Goal: Task Accomplishment & Management: Manage account settings

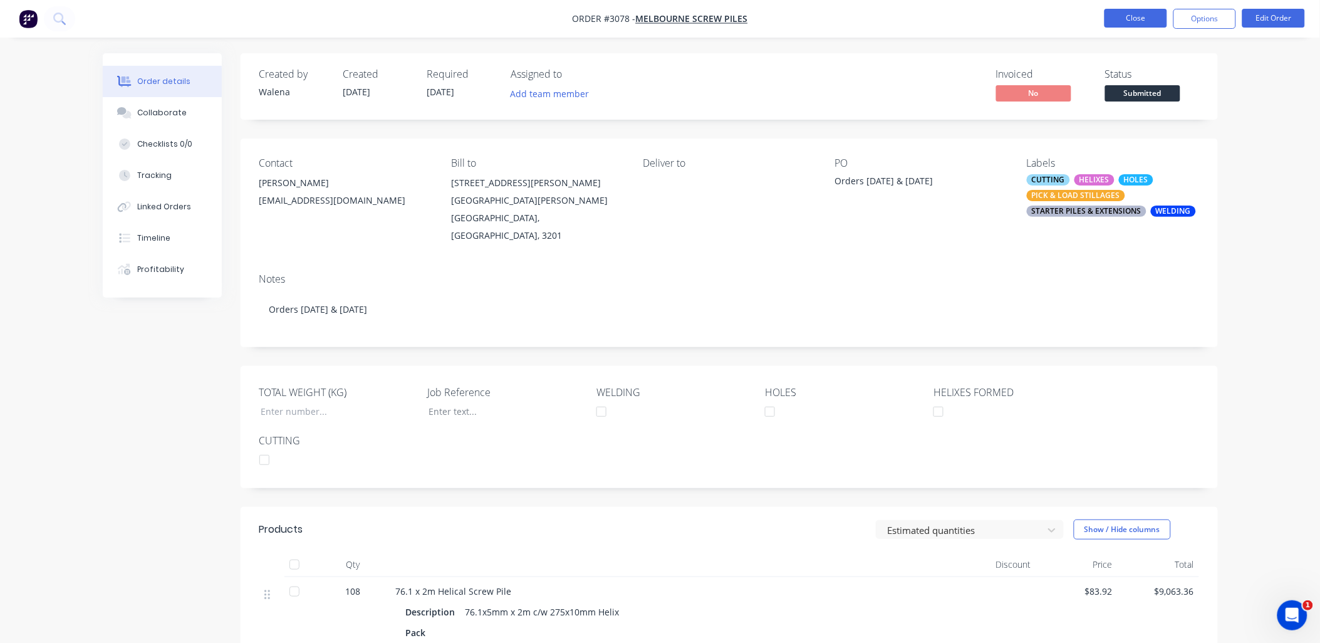
click at [1136, 22] on button "Close" at bounding box center [1135, 18] width 63 height 19
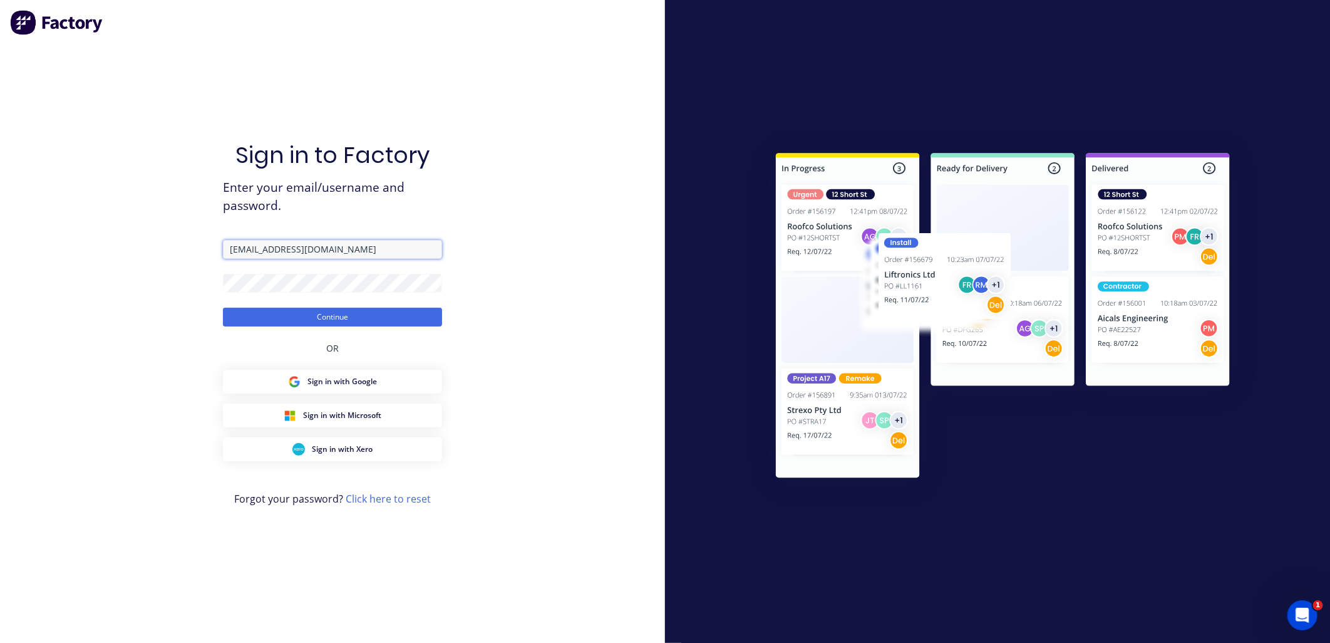
drag, startPoint x: 257, startPoint y: 251, endPoint x: 214, endPoint y: 230, distance: 47.9
click at [201, 239] on div "Sign in to Factory Enter your email/username and password. [PERSON_NAME][EMAIL_…" at bounding box center [332, 321] width 665 height 643
type input "[EMAIL_ADDRESS][DOMAIN_NAME]"
click at [328, 321] on button "Continue" at bounding box center [332, 317] width 219 height 19
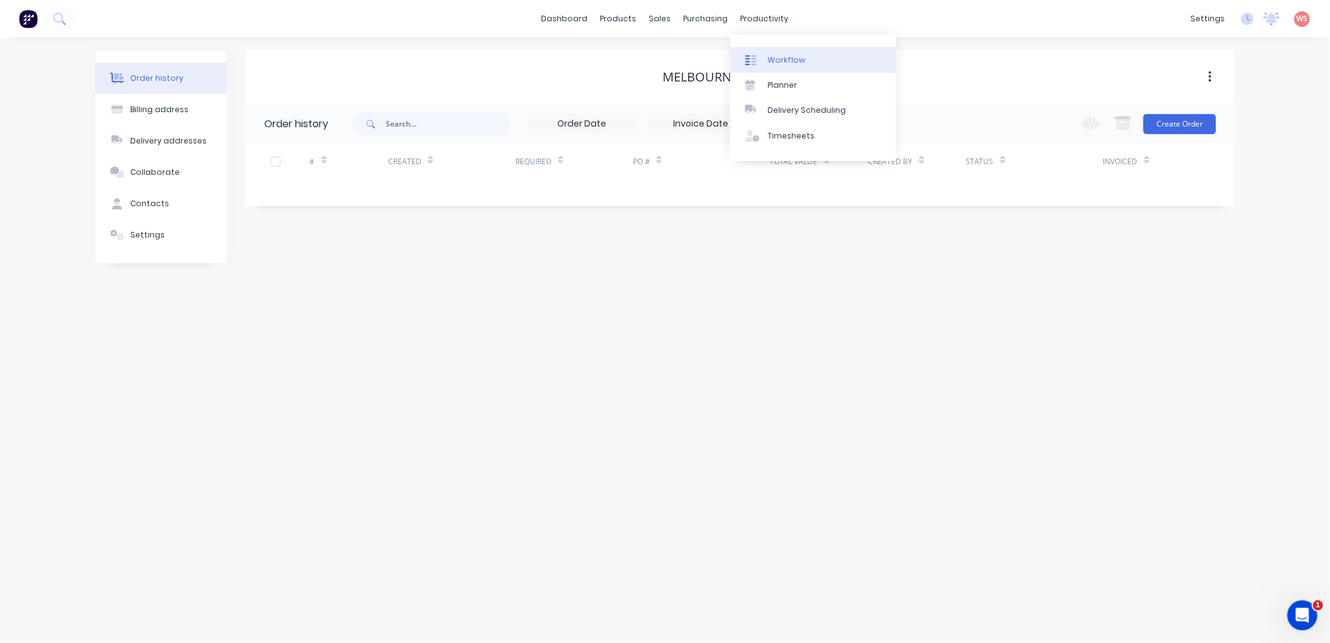
click at [780, 60] on div "Workflow" at bounding box center [787, 59] width 38 height 11
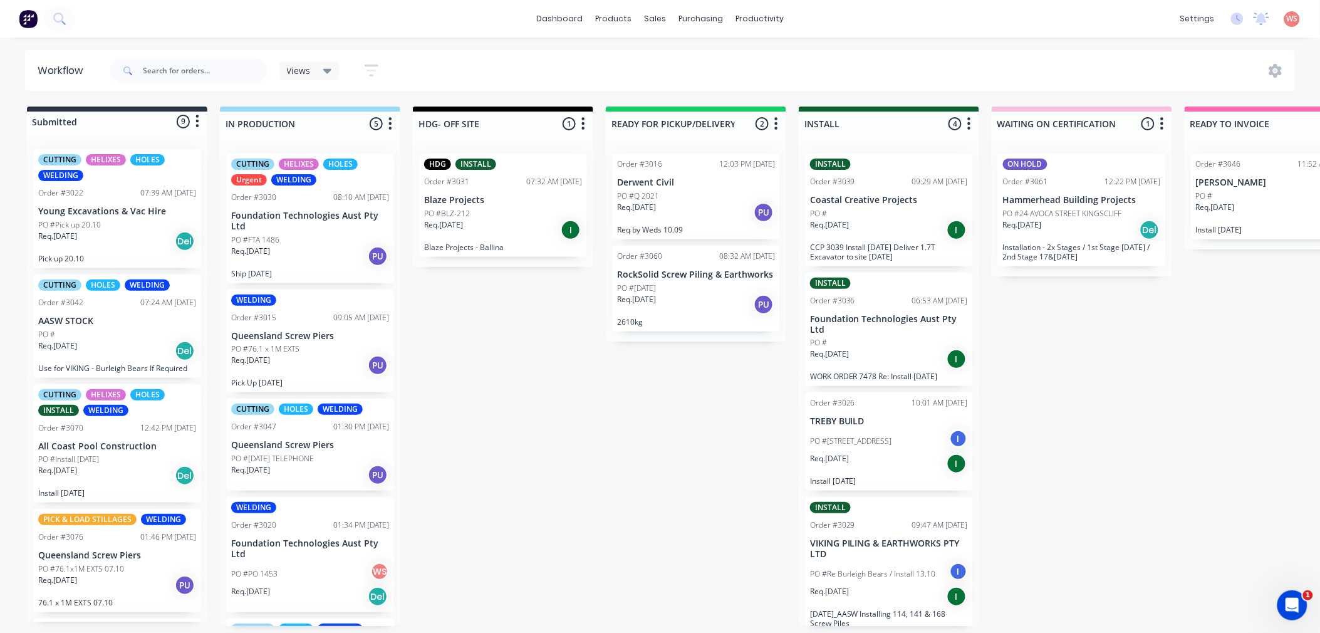
click at [95, 190] on div "Order #3022 07:39 AM [DATE]" at bounding box center [117, 192] width 158 height 11
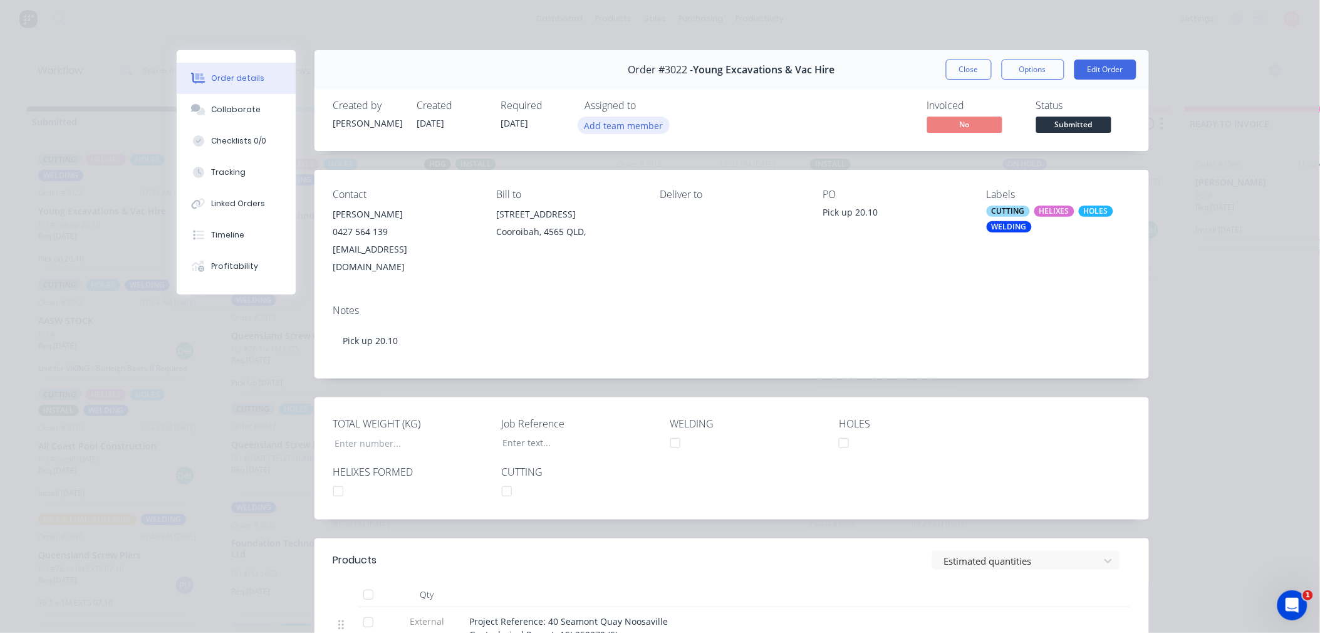
click at [624, 125] on button "Add team member" at bounding box center [623, 124] width 92 height 17
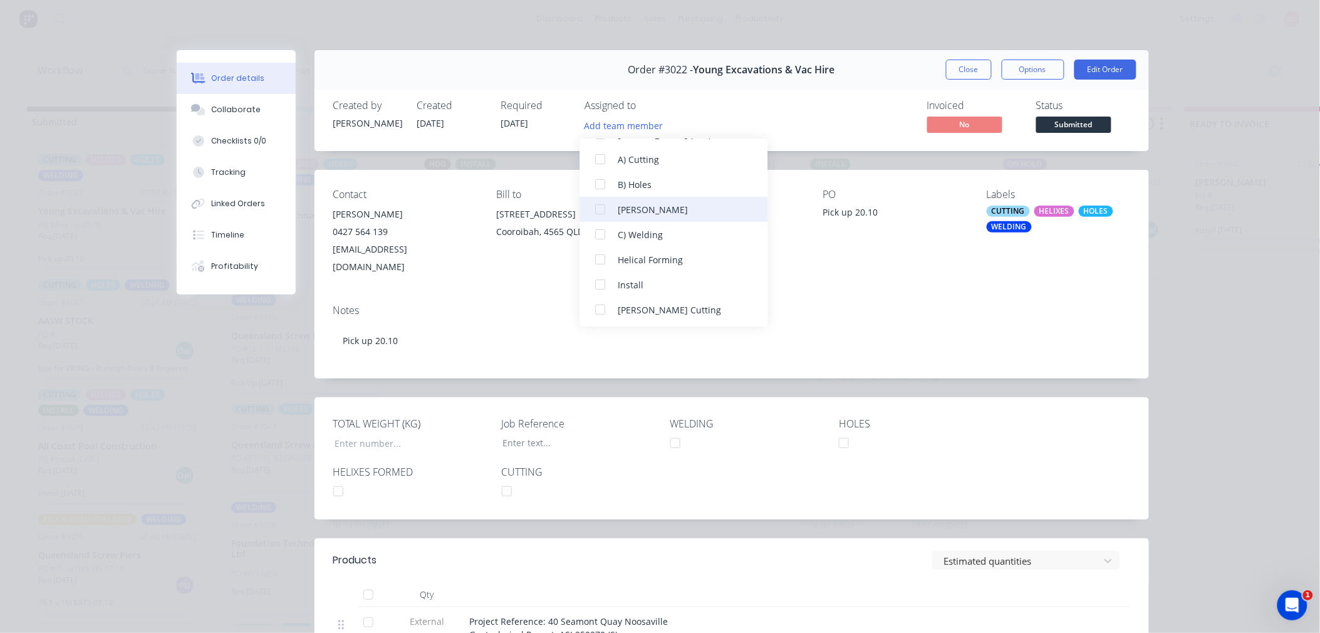
scroll to position [88, 0]
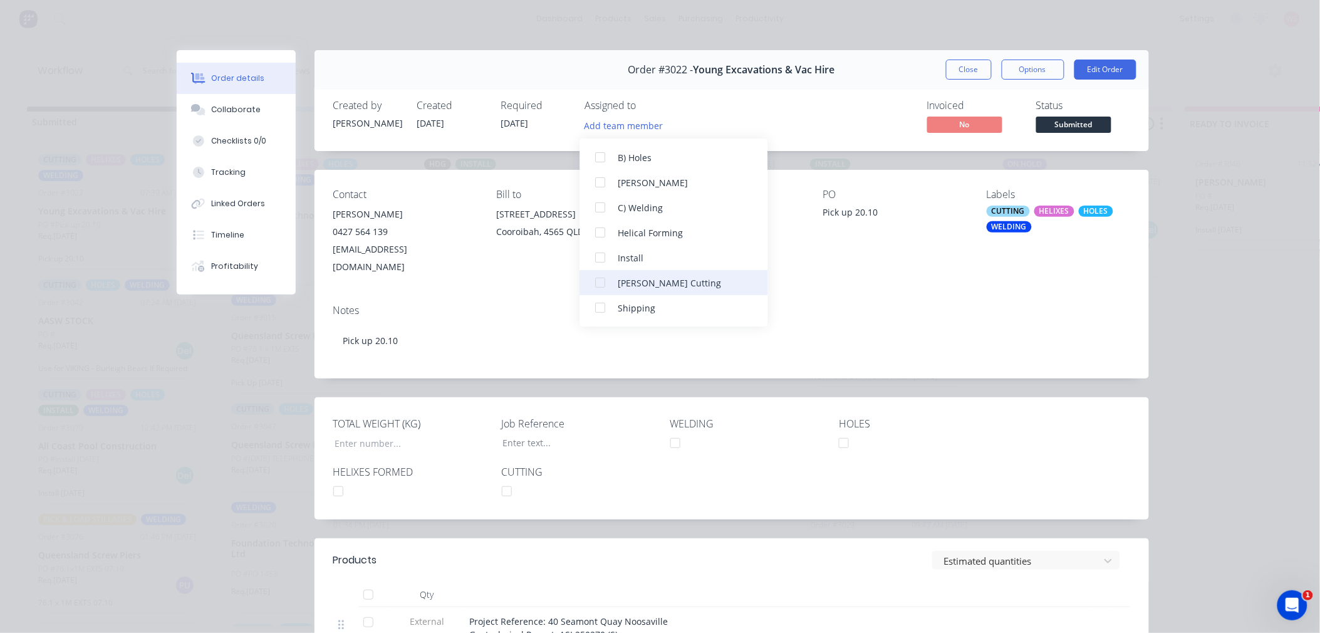
click at [598, 283] on div at bounding box center [600, 282] width 25 height 25
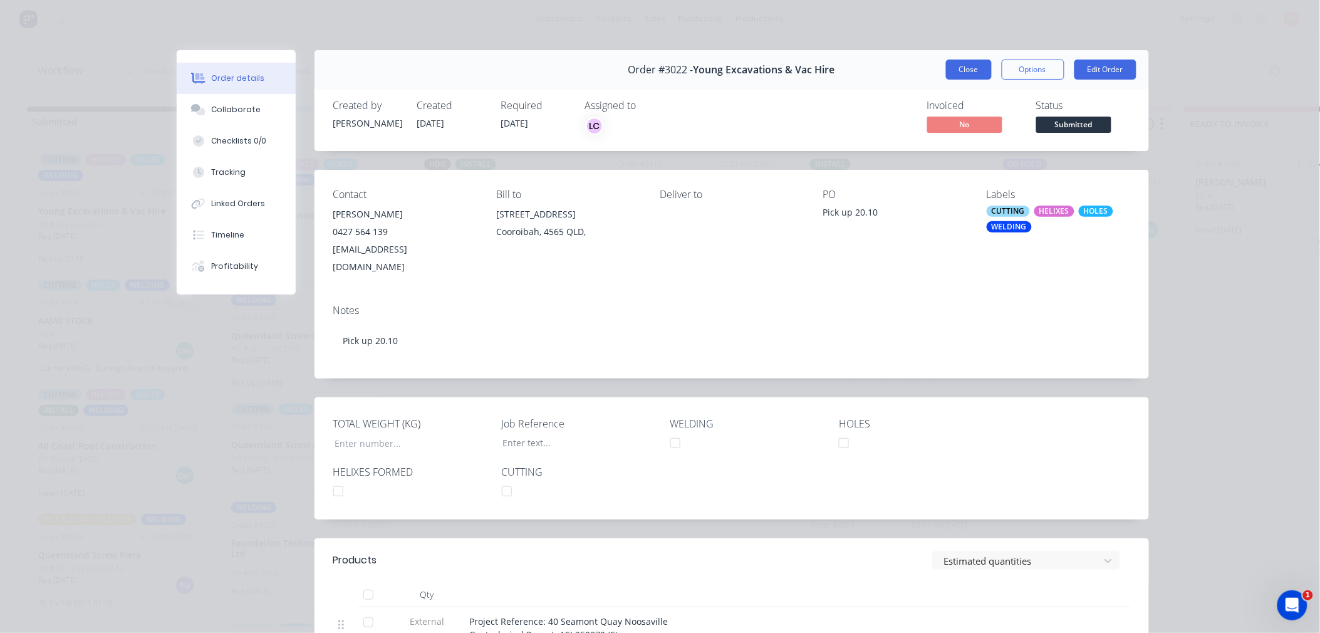
click at [960, 68] on button "Close" at bounding box center [969, 70] width 46 height 20
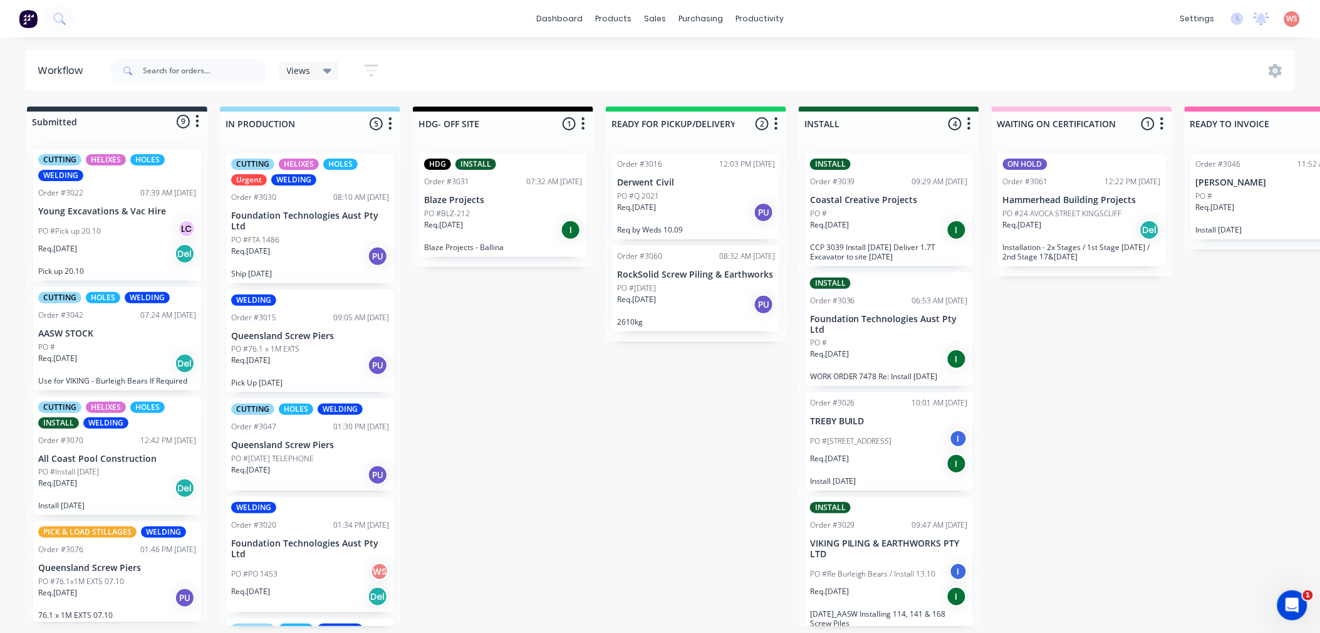
click at [88, 572] on p "Queensland Screw Piers" at bounding box center [117, 567] width 158 height 11
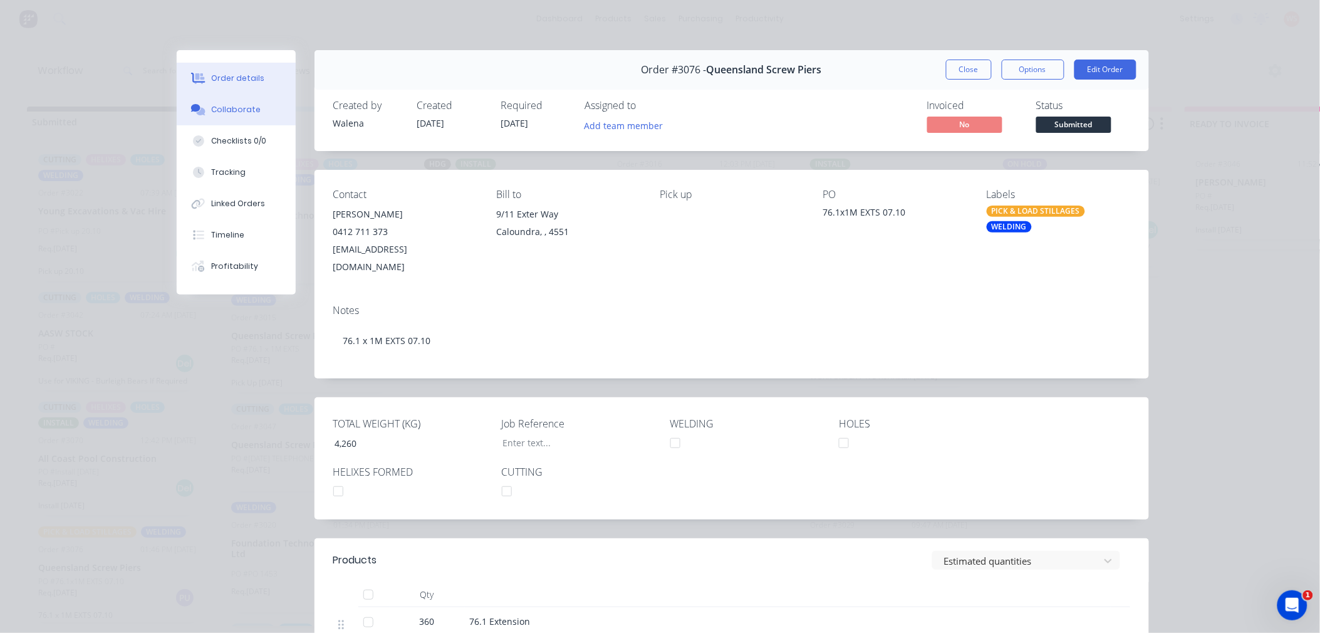
click at [239, 105] on div "Collaborate" at bounding box center [235, 109] width 49 height 11
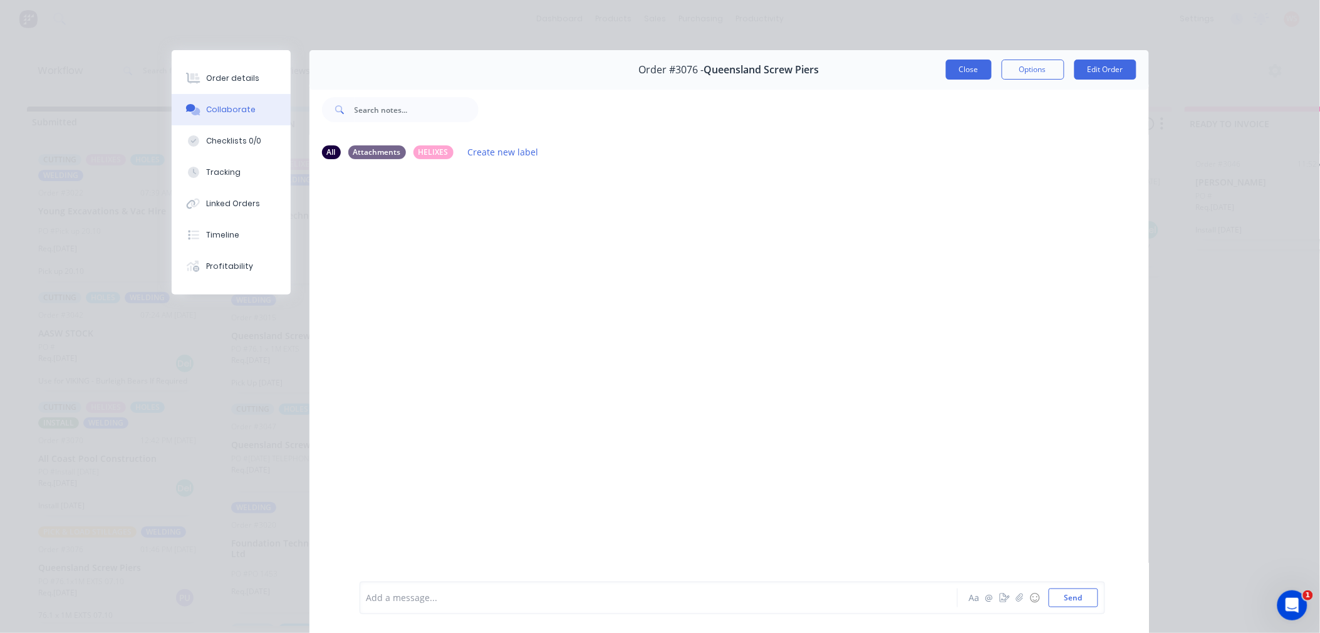
click at [961, 65] on button "Close" at bounding box center [969, 70] width 46 height 20
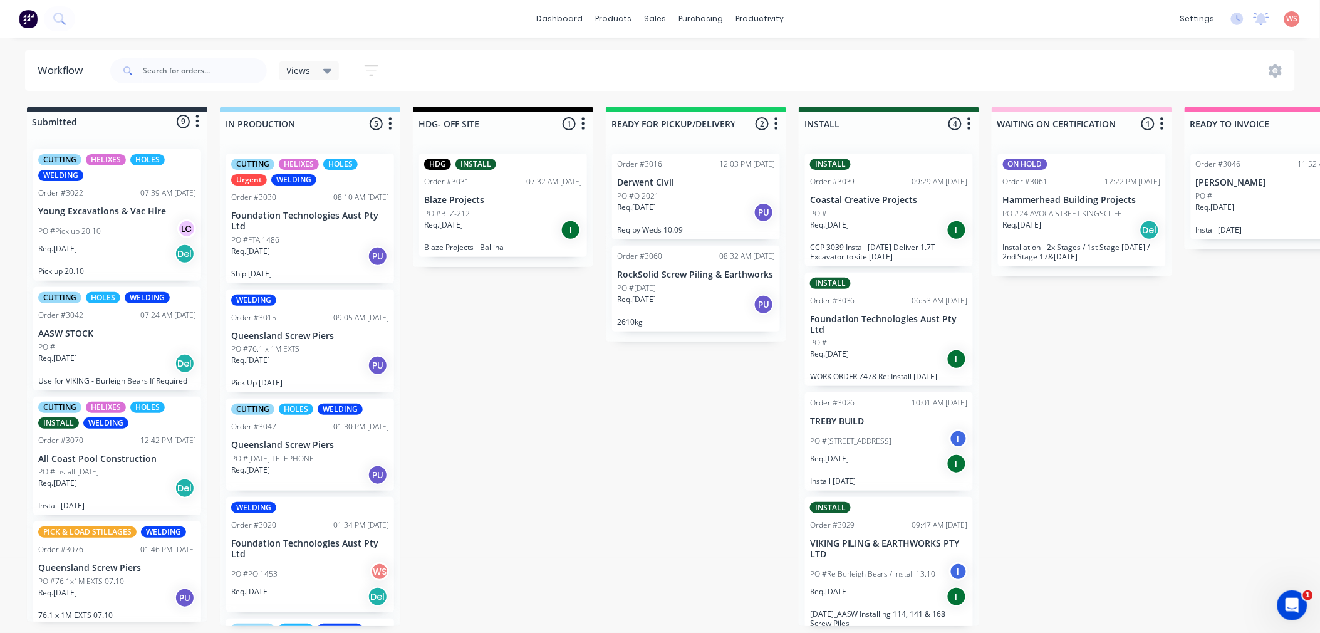
click at [113, 569] on p "Queensland Screw Piers" at bounding box center [117, 567] width 158 height 11
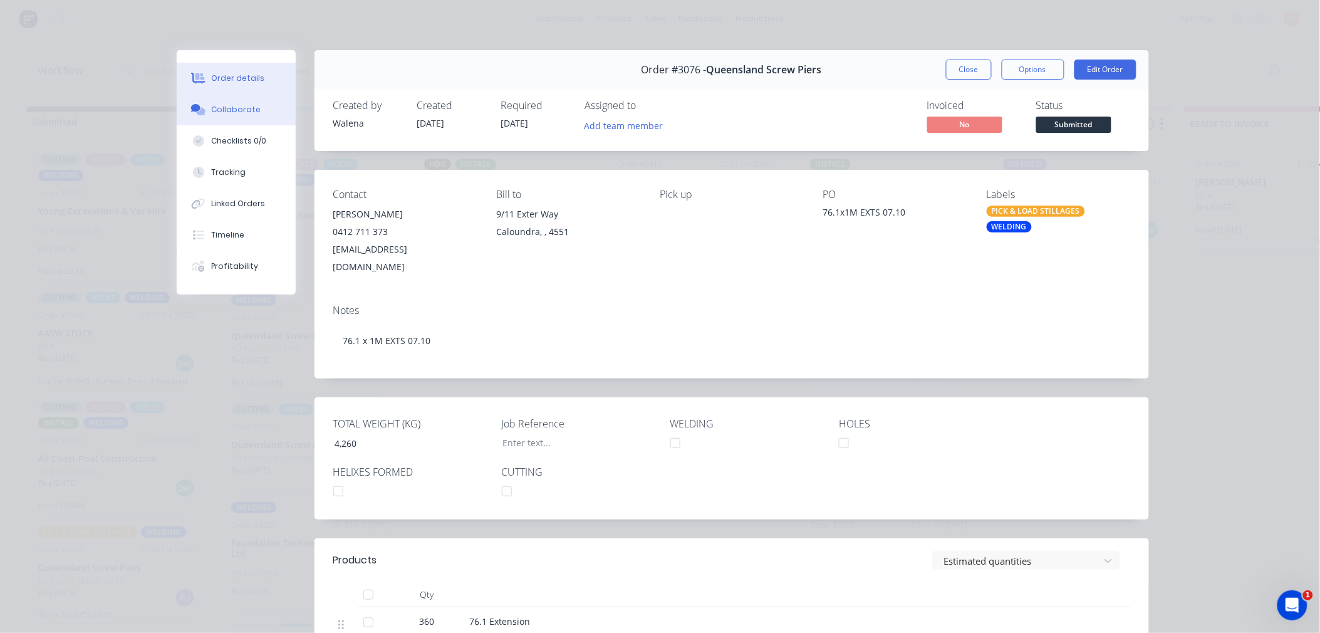
click at [243, 108] on div "Collaborate" at bounding box center [235, 109] width 49 height 11
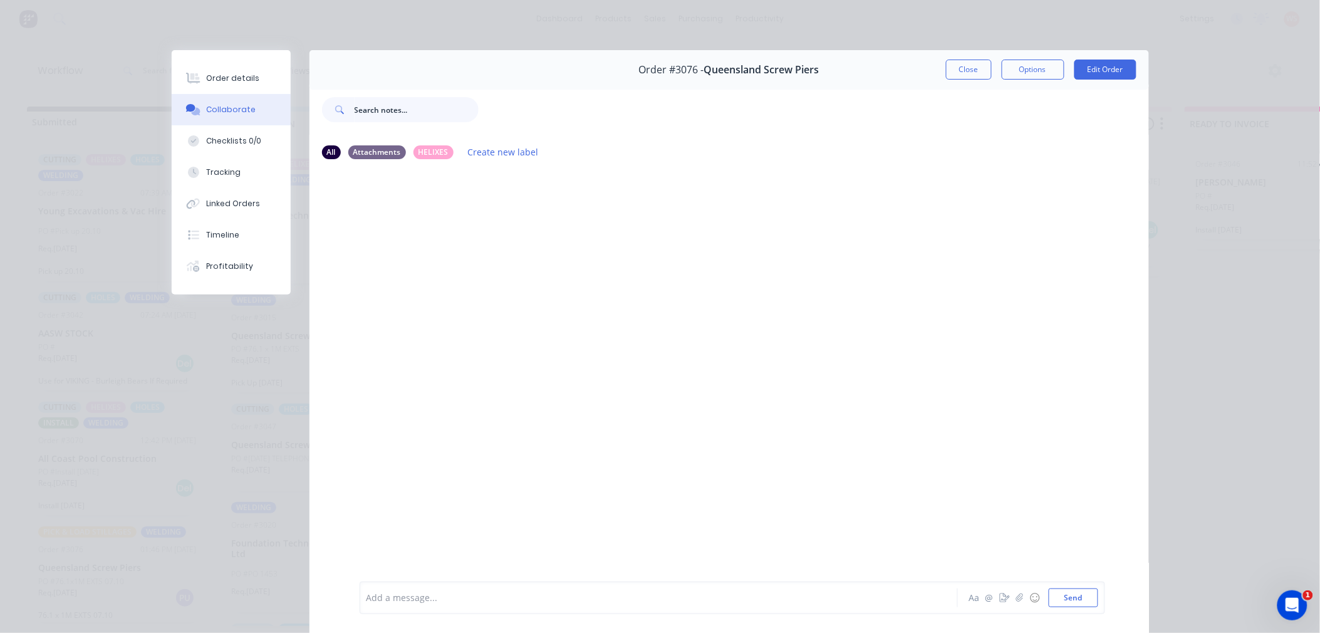
click at [360, 107] on input "text" at bounding box center [417, 109] width 124 height 25
click at [438, 591] on div at bounding box center [641, 597] width 548 height 13
click at [956, 72] on button "Close" at bounding box center [969, 70] width 46 height 20
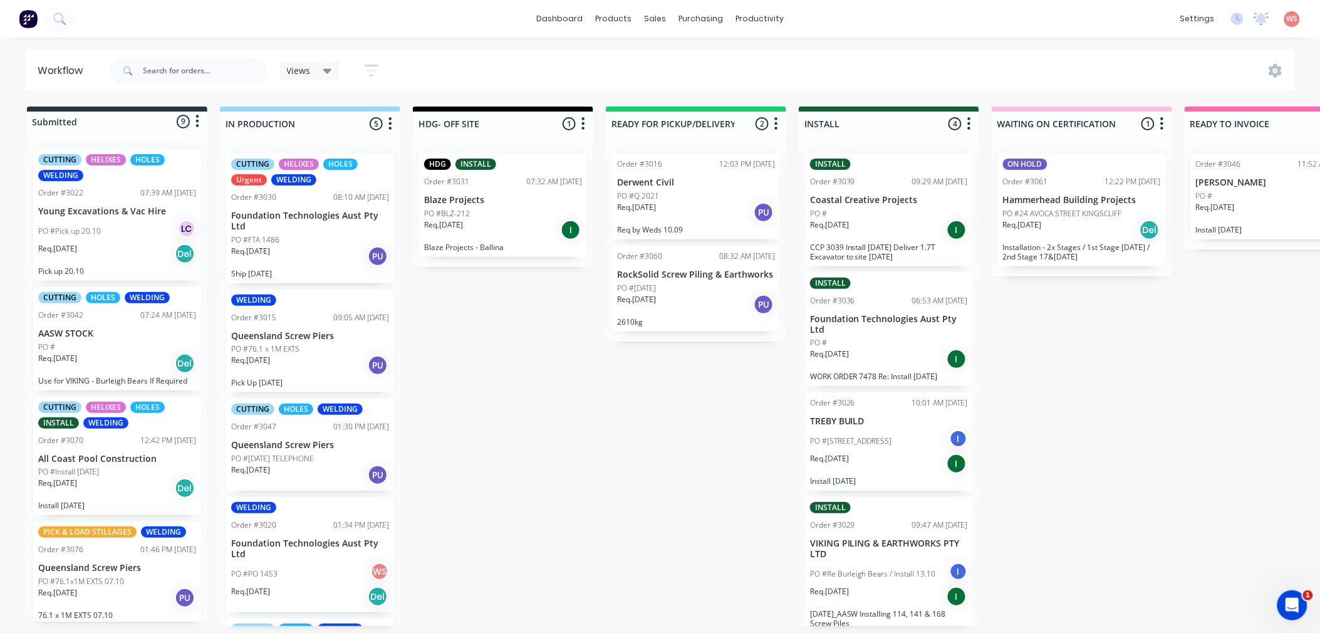
click at [115, 221] on div "PO #Pick up 20.10 LC" at bounding box center [117, 231] width 158 height 24
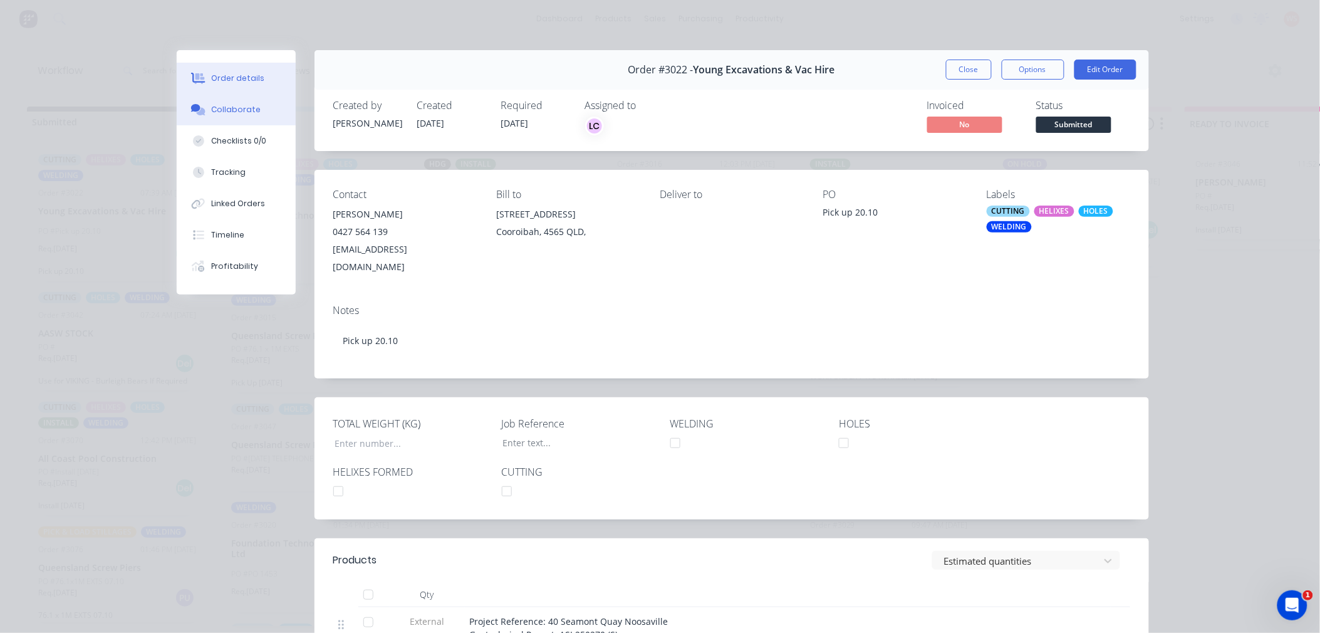
click at [251, 105] on button "Collaborate" at bounding box center [236, 109] width 119 height 31
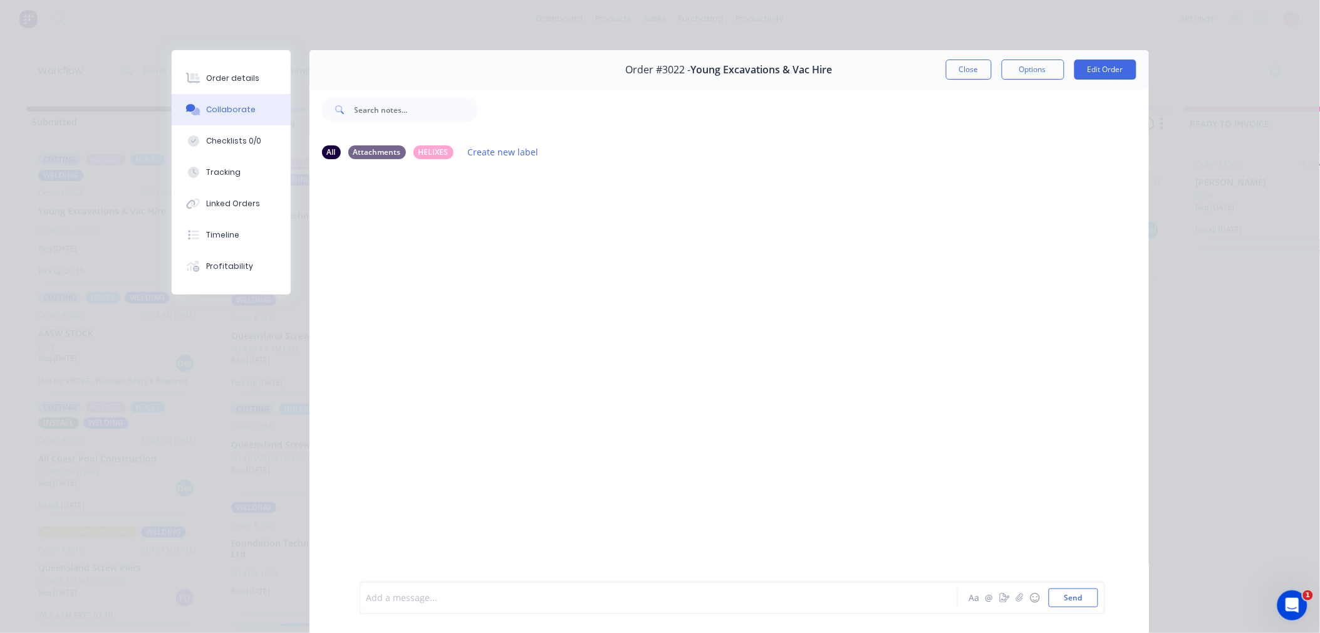
click at [417, 600] on div at bounding box center [641, 597] width 548 height 13
click at [982, 599] on button "@" at bounding box center [989, 597] width 15 height 15
click at [986, 602] on button "@" at bounding box center [989, 597] width 15 height 15
click at [815, 599] on div at bounding box center [641, 597] width 548 height 13
click at [360, 598] on div "[PERSON_NAME] @ ☺ Send" at bounding box center [732, 597] width 745 height 33
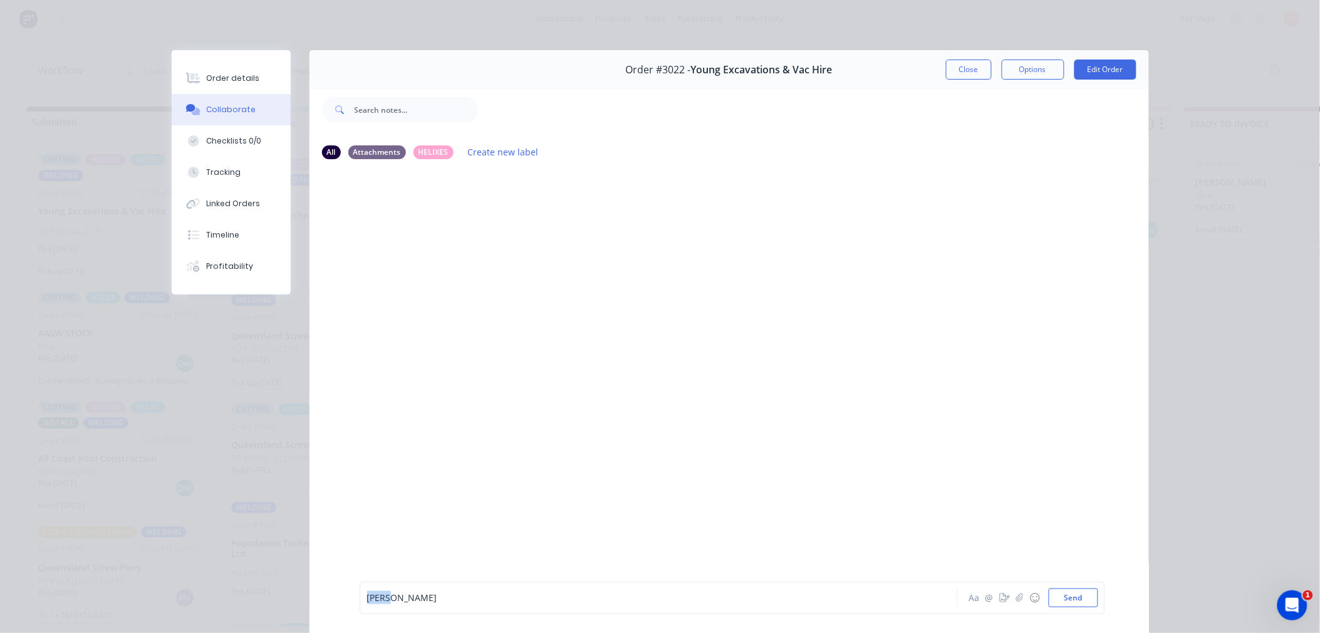
drag, startPoint x: 351, startPoint y: 588, endPoint x: 351, endPoint y: 577, distance: 10.6
click at [348, 577] on div "[PERSON_NAME] @ ☺ Send" at bounding box center [728, 597] width 839 height 70
click at [1075, 601] on button "Send" at bounding box center [1072, 597] width 49 height 19
click at [954, 70] on button "Close" at bounding box center [969, 70] width 46 height 20
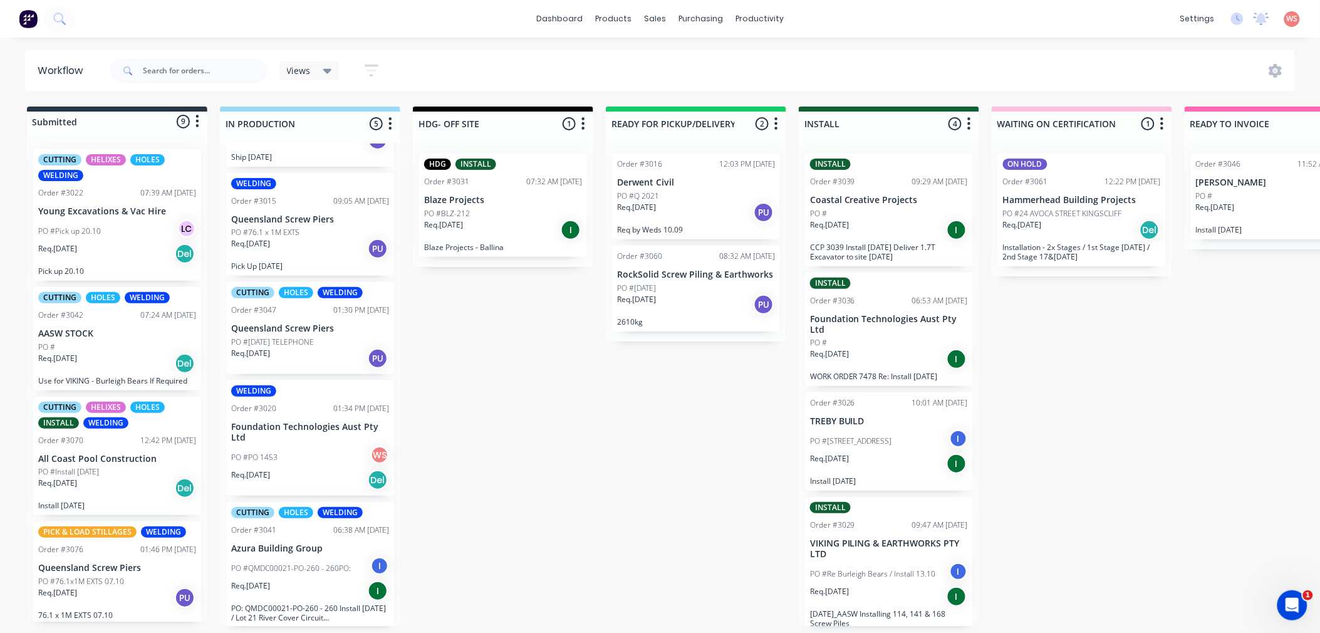
scroll to position [3, 0]
click at [702, 63] on div "Sales Orders" at bounding box center [701, 63] width 51 height 11
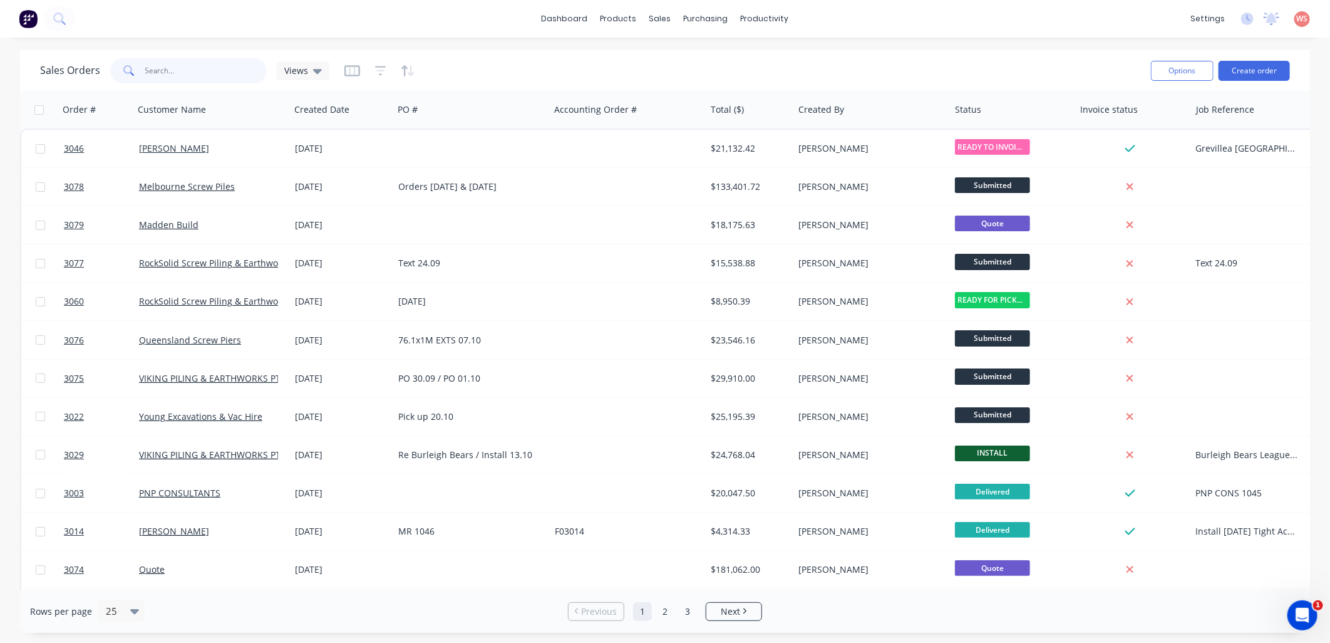
click at [202, 73] on input "text" at bounding box center [206, 70] width 122 height 25
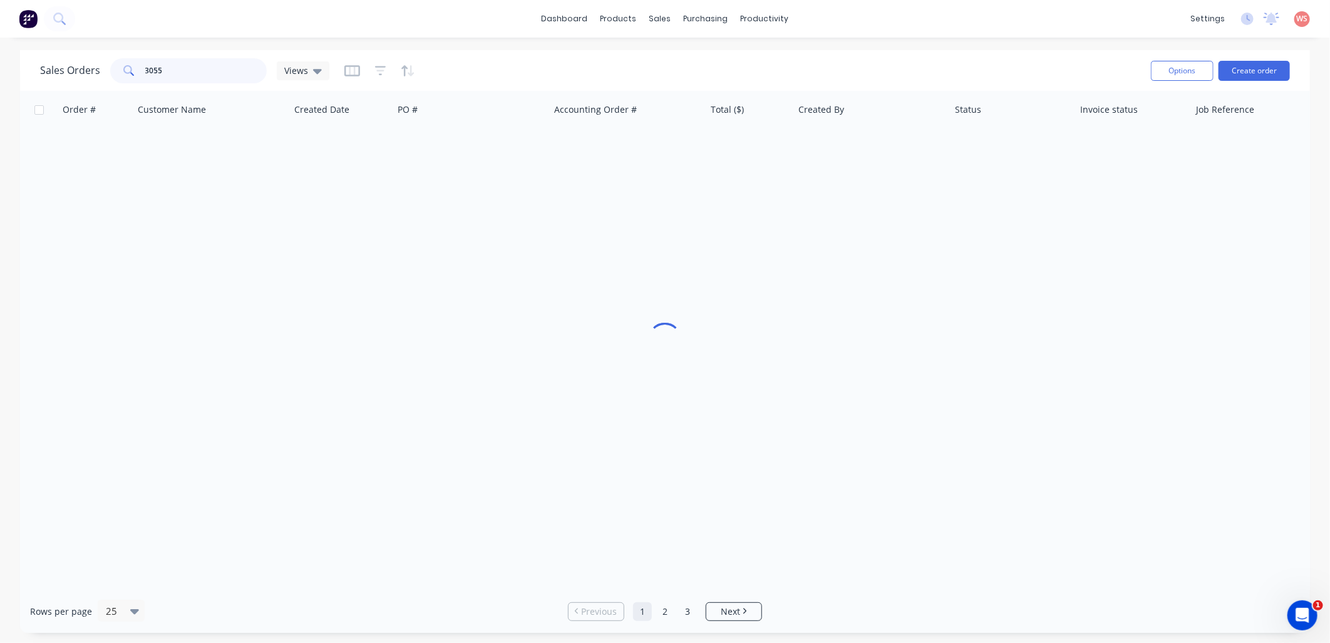
type input "3055"
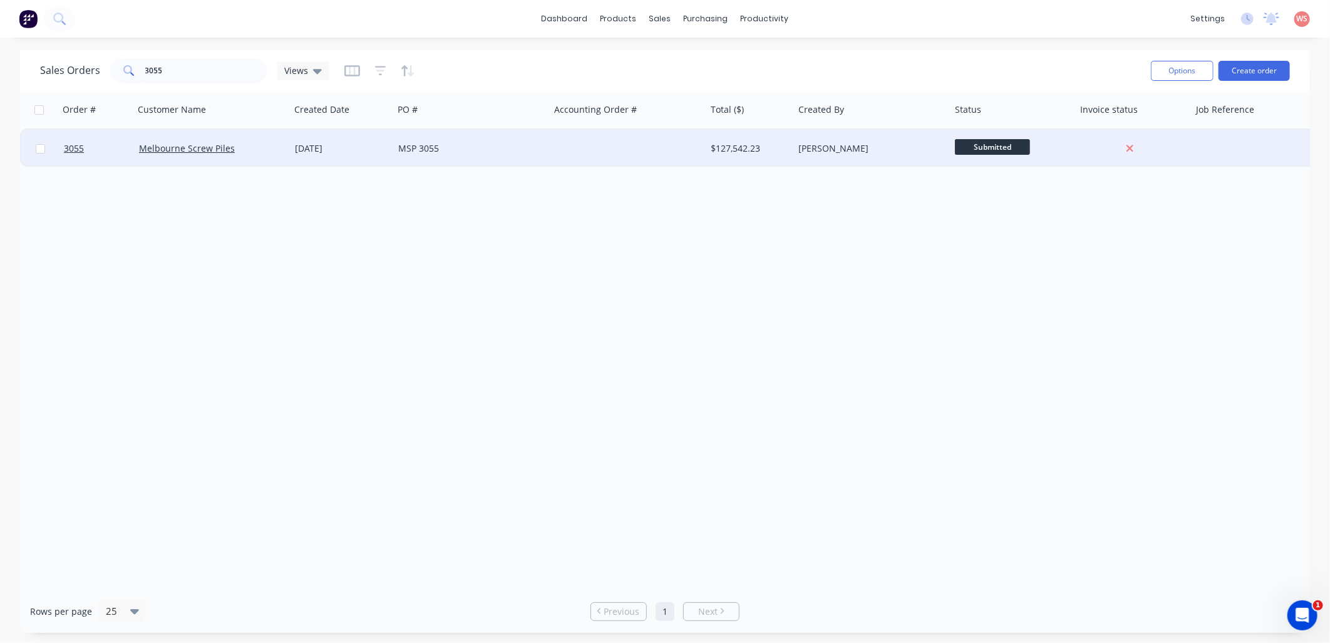
click at [192, 159] on div "Melbourne Screw Piles" at bounding box center [212, 149] width 157 height 38
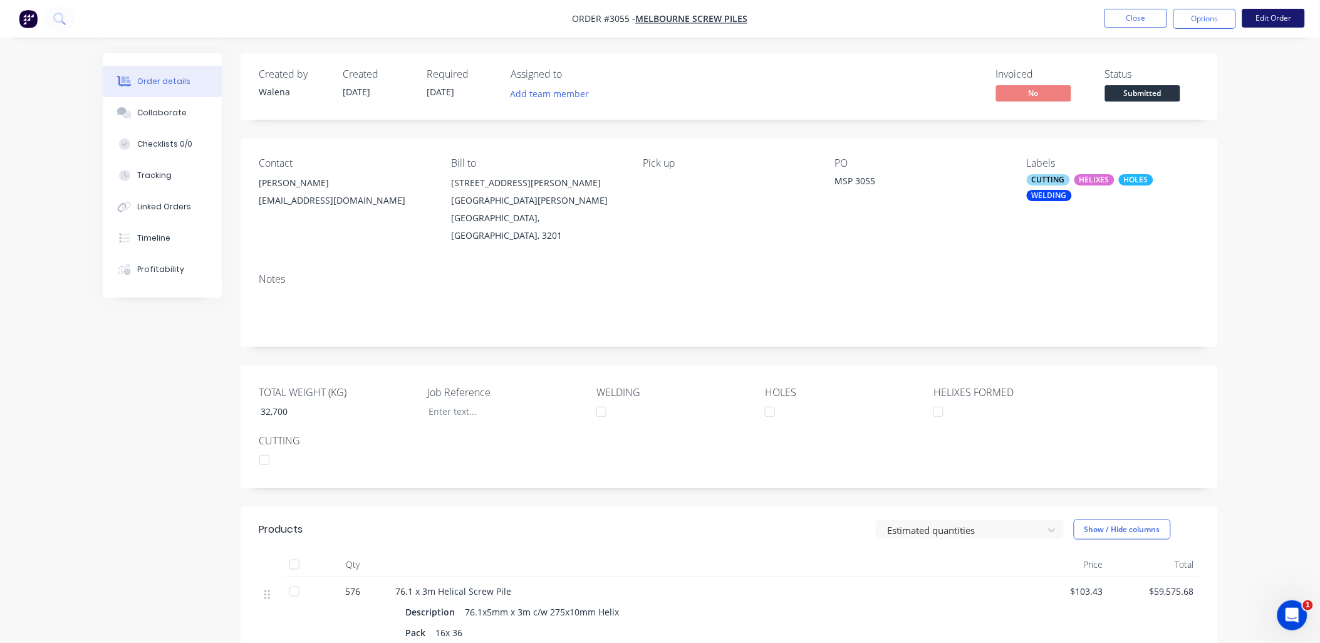
click at [1289, 13] on button "Edit Order" at bounding box center [1273, 18] width 63 height 19
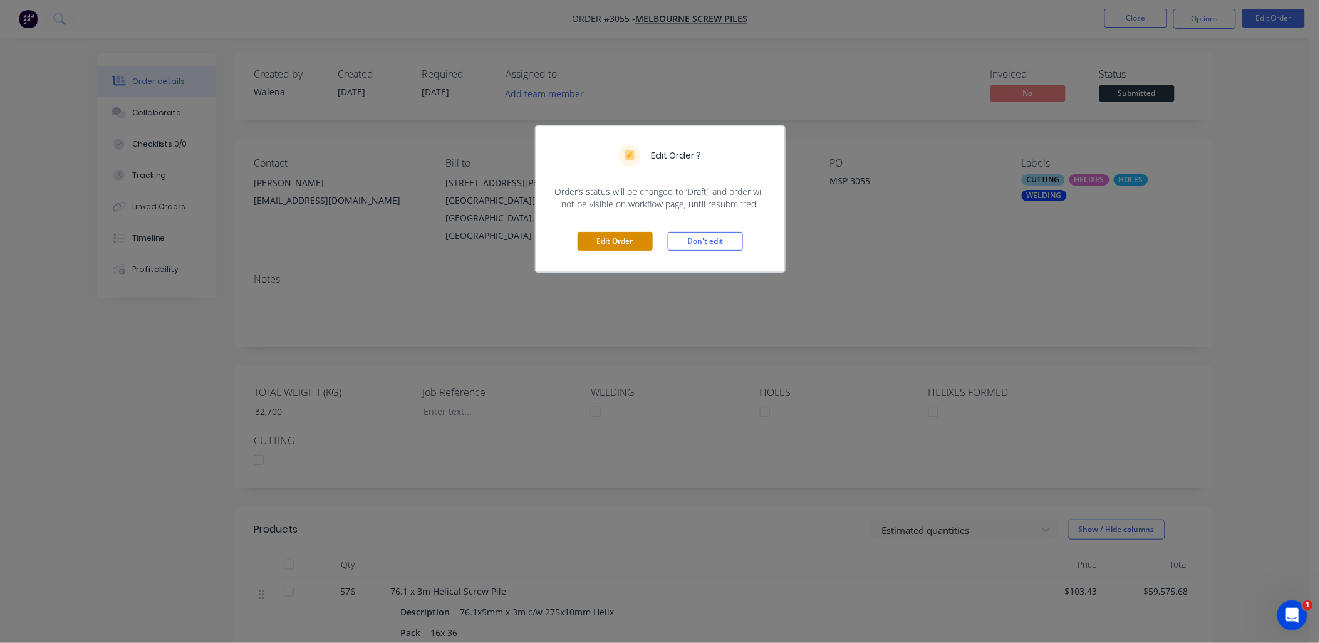
click at [612, 243] on button "Edit Order" at bounding box center [614, 241] width 75 height 19
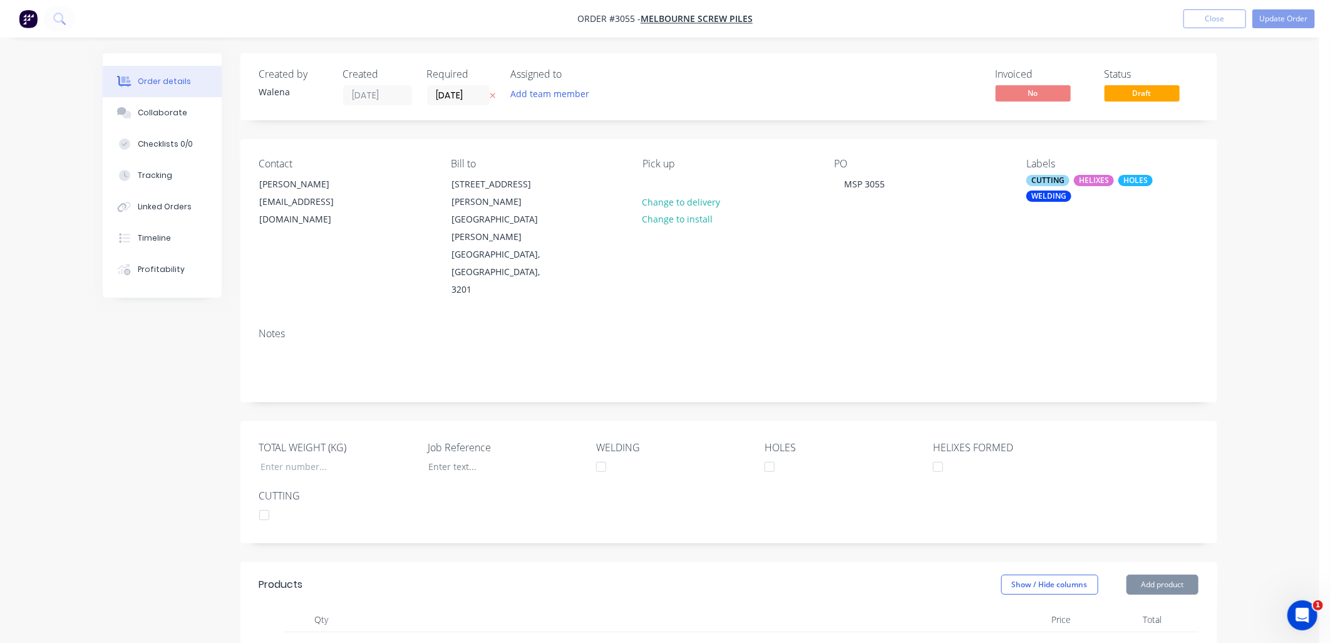
type input "32,700"
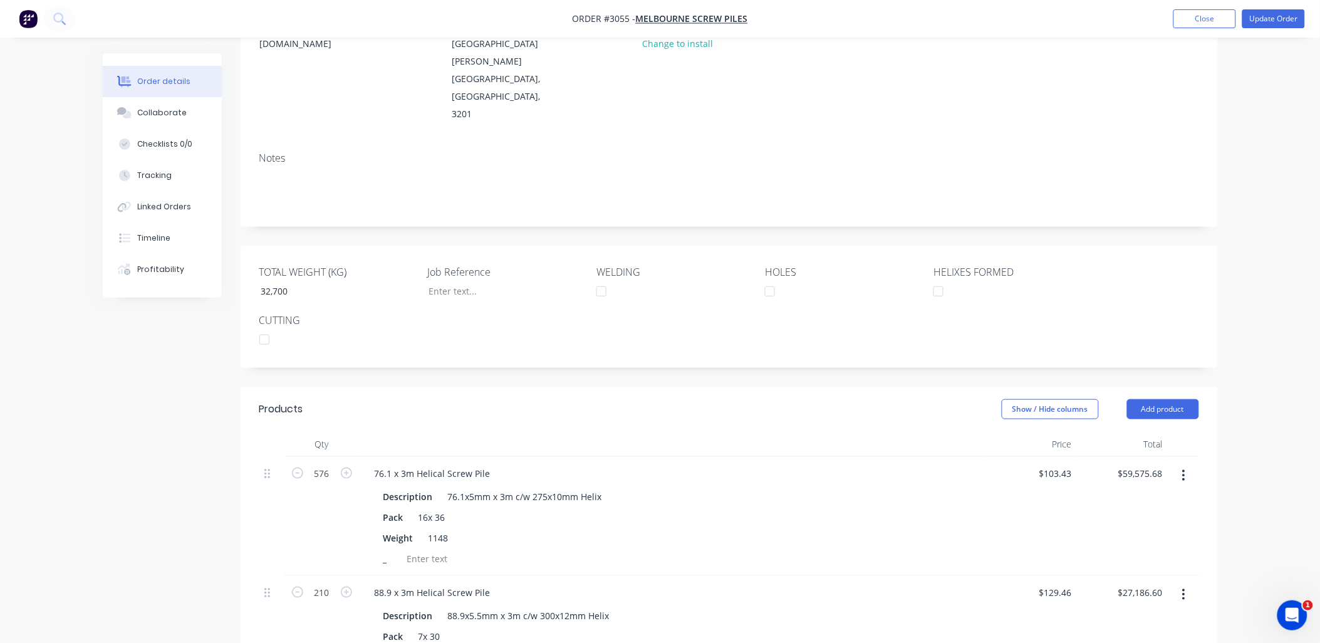
scroll to position [278, 0]
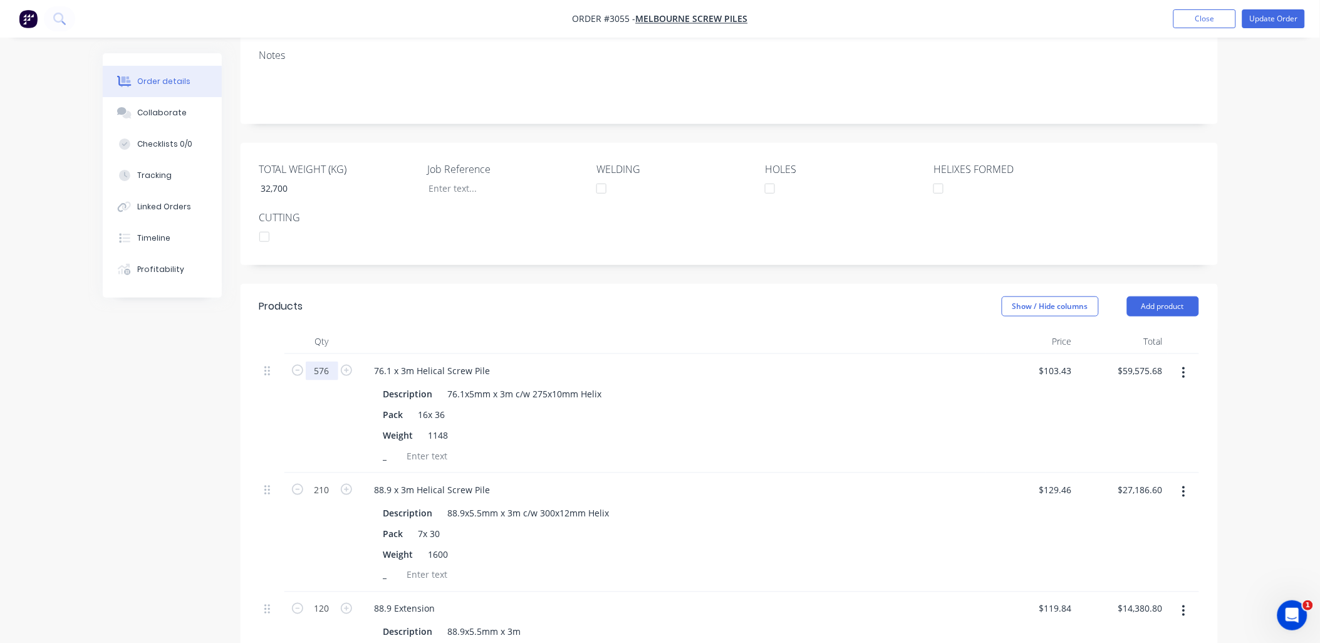
click at [332, 361] on input "576" at bounding box center [322, 370] width 33 height 19
type input "540"
type input "$55,852.20"
click at [822, 405] on div "Pack 16x 36" at bounding box center [670, 414] width 584 height 18
click at [309, 480] on input "210" at bounding box center [322, 489] width 33 height 19
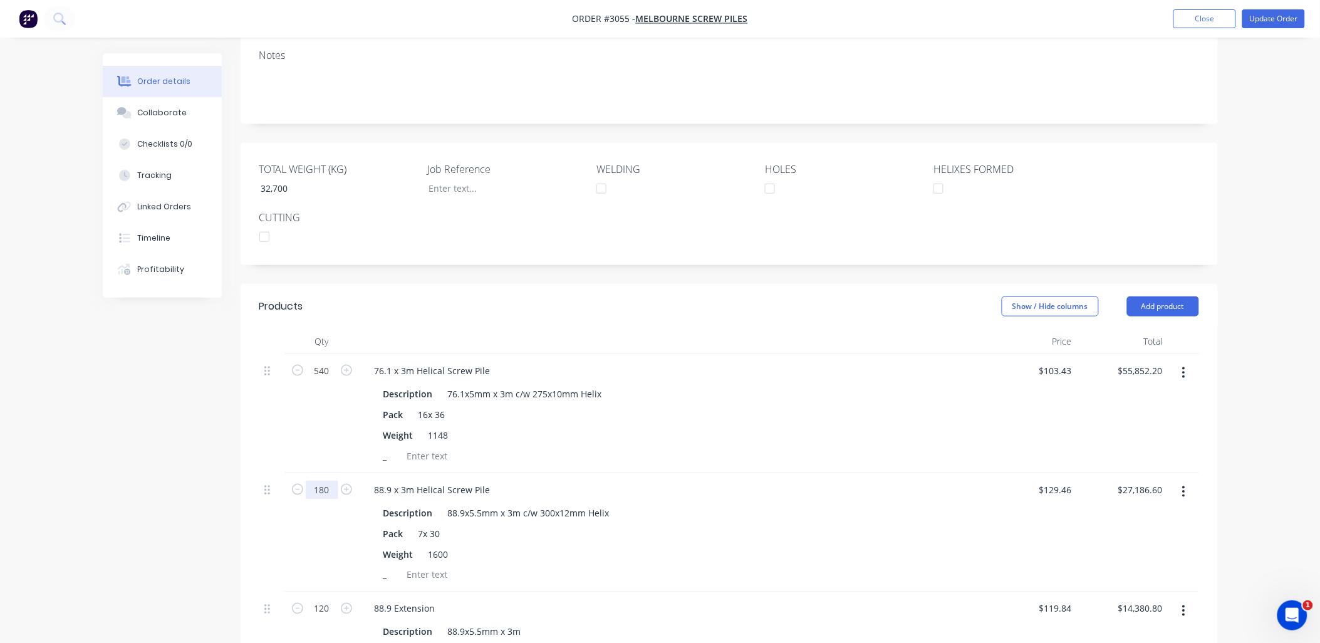
type input "180"
type input "$23,302.80"
click at [817, 524] on div "Pack 7x 30" at bounding box center [670, 533] width 584 height 18
click at [1261, 23] on button "Update Order" at bounding box center [1273, 18] width 63 height 19
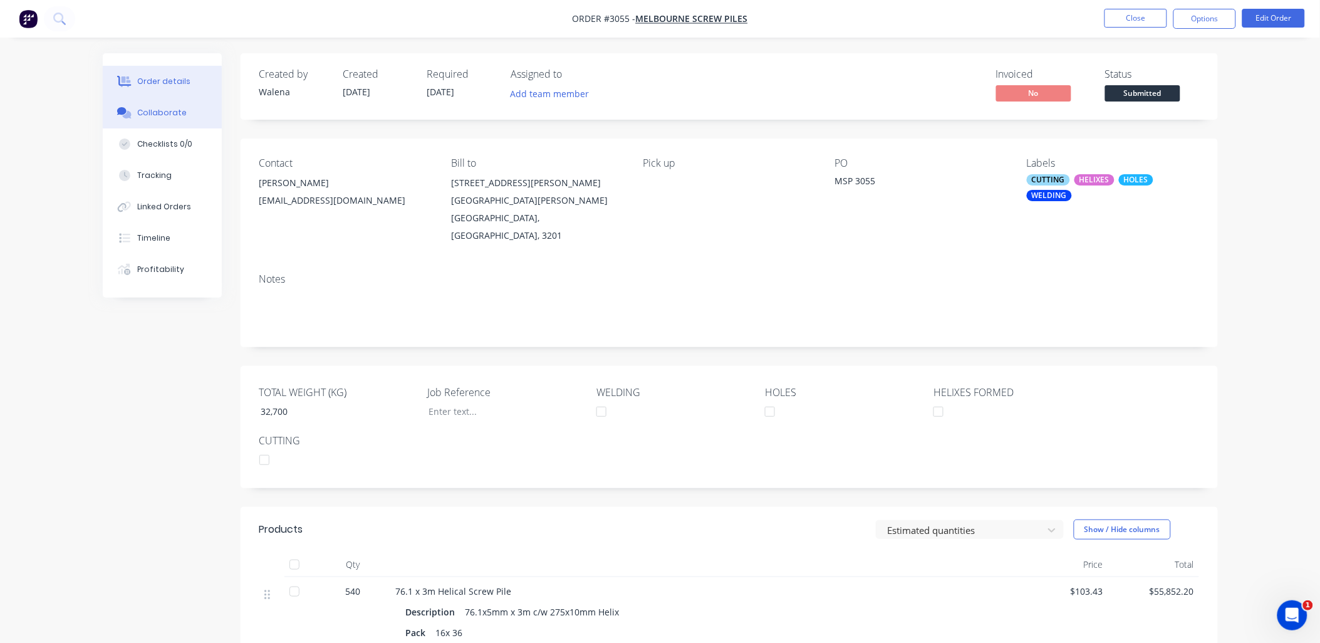
click at [174, 111] on div "Collaborate" at bounding box center [161, 112] width 49 height 11
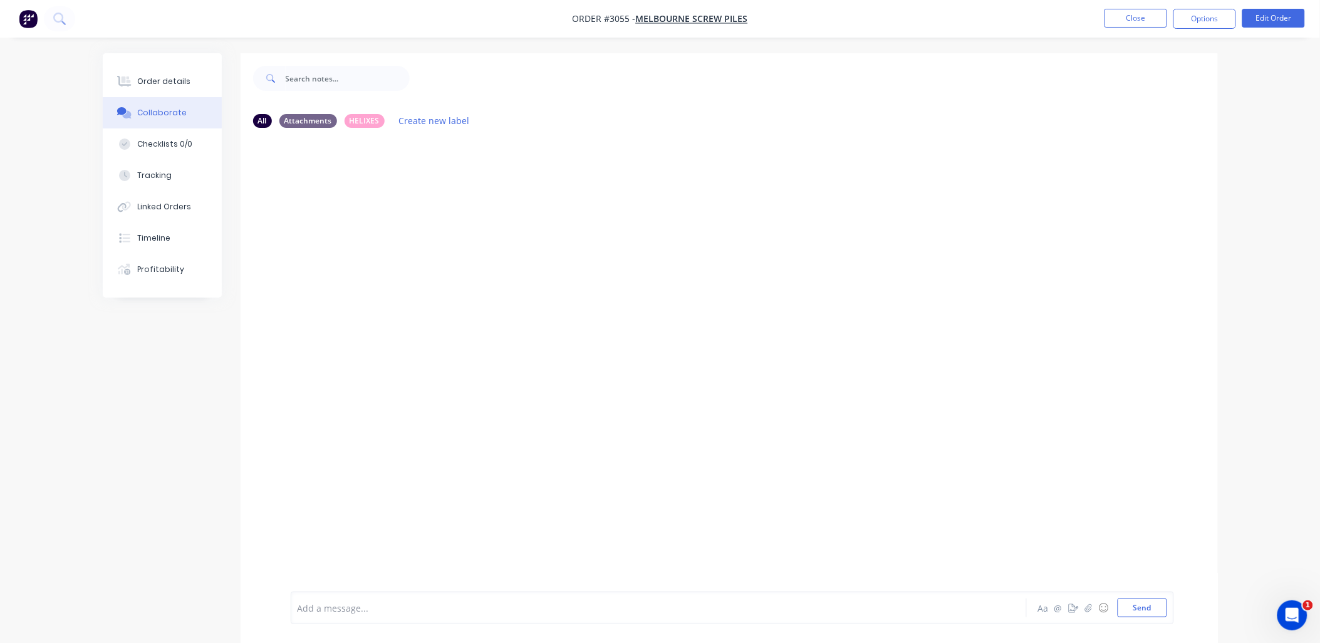
click at [758, 618] on div "Add a message... Aa @ ☺ Send" at bounding box center [732, 607] width 883 height 33
click at [427, 616] on div "Add a message..." at bounding box center [624, 607] width 652 height 19
click at [381, 611] on span "lease change helix qty" at bounding box center [427, 608] width 93 height 12
click at [1134, 610] on button "Send" at bounding box center [1141, 607] width 49 height 19
click at [690, 450] on div "WS You - 11:24am [DATE] @[PERSON_NAME] Please change helix qty Labels Edit Dele…" at bounding box center [729, 364] width 977 height 453
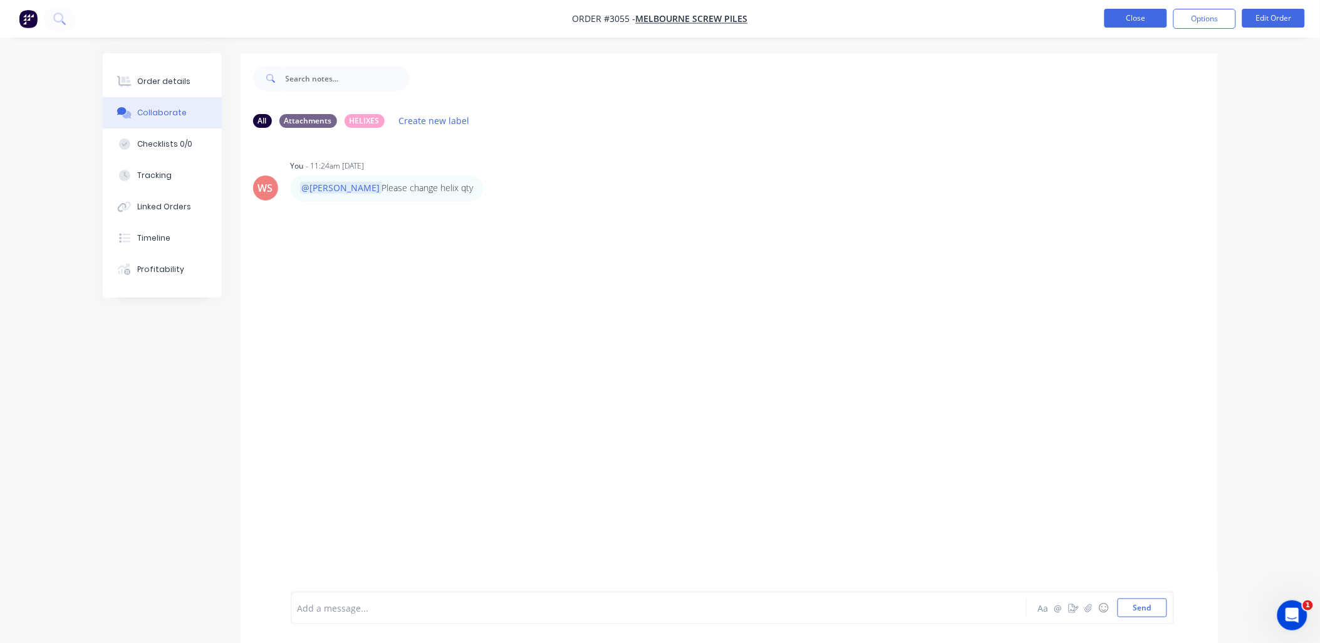
click at [1134, 13] on button "Close" at bounding box center [1135, 18] width 63 height 19
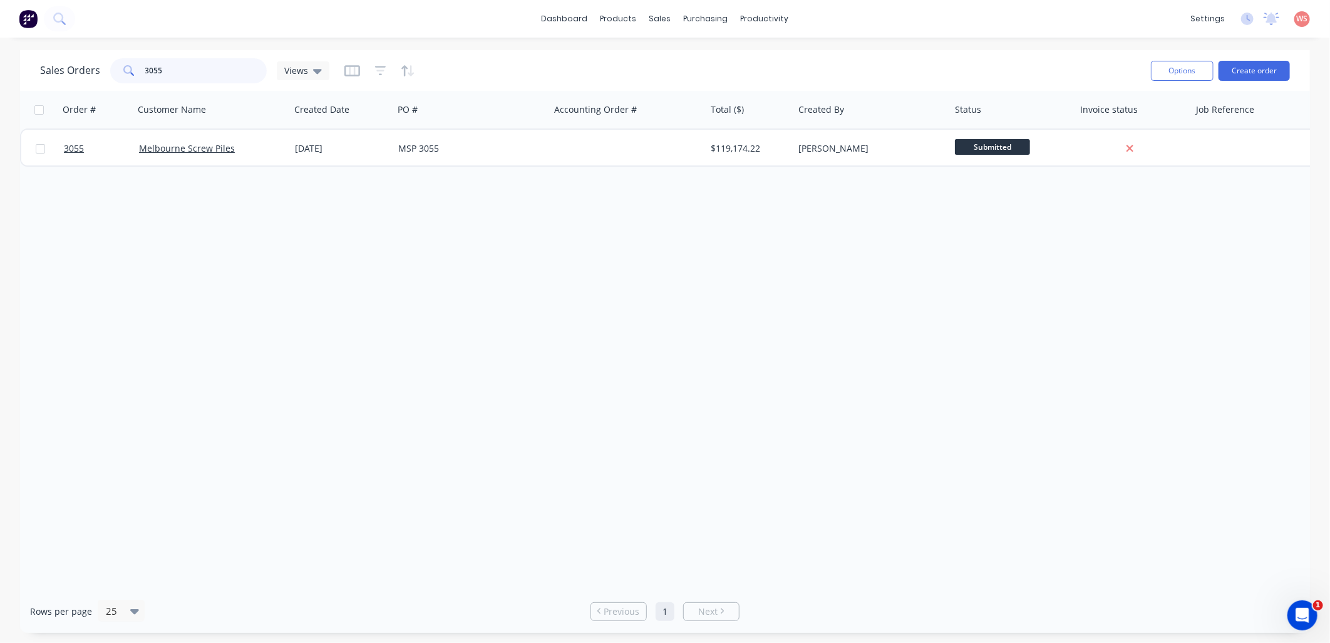
drag, startPoint x: 160, startPoint y: 73, endPoint x: 117, endPoint y: 73, distance: 43.2
click at [117, 73] on div "3055" at bounding box center [188, 70] width 157 height 25
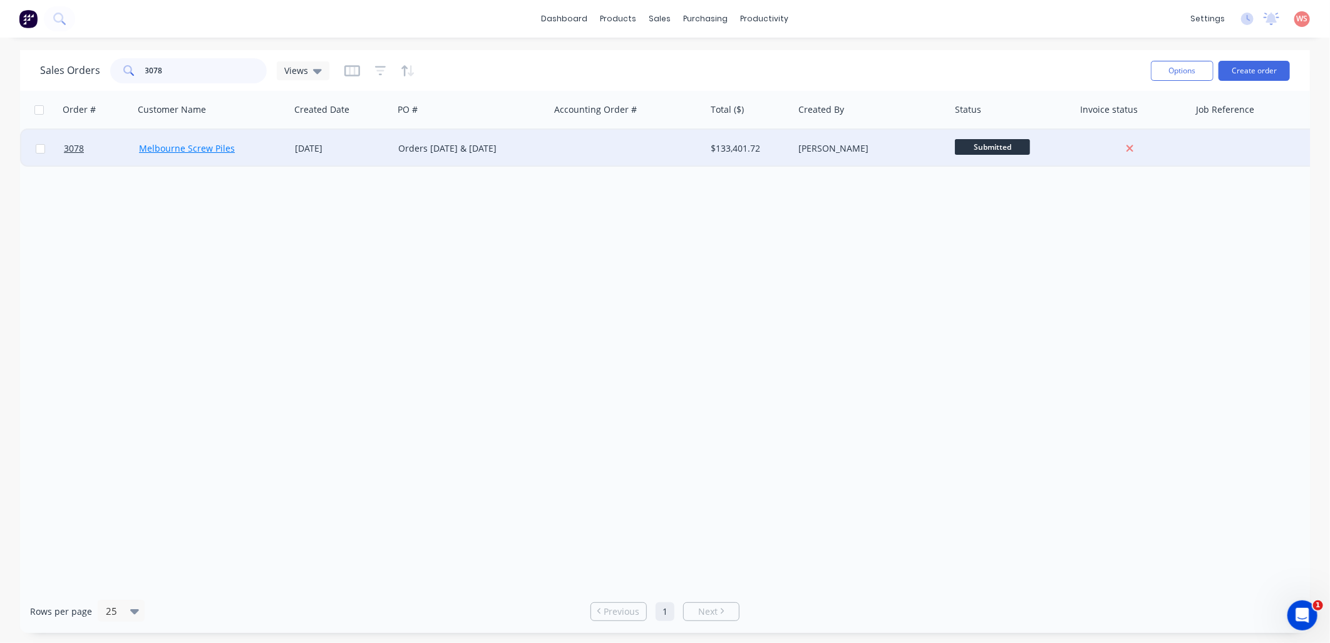
type input "3078"
click at [209, 145] on link "Melbourne Screw Piles" at bounding box center [187, 148] width 96 height 12
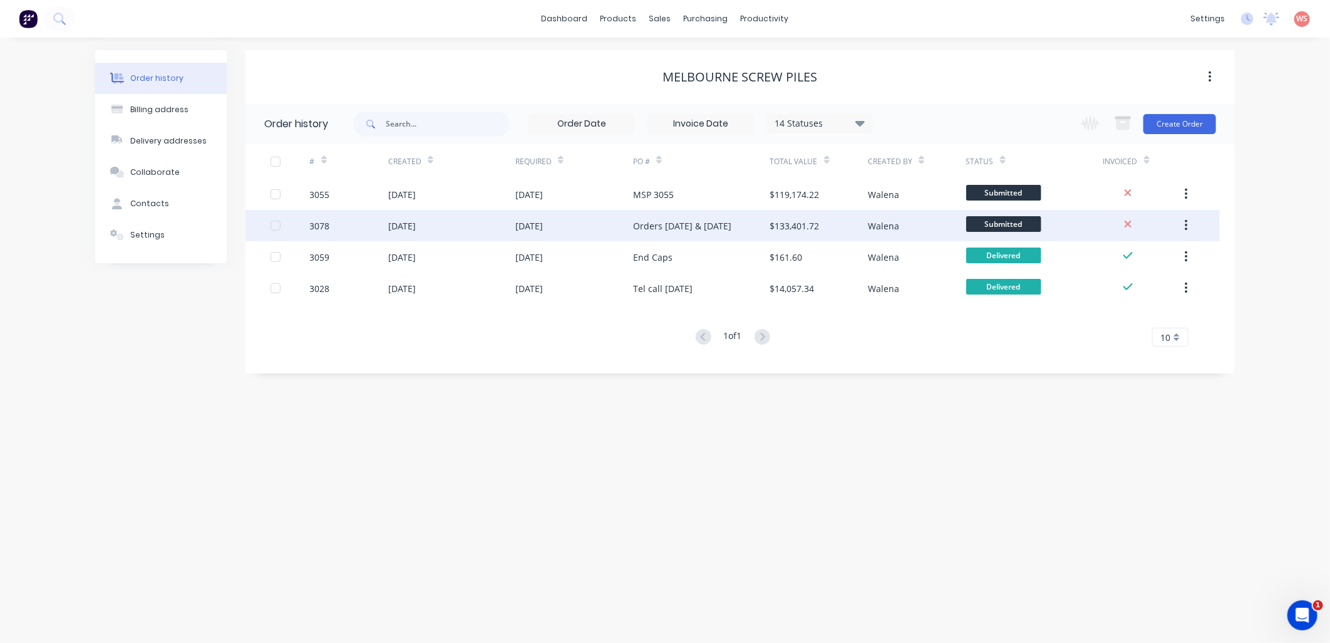
click at [474, 227] on div "[DATE]" at bounding box center [451, 225] width 127 height 31
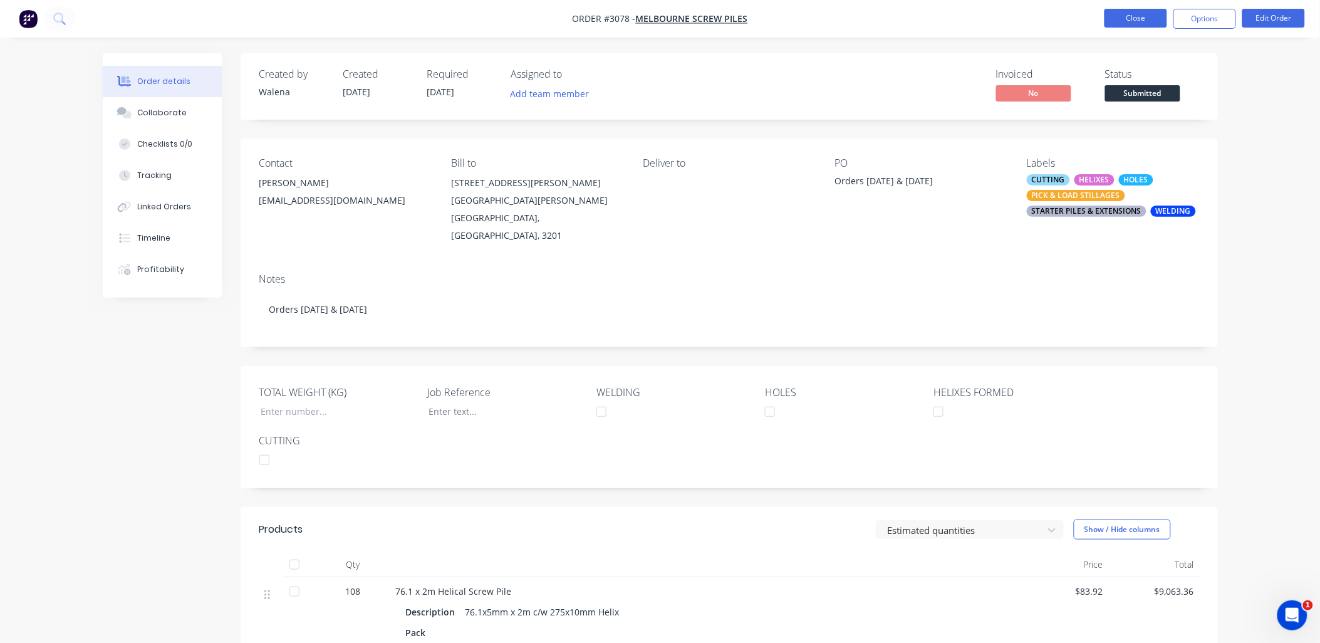
click at [1147, 21] on button "Close" at bounding box center [1135, 18] width 63 height 19
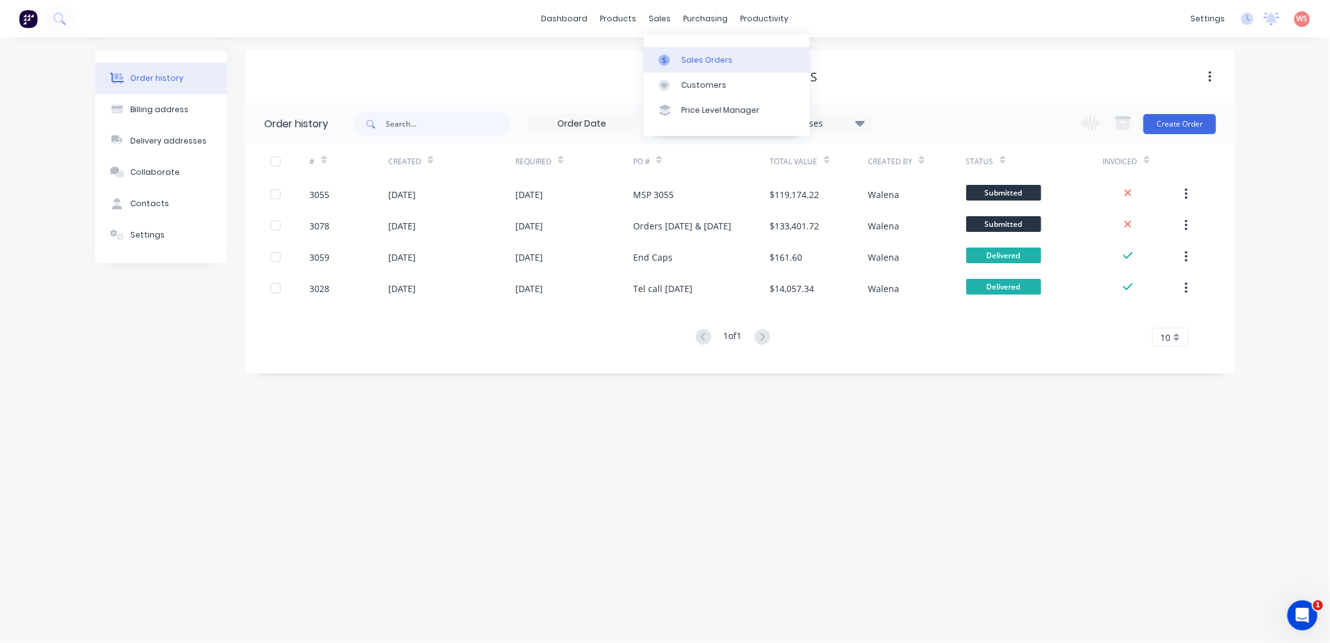
click at [706, 57] on div "Sales Orders" at bounding box center [706, 59] width 51 height 11
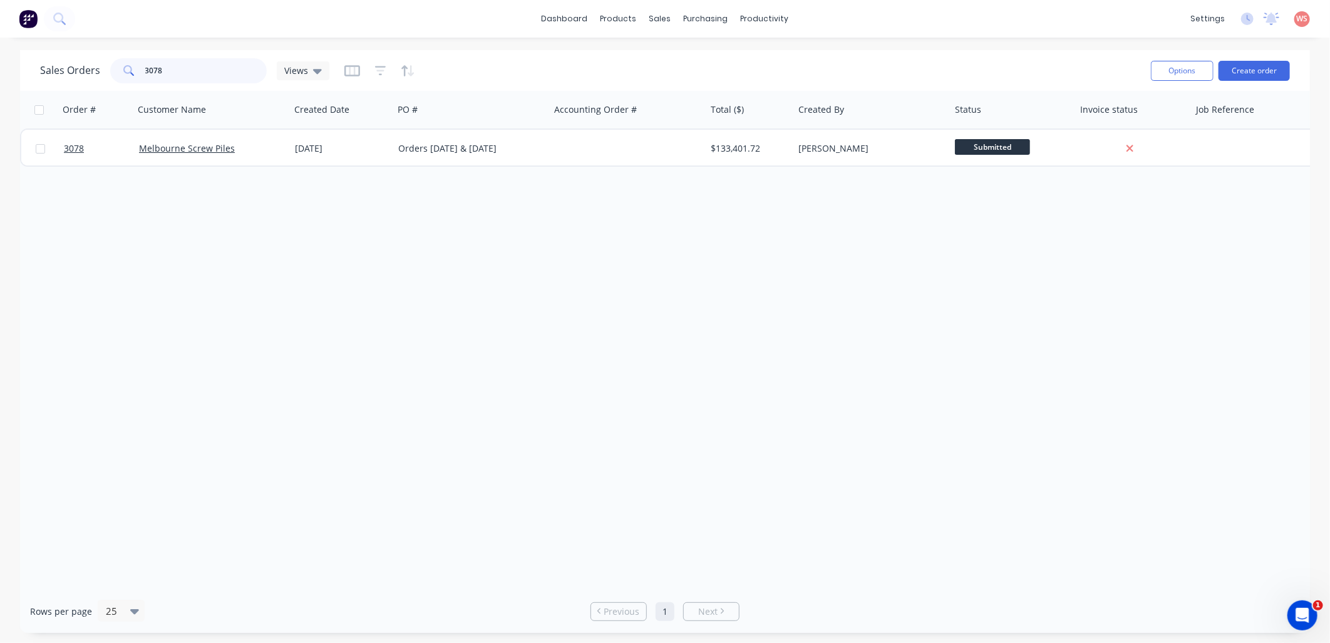
drag, startPoint x: 167, startPoint y: 73, endPoint x: 24, endPoint y: 43, distance: 145.9
click at [11, 53] on div "Sales Orders 3078 Views Options Create order Order # Customer Name Created Date…" at bounding box center [665, 341] width 1330 height 582
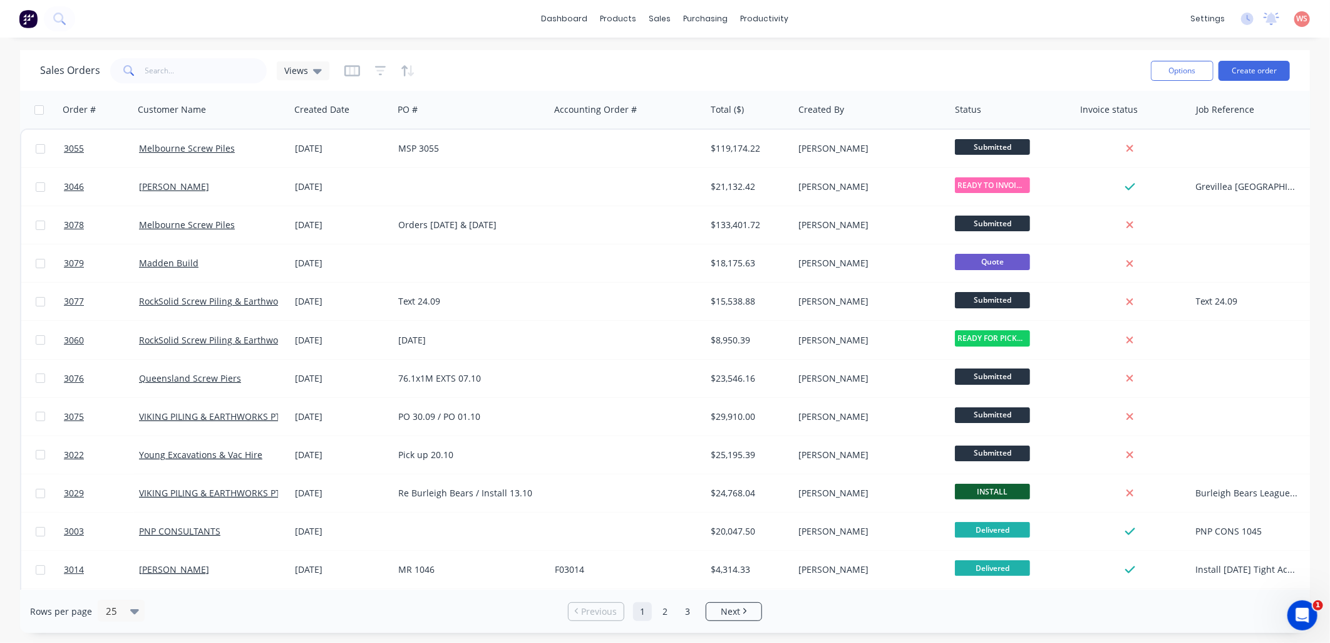
click at [545, 319] on div "Text 24.09" at bounding box center [471, 301] width 157 height 38
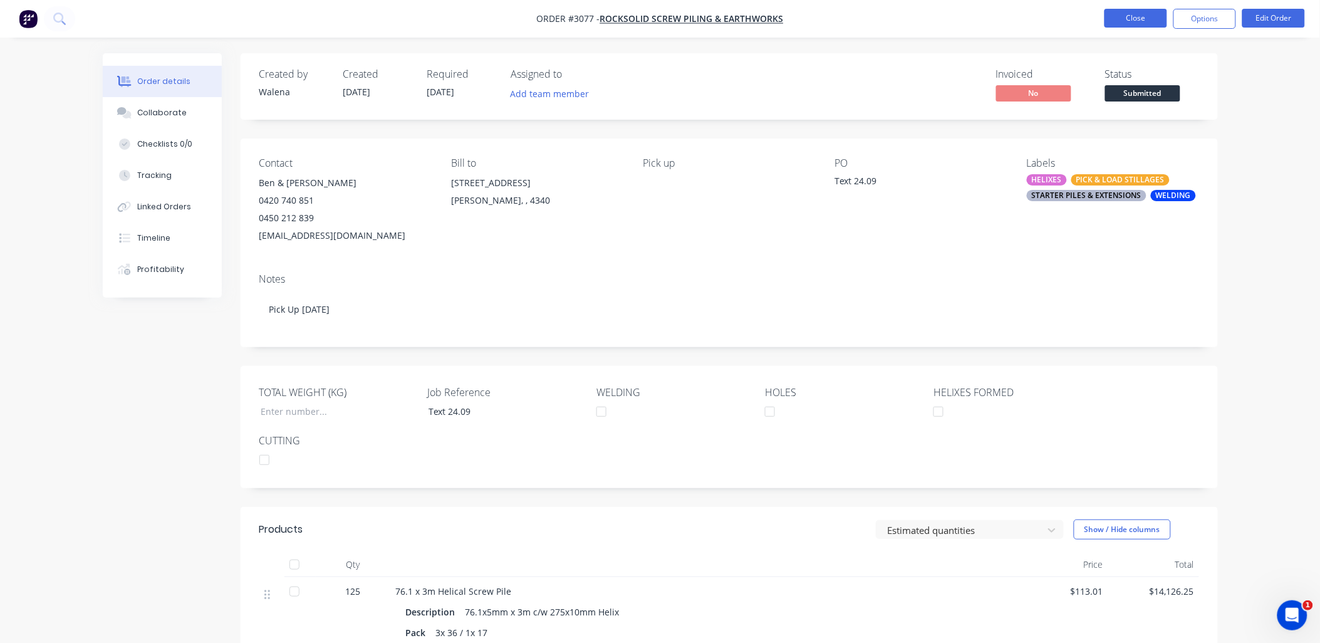
click at [1124, 10] on button "Close" at bounding box center [1135, 18] width 63 height 19
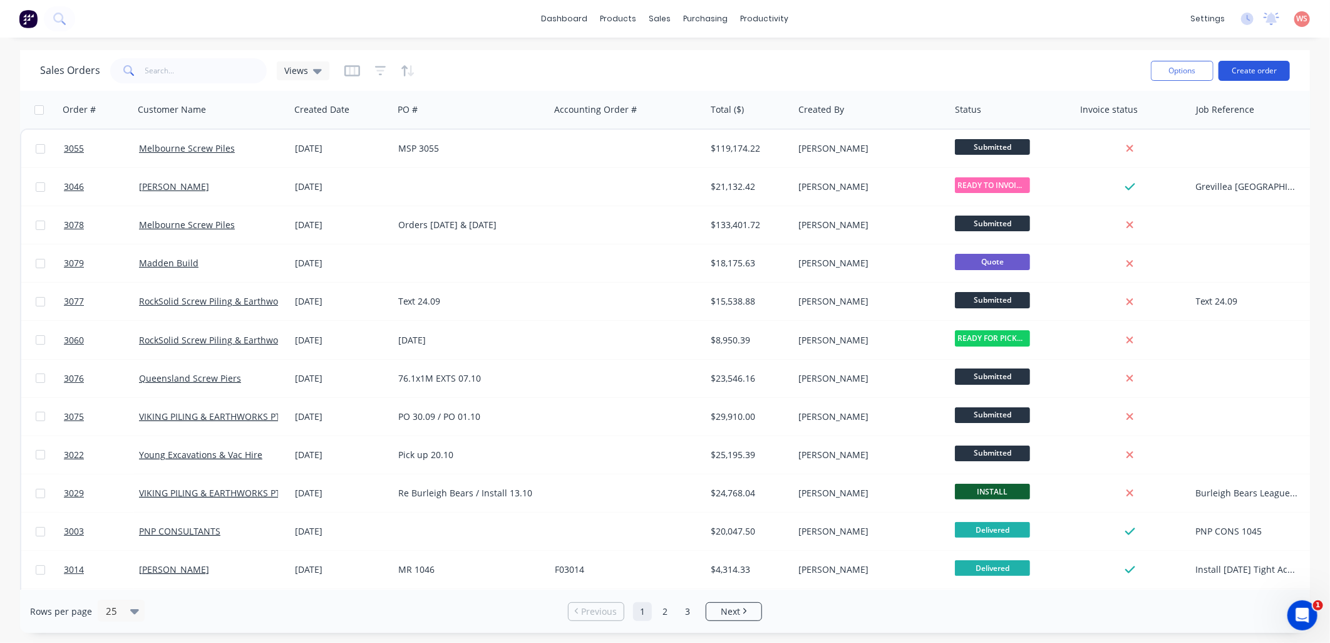
click at [1261, 72] on button "Create order" at bounding box center [1254, 71] width 71 height 20
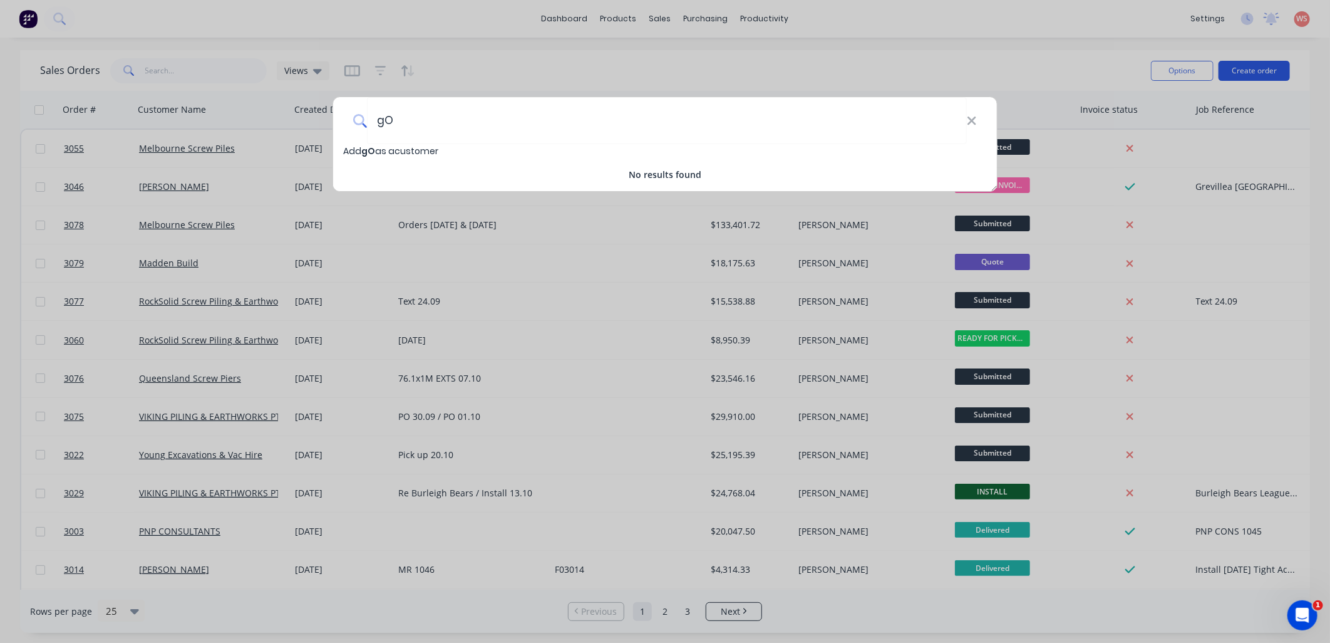
type input "g"
type input "gold coast foundations"
click at [415, 149] on span "gold coast foundations" at bounding box center [417, 151] width 113 height 13
select select "AU"
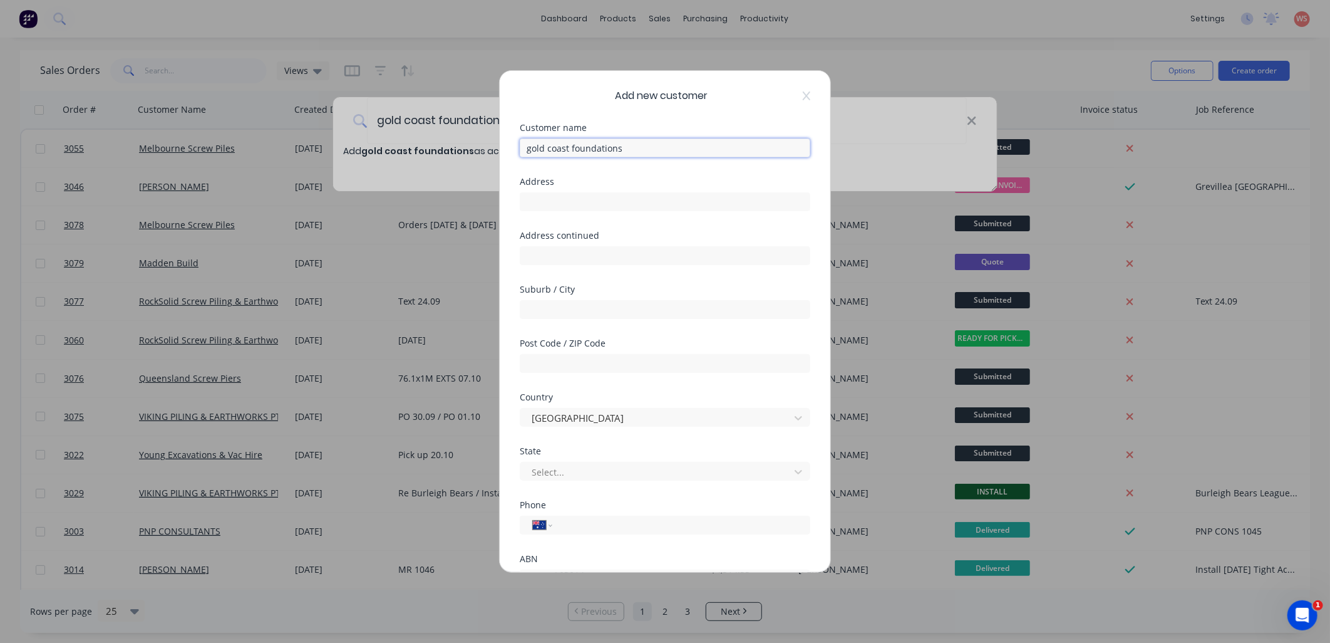
drag, startPoint x: 531, startPoint y: 152, endPoint x: 520, endPoint y: 142, distance: 14.2
click at [520, 145] on input "gold coast foundations" at bounding box center [665, 147] width 291 height 19
click at [553, 148] on input "Gold coast foundations" at bounding box center [665, 147] width 291 height 19
click at [576, 150] on input "Gold Coast foundations" at bounding box center [665, 147] width 291 height 19
type input "Gold Coast Foundations"
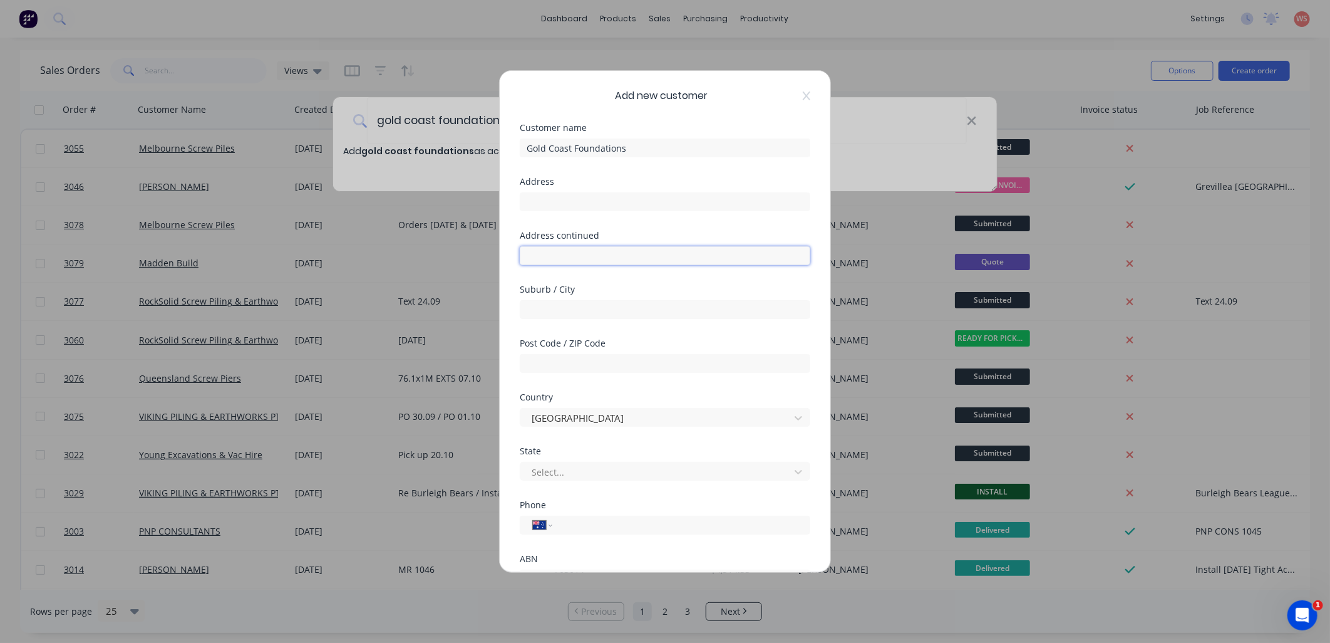
click at [643, 253] on input "text" at bounding box center [665, 255] width 291 height 19
click at [623, 205] on input "text" at bounding box center [665, 201] width 291 height 19
type input "[STREET_ADDRESS]"
click at [566, 304] on input "text" at bounding box center [665, 309] width 291 height 19
type input "Mermaid Waters,"
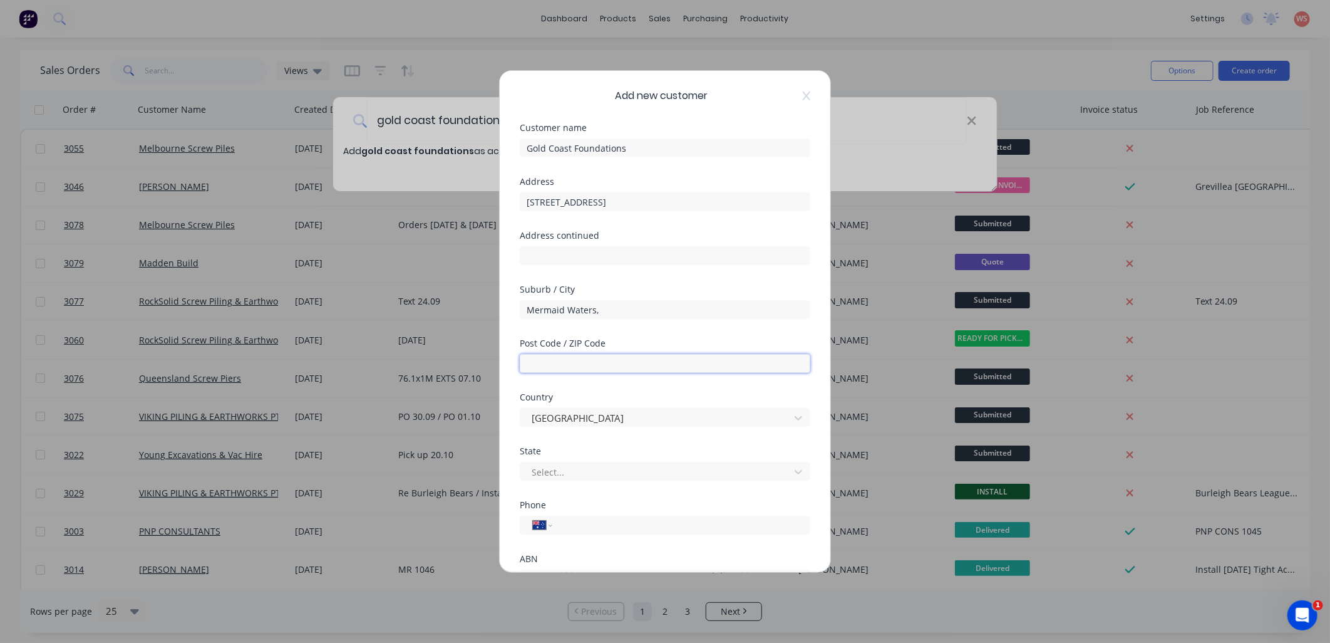
click at [621, 358] on input "text" at bounding box center [665, 363] width 291 height 19
type input "4218"
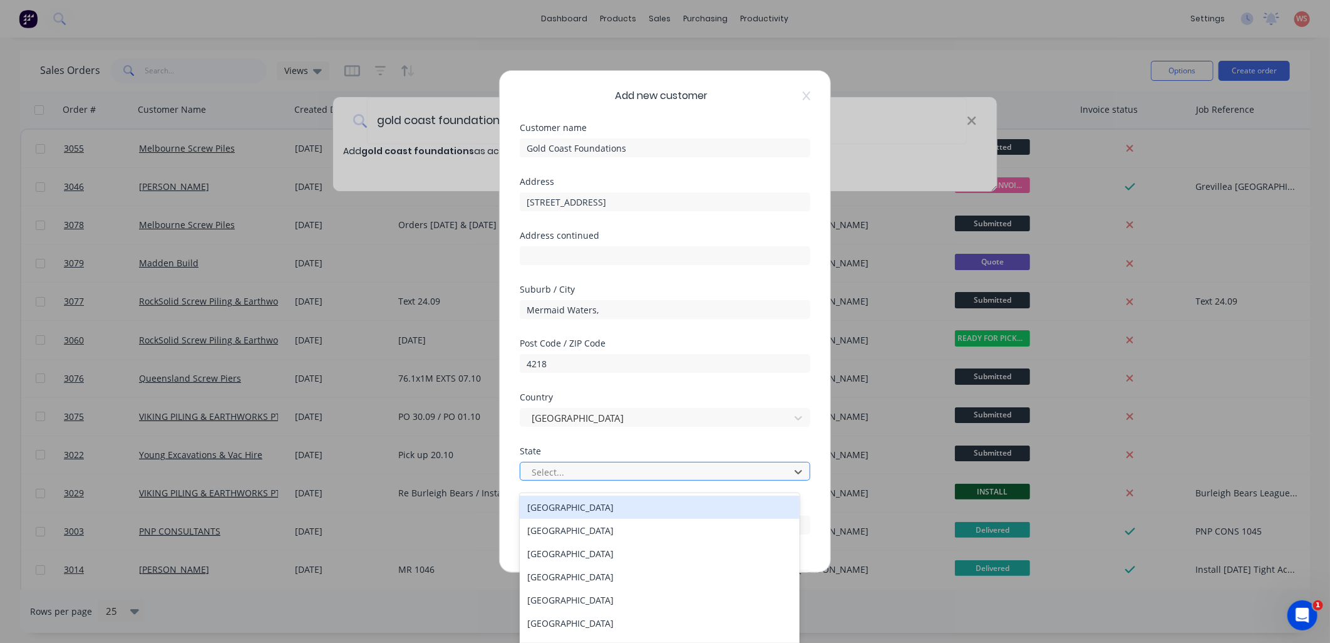
click at [631, 470] on div at bounding box center [657, 472] width 253 height 16
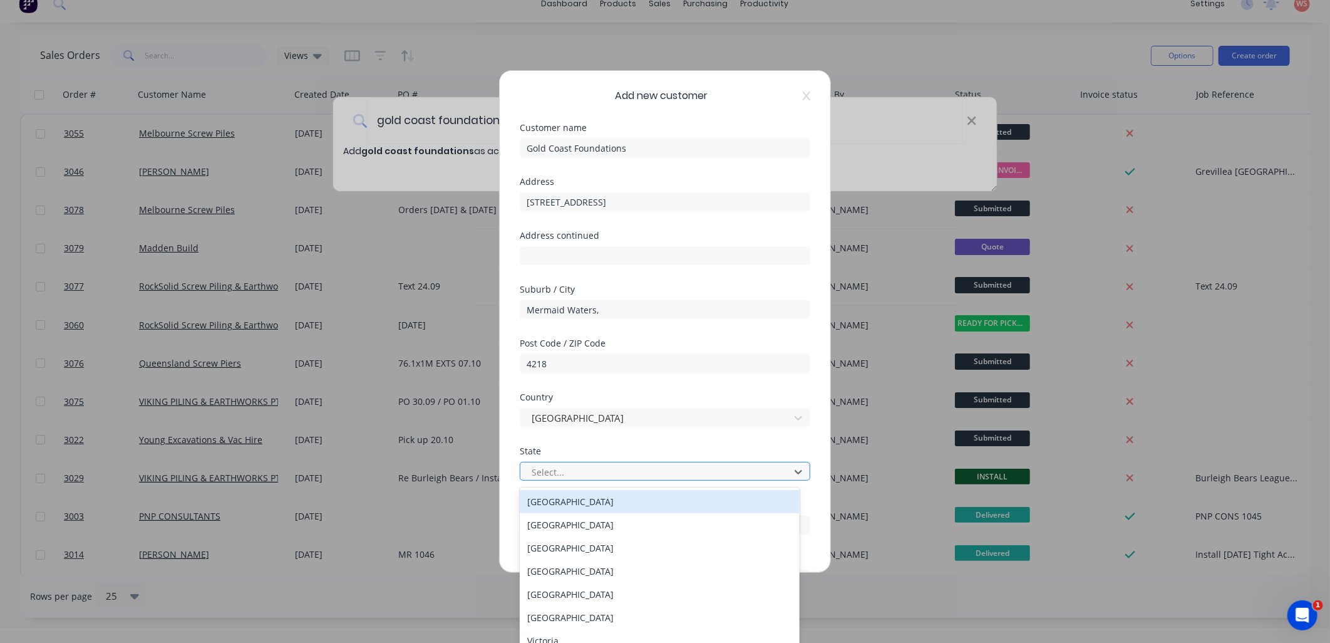
scroll to position [17, 0]
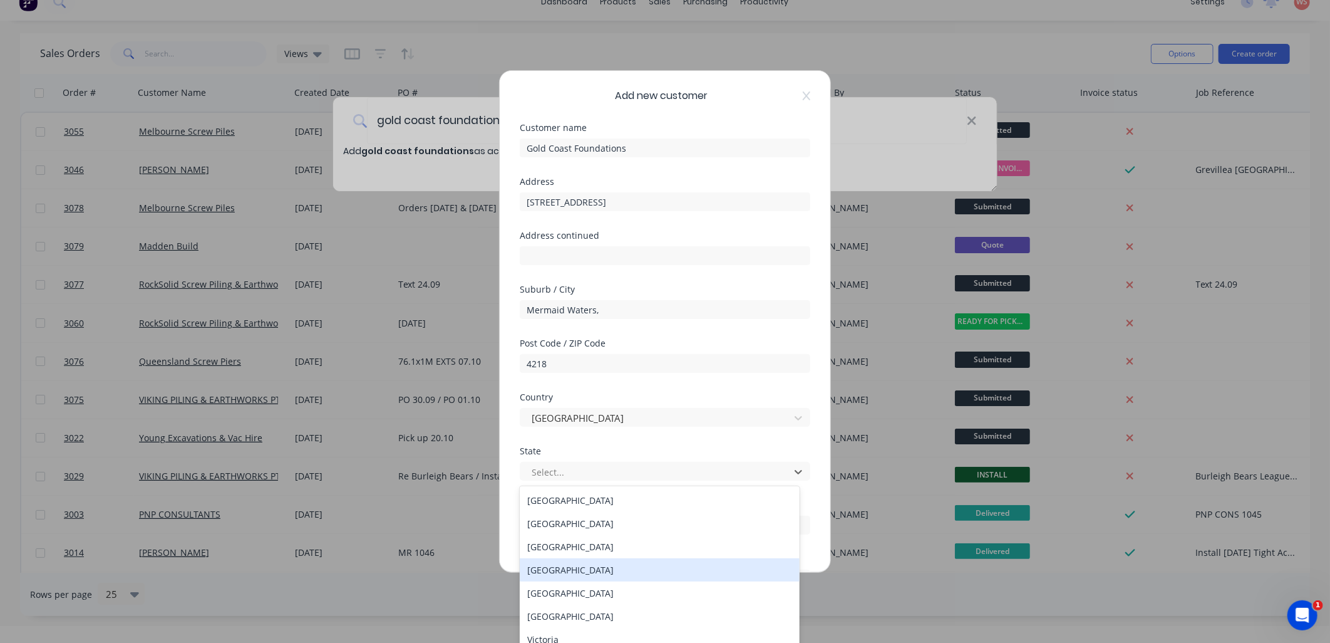
click at [628, 573] on div "[GEOGRAPHIC_DATA]" at bounding box center [660, 569] width 280 height 23
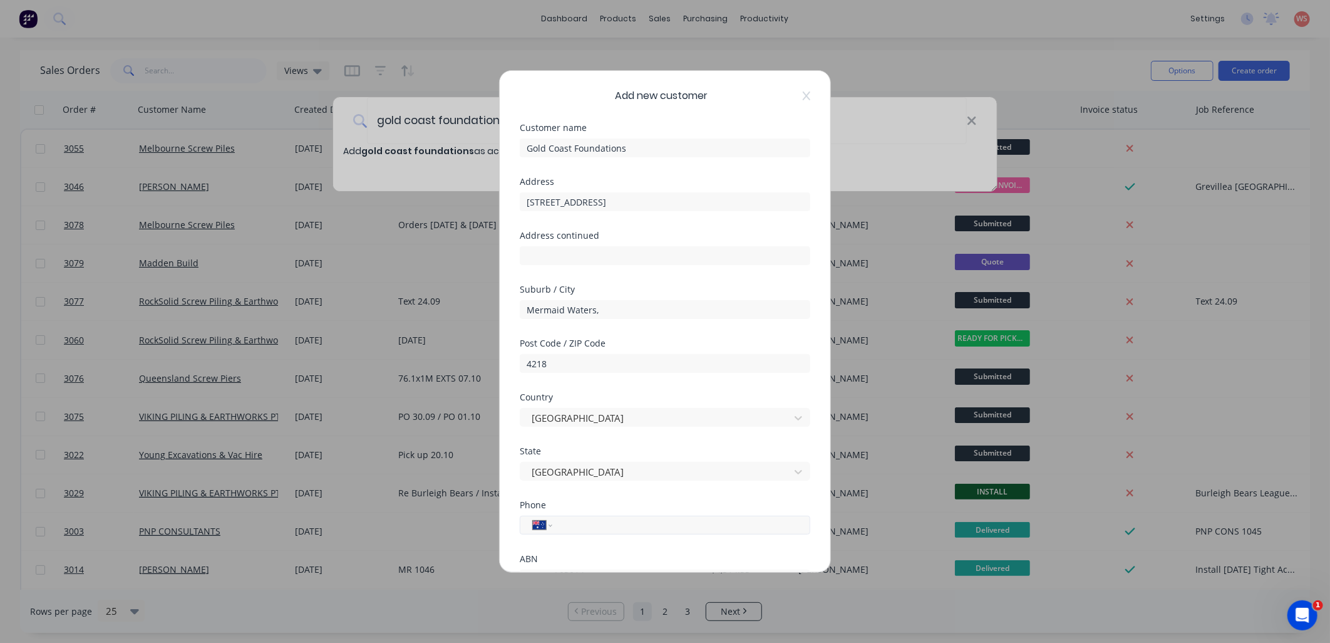
click at [634, 532] on div "International [GEOGRAPHIC_DATA] [GEOGRAPHIC_DATA] [GEOGRAPHIC_DATA] [GEOGRAPHIC…" at bounding box center [665, 524] width 291 height 19
click at [626, 523] on input "tel" at bounding box center [679, 525] width 236 height 13
click at [596, 522] on input "tel" at bounding box center [679, 525] width 236 height 13
paste input "0409 581 285"
type input "0409 581 285"
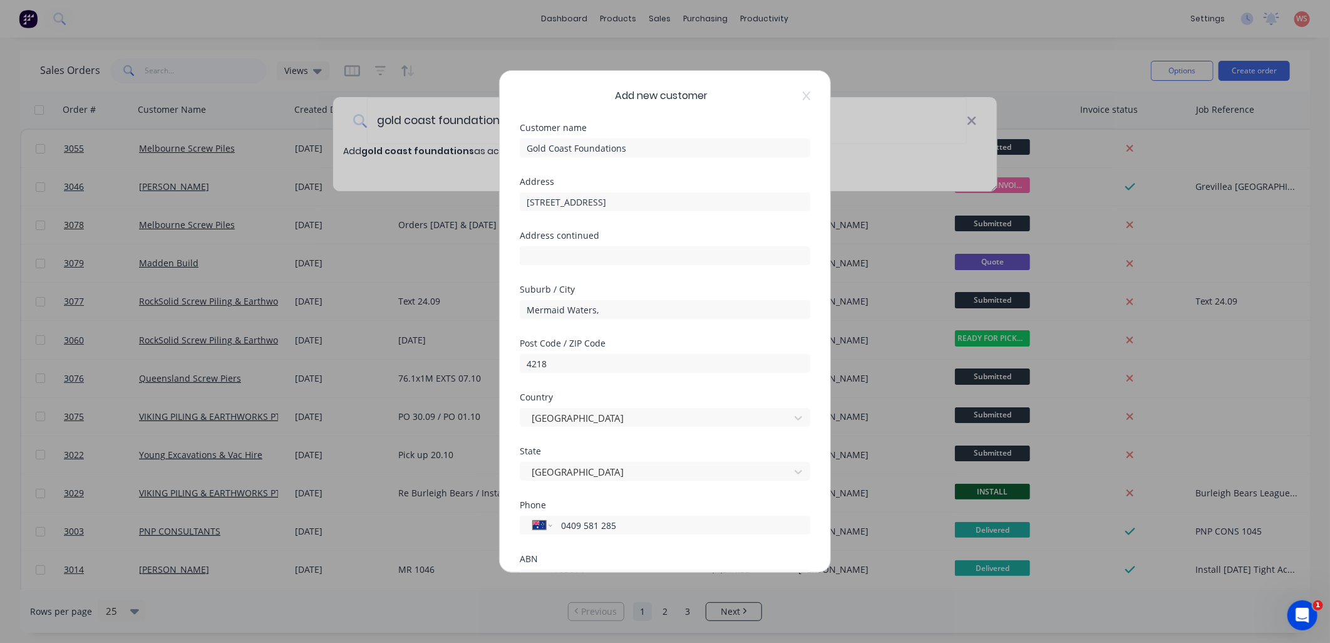
click at [909, 15] on div "Add new customer Customer name Gold Coast Foundations Address [STREET_ADDRESS] …" at bounding box center [665, 321] width 1330 height 643
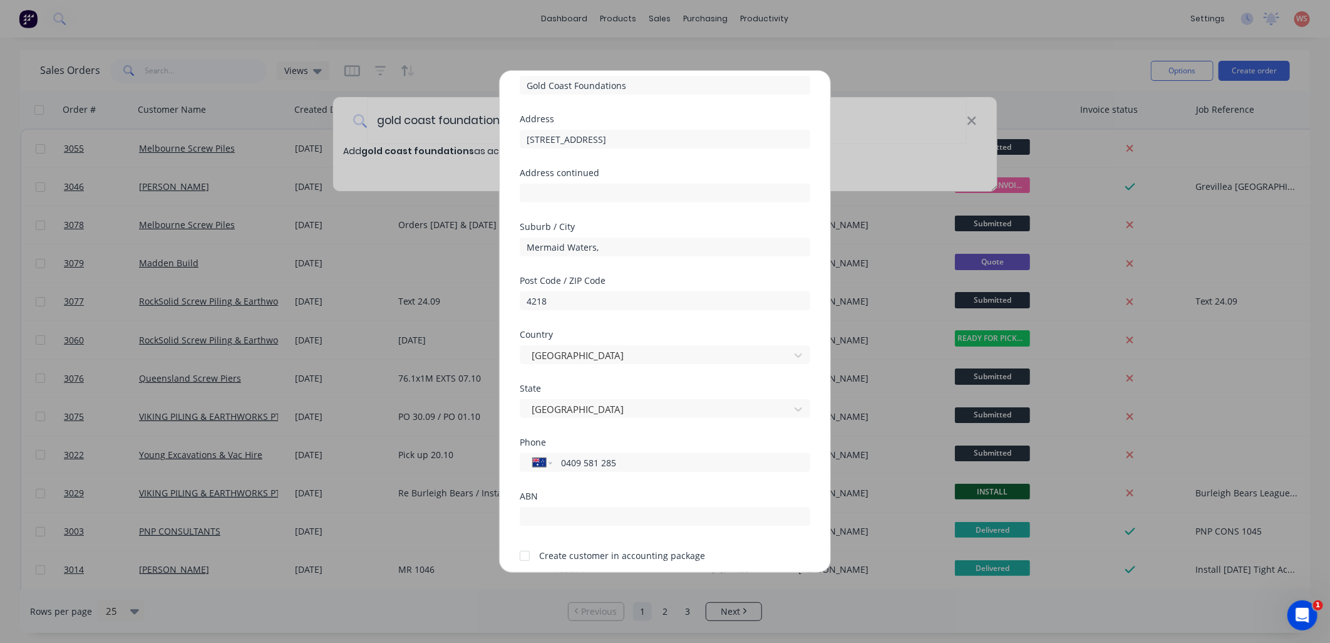
scroll to position [110, 0]
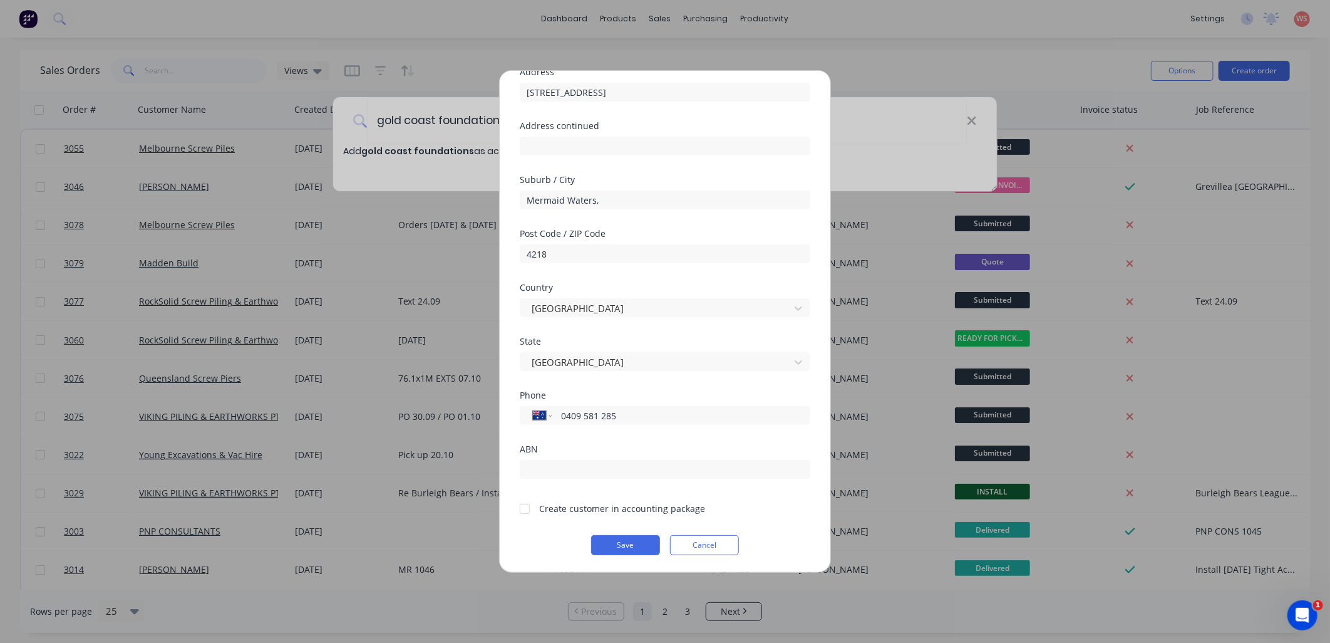
click at [523, 512] on div at bounding box center [524, 508] width 25 height 25
click at [546, 471] on input "text" at bounding box center [665, 469] width 291 height 19
paste input "7 145 964 656"
type input "7 145 964 656"
click at [628, 550] on button "Save" at bounding box center [625, 545] width 69 height 20
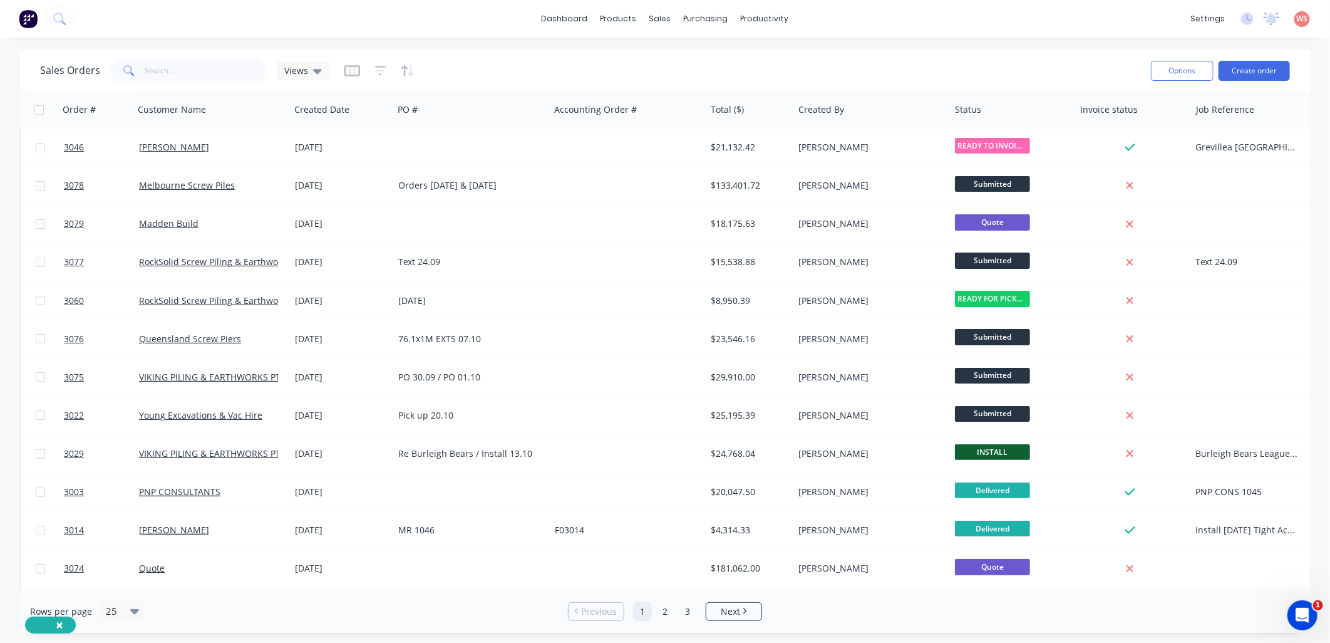
scroll to position [0, 0]
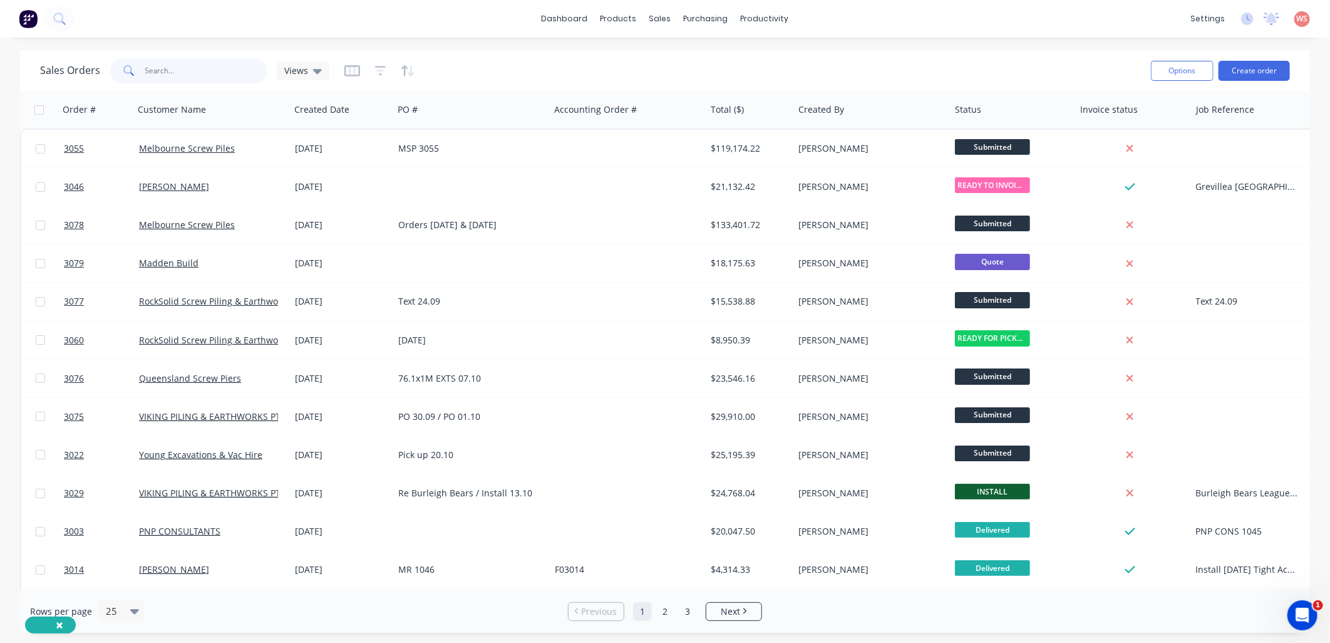
click at [198, 69] on input "text" at bounding box center [206, 70] width 122 height 25
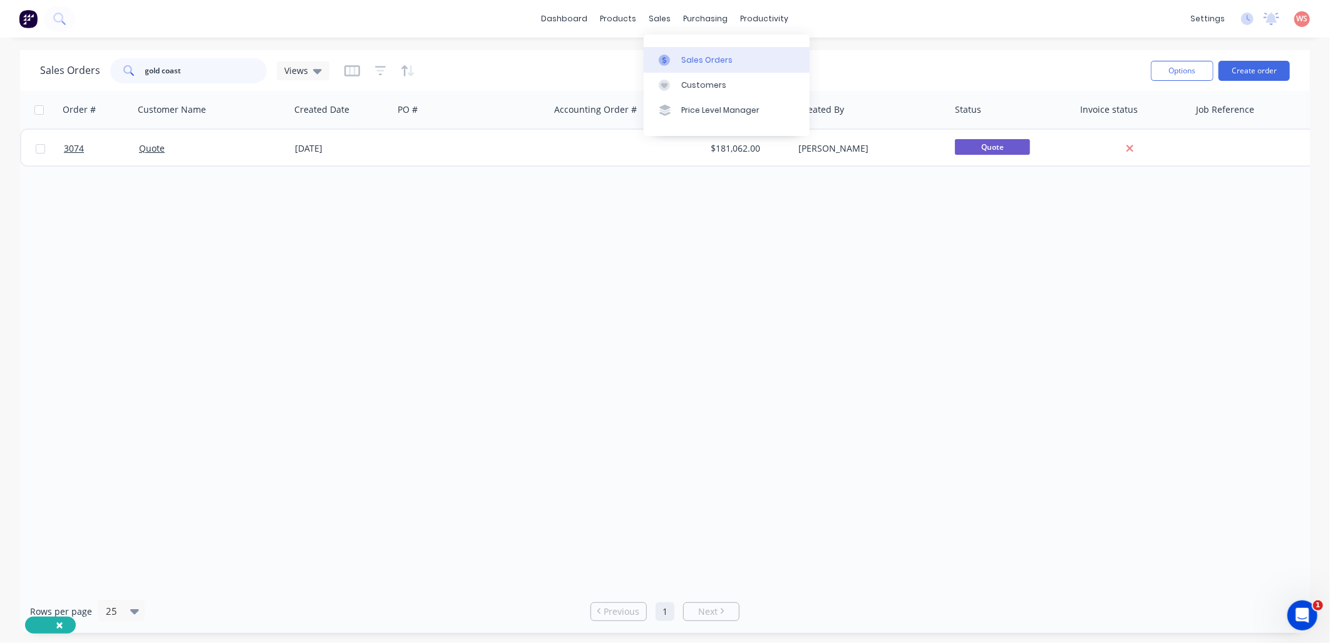
type input "gold coast"
click at [686, 56] on div "Sales Orders" at bounding box center [706, 59] width 51 height 11
click at [698, 86] on div "Customers" at bounding box center [703, 85] width 45 height 11
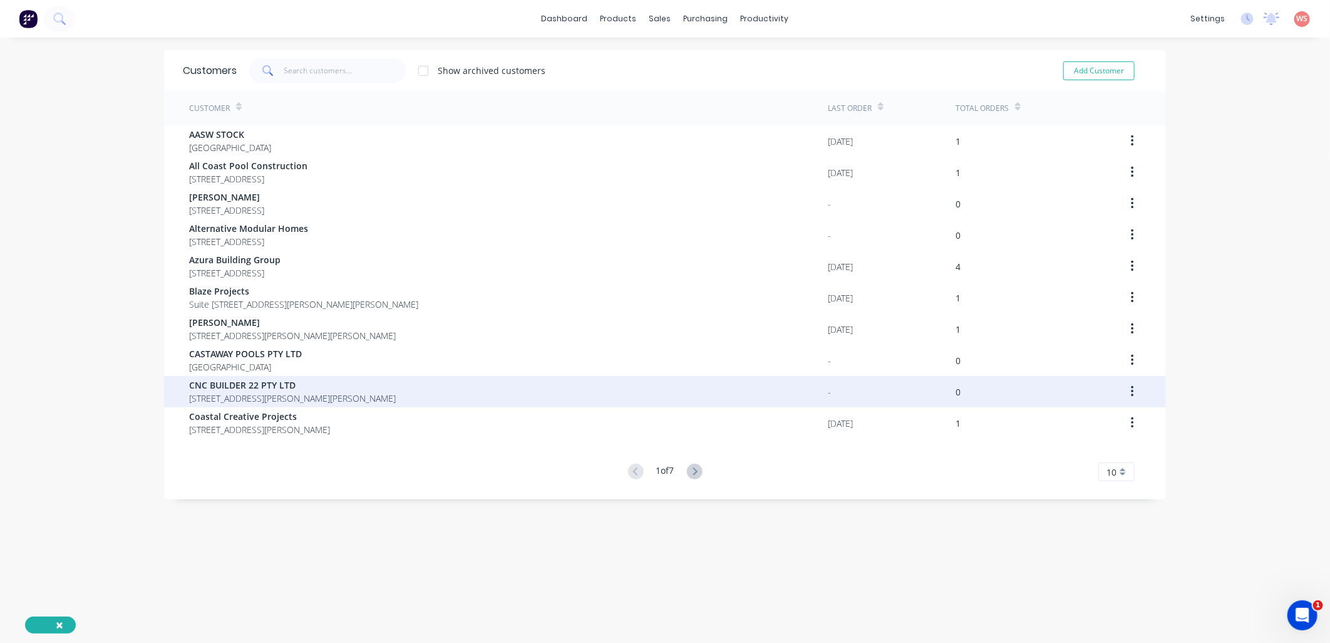
scroll to position [25, 0]
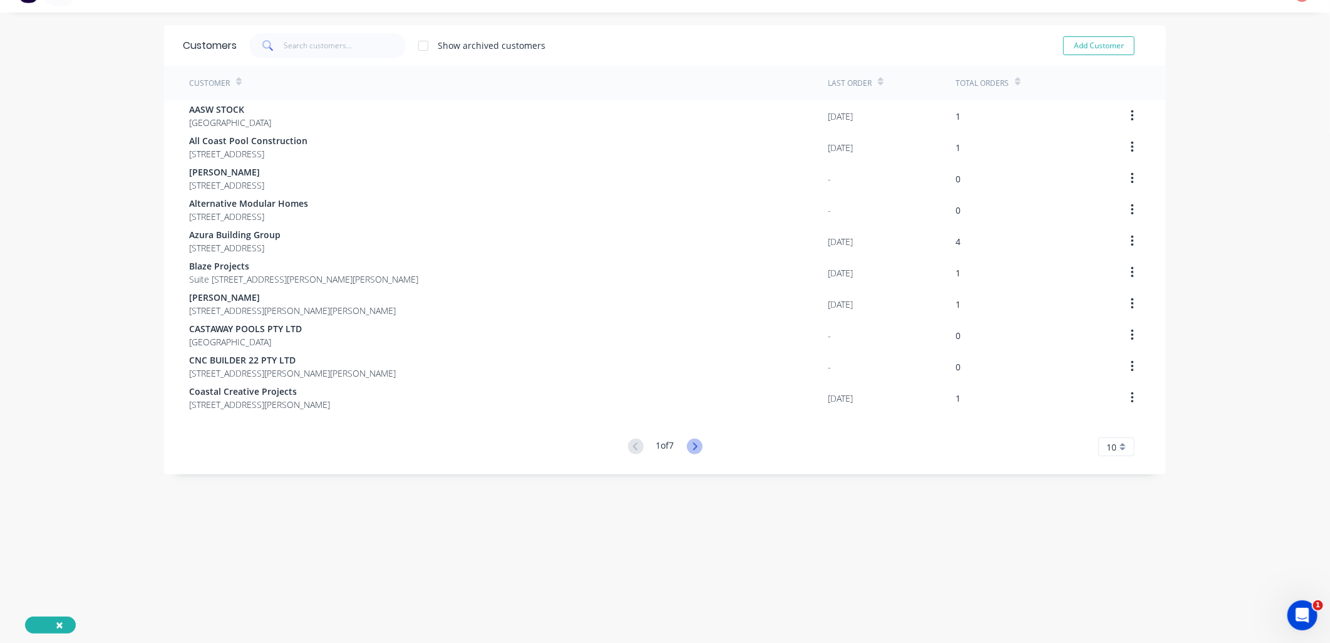
click at [693, 443] on icon at bounding box center [695, 446] width 4 height 8
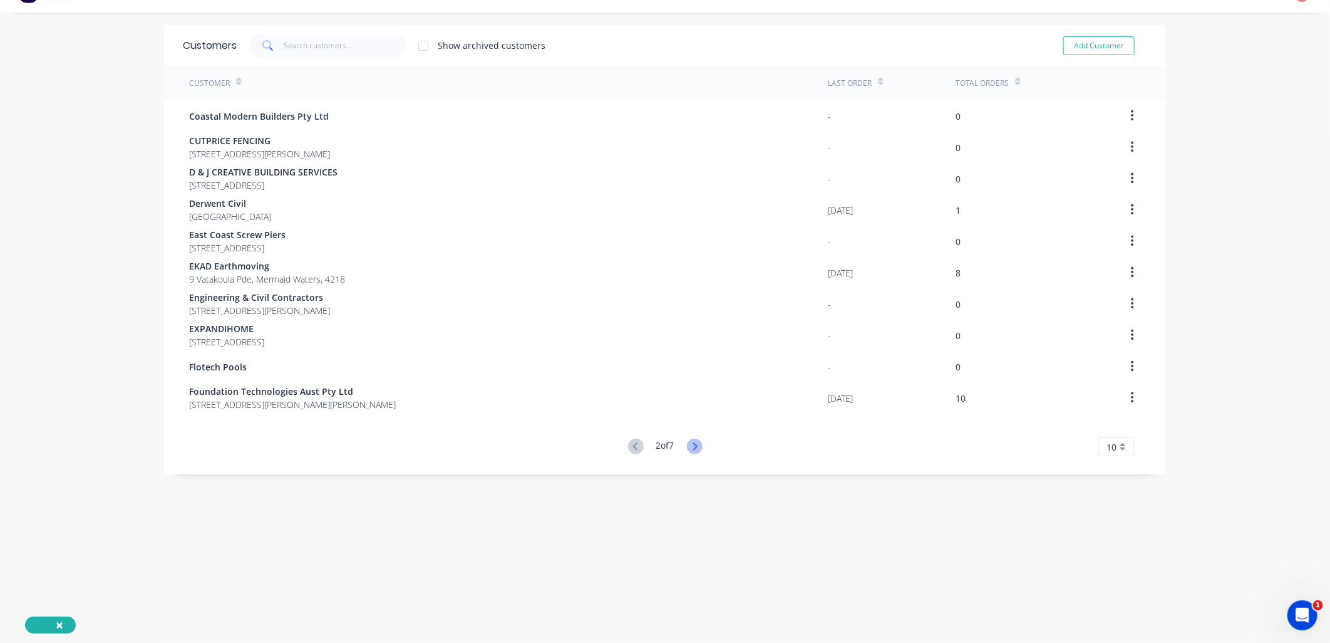
click at [693, 445] on icon at bounding box center [695, 446] width 4 height 8
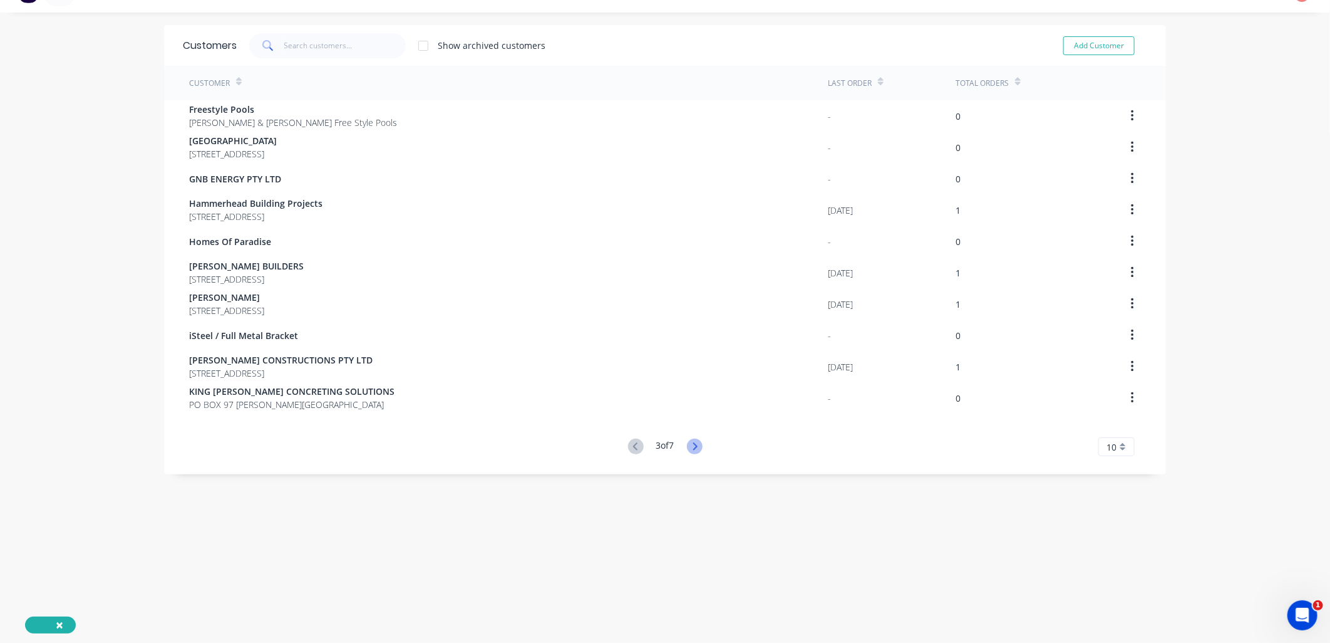
click at [693, 445] on icon at bounding box center [695, 446] width 4 height 8
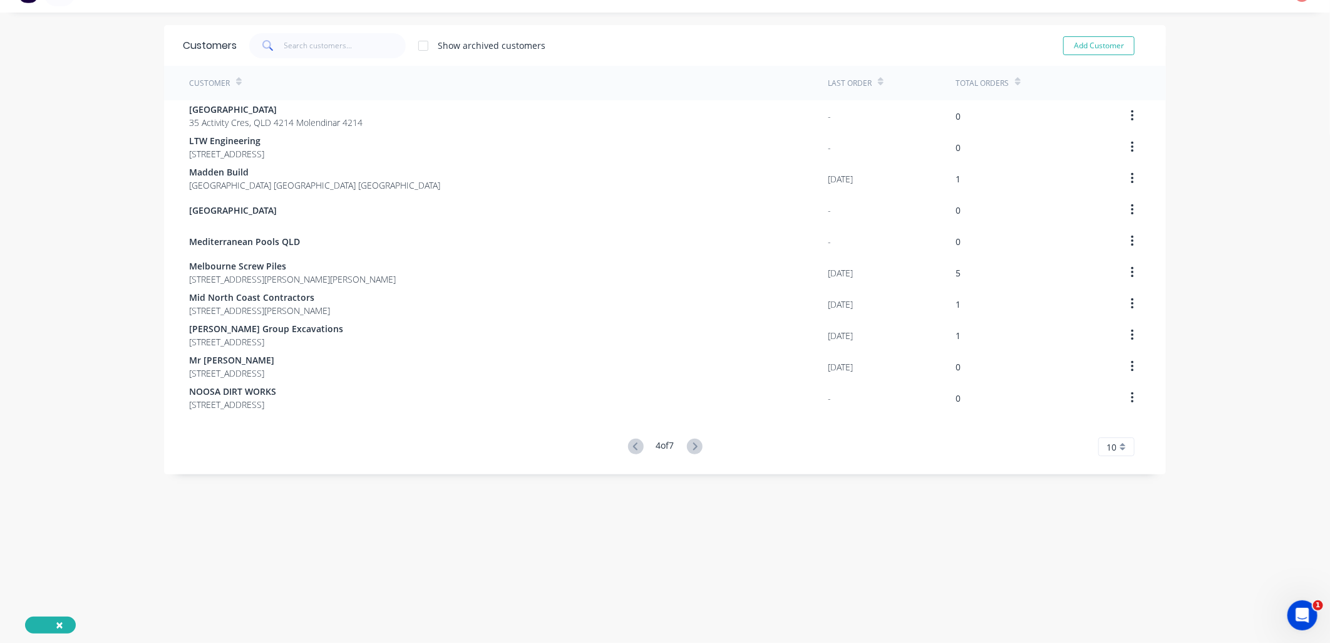
click at [693, 445] on icon at bounding box center [695, 446] width 4 height 8
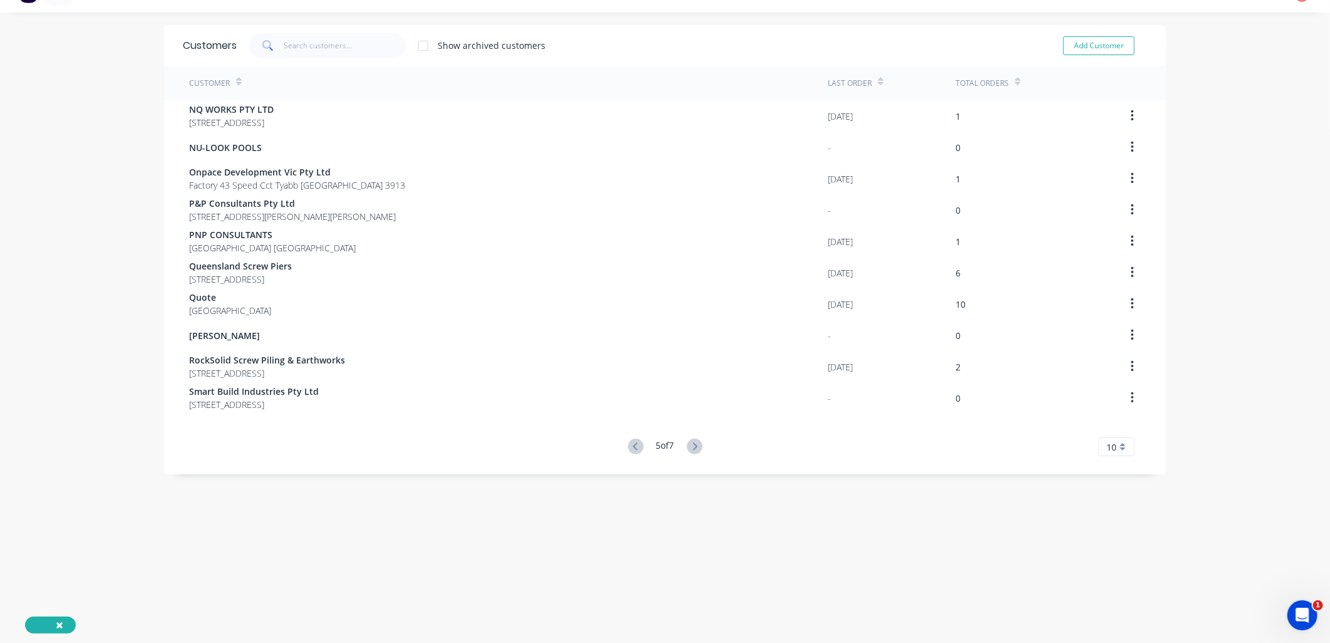
click at [693, 445] on icon at bounding box center [695, 446] width 4 height 8
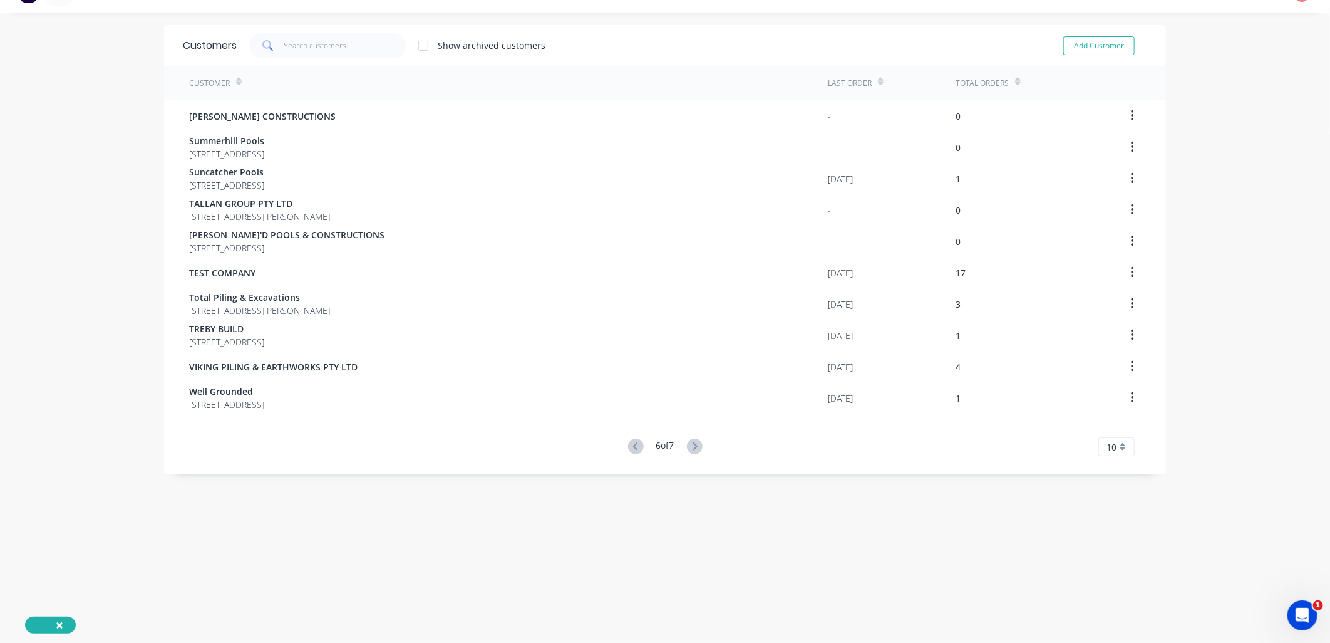
click at [693, 445] on icon at bounding box center [695, 446] width 4 height 8
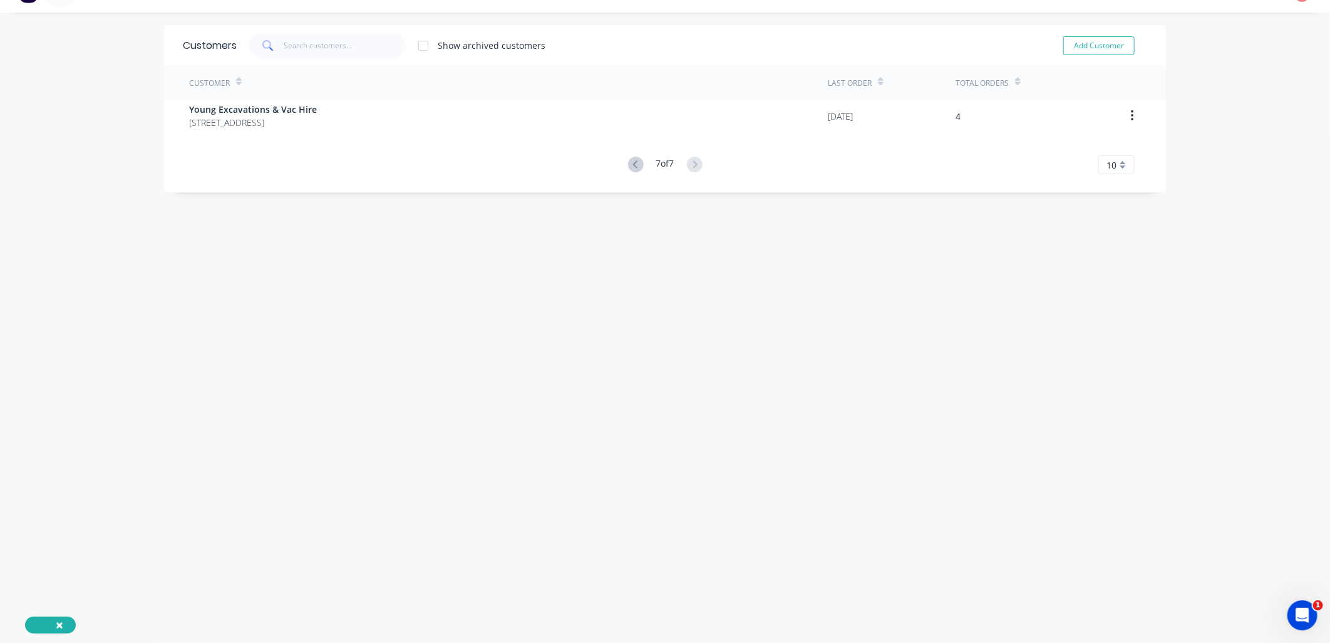
click at [692, 448] on div "Customers Show archived customers Add Customer Customer Last Order Total Orders…" at bounding box center [665, 327] width 1002 height 605
click at [549, 417] on div "Customers Show archived customers Add Customer Customer Last Order Total Orders…" at bounding box center [665, 327] width 1002 height 605
click at [1084, 43] on button "Add Customer" at bounding box center [1099, 45] width 71 height 19
select select "AU"
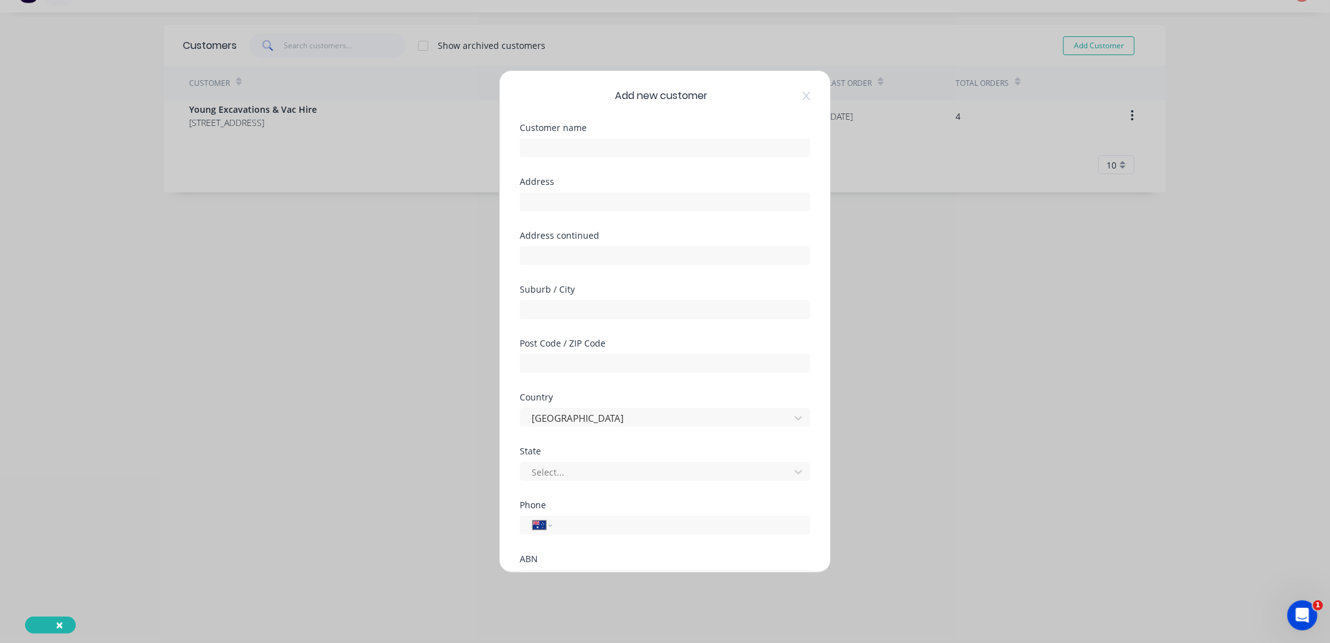
click at [603, 133] on div "Customer name" at bounding box center [665, 140] width 291 height 34
click at [606, 154] on input "text" at bounding box center [665, 147] width 291 height 19
type input "Gold Coast Foundations"
type input "[STREET_ADDRESS]"
type input "Mermaid Waters,"
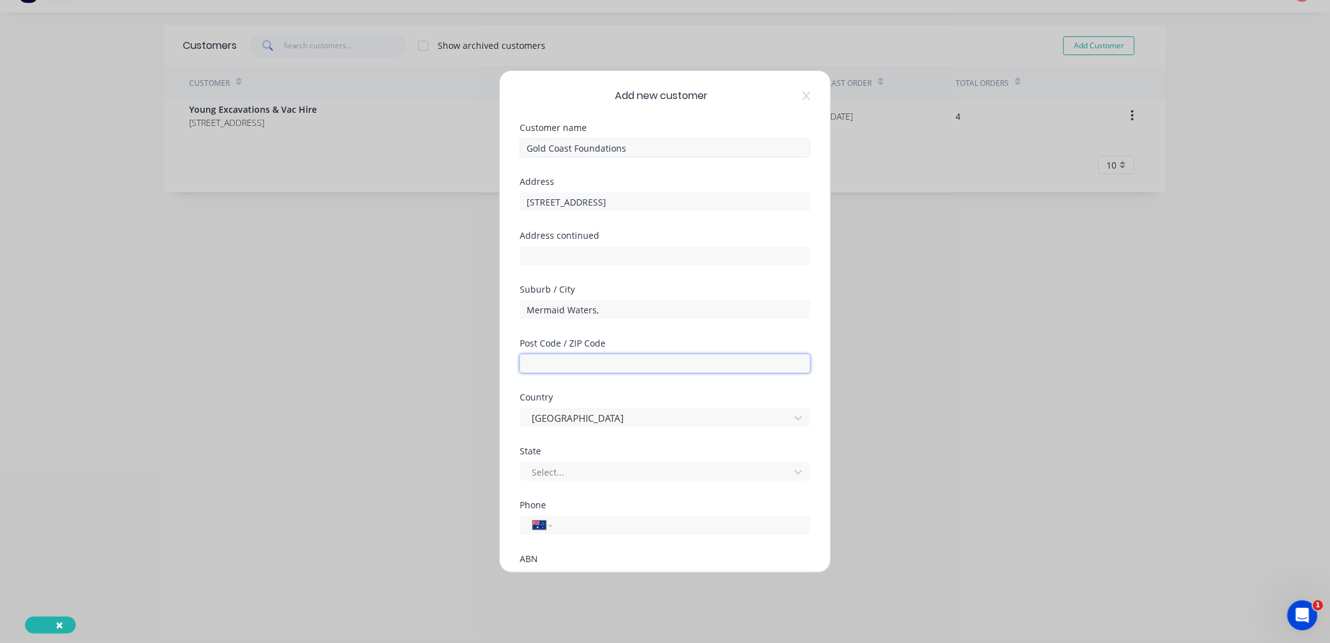
type input "4218"
type input "0409 581 285"
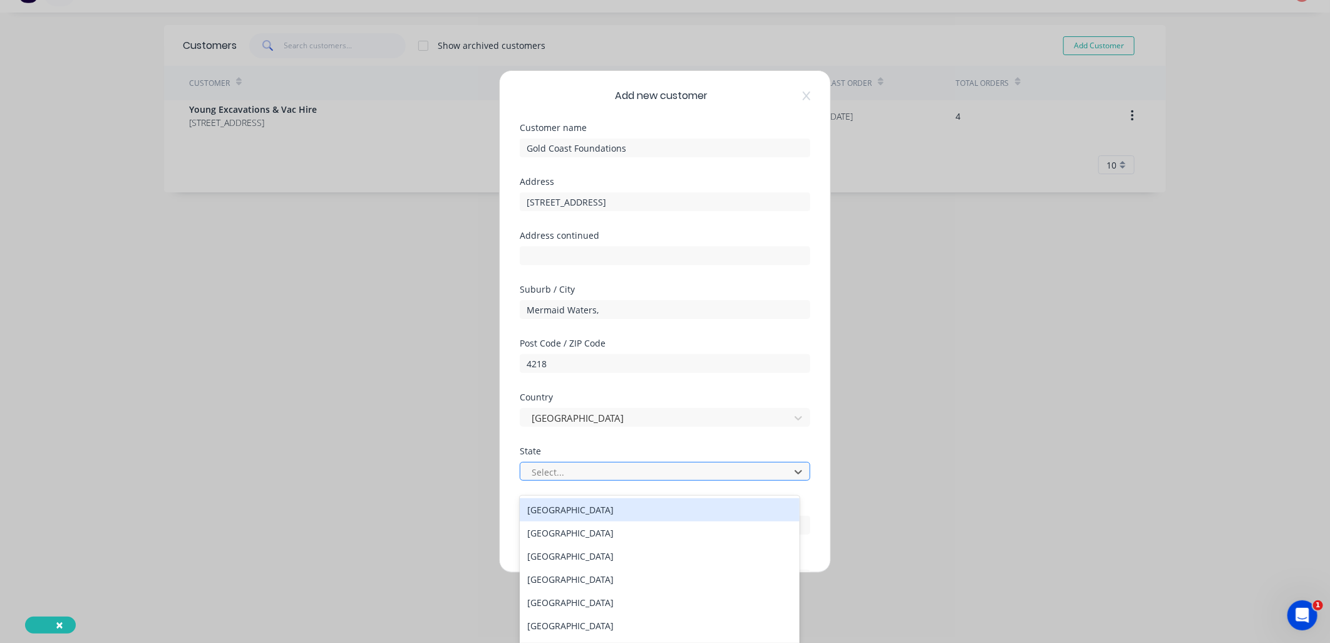
click at [652, 467] on div at bounding box center [657, 472] width 253 height 16
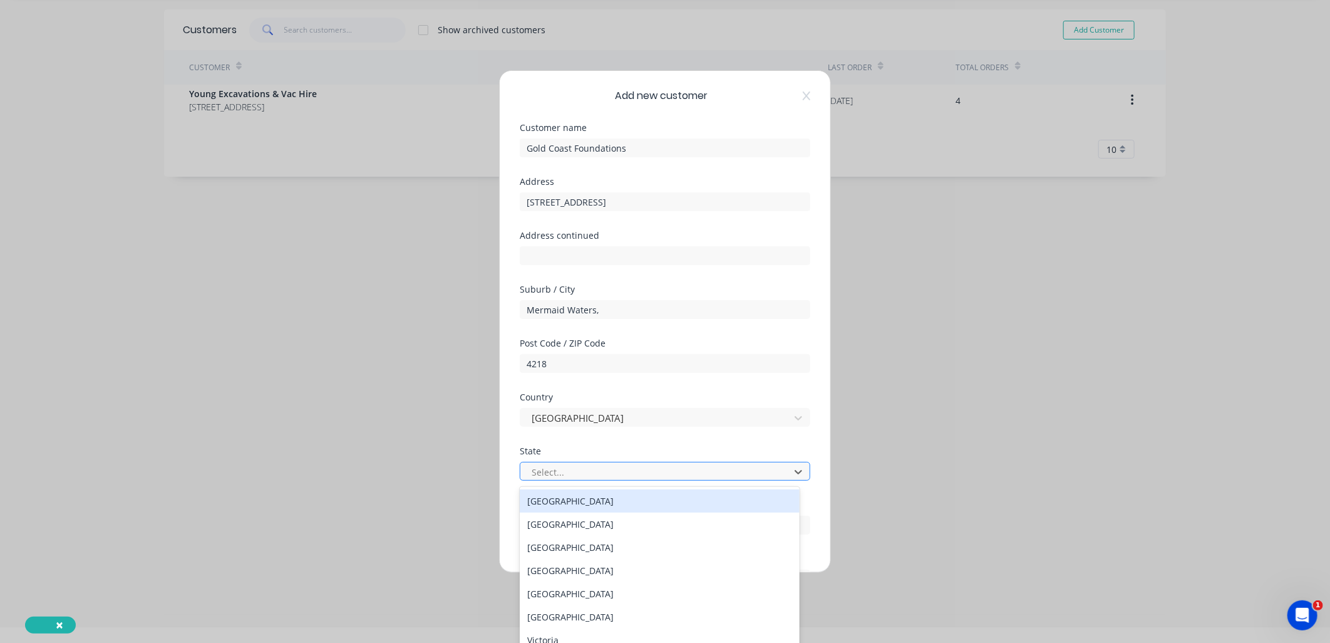
scroll to position [17, 0]
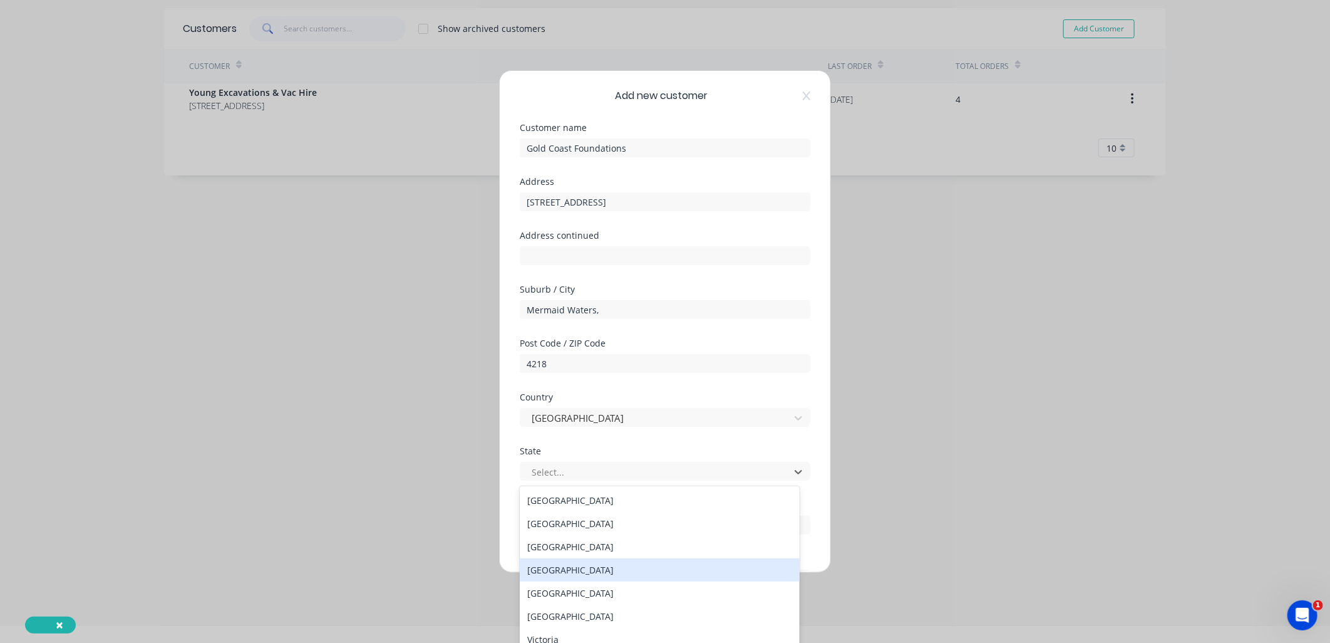
click at [618, 571] on div "[GEOGRAPHIC_DATA]" at bounding box center [660, 569] width 280 height 23
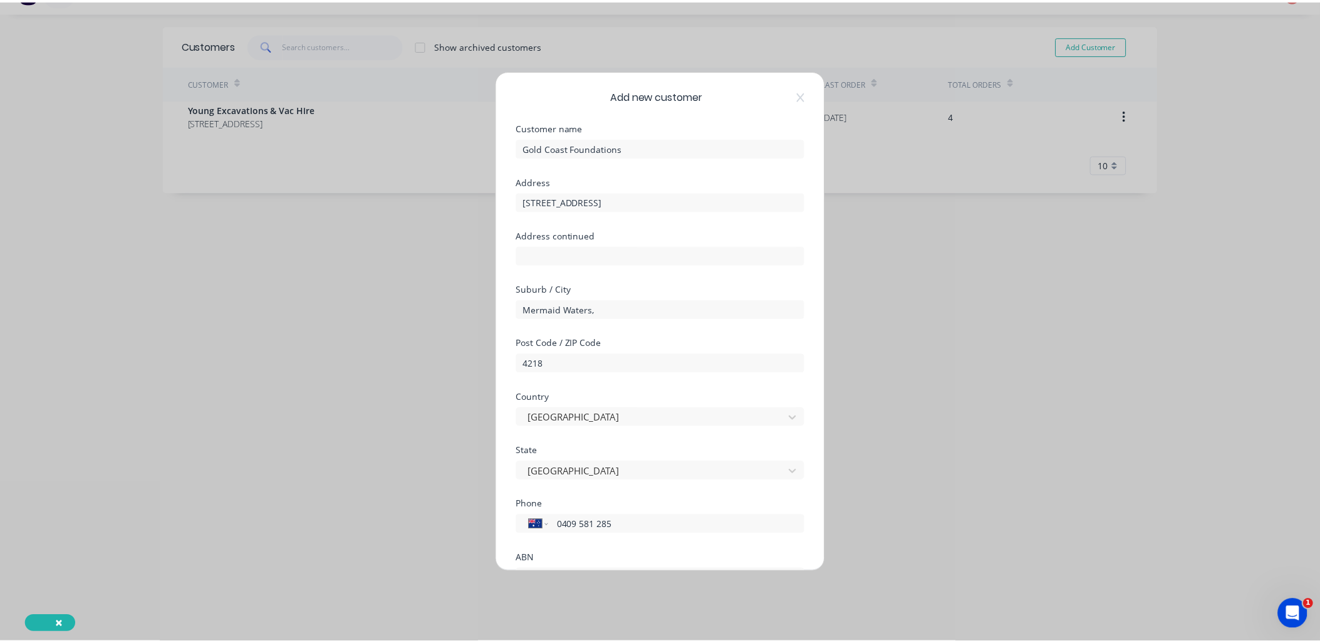
scroll to position [110, 0]
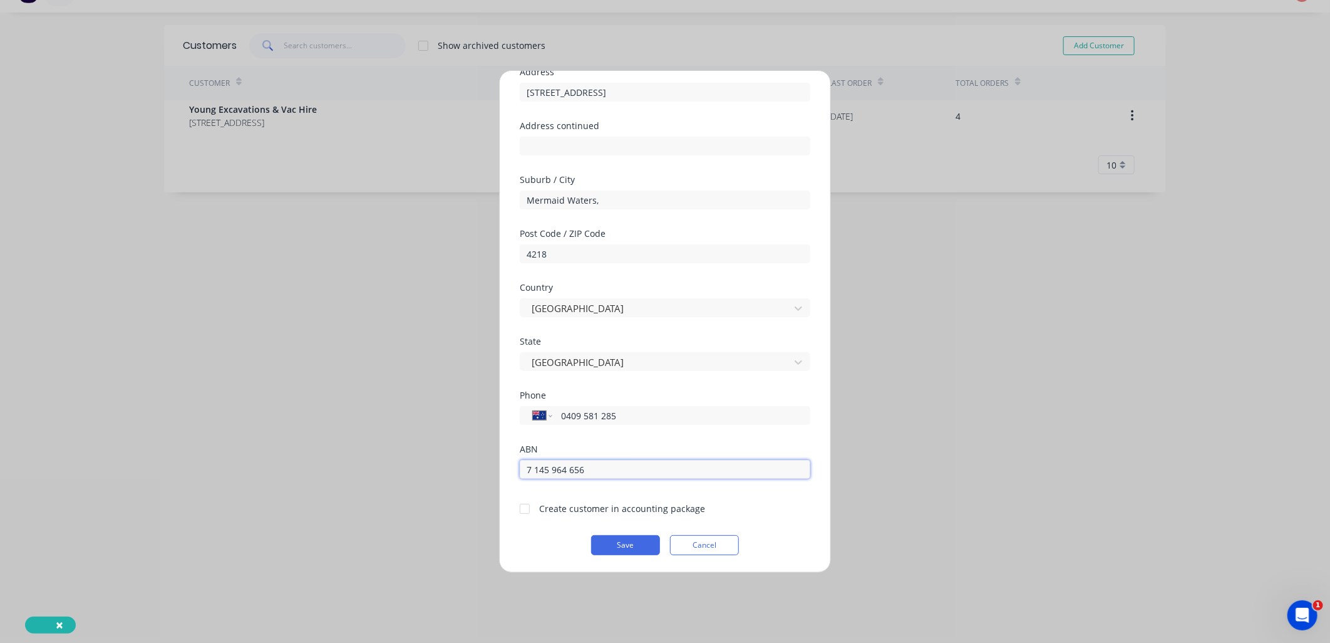
click at [527, 468] on input "7 145 964 656" at bounding box center [665, 469] width 291 height 19
type input "87 145 964 656"
click at [524, 512] on div at bounding box center [524, 508] width 25 height 25
click at [627, 540] on button "Save" at bounding box center [625, 545] width 69 height 20
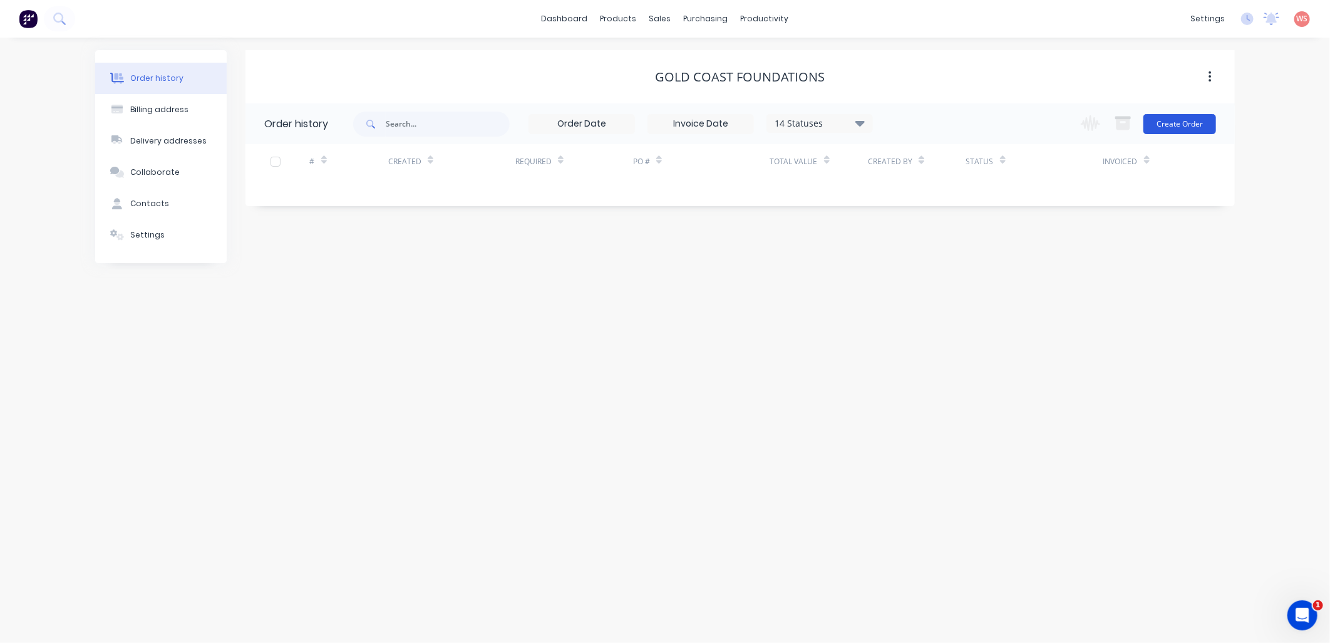
click at [1185, 128] on button "Create Order" at bounding box center [1180, 124] width 73 height 20
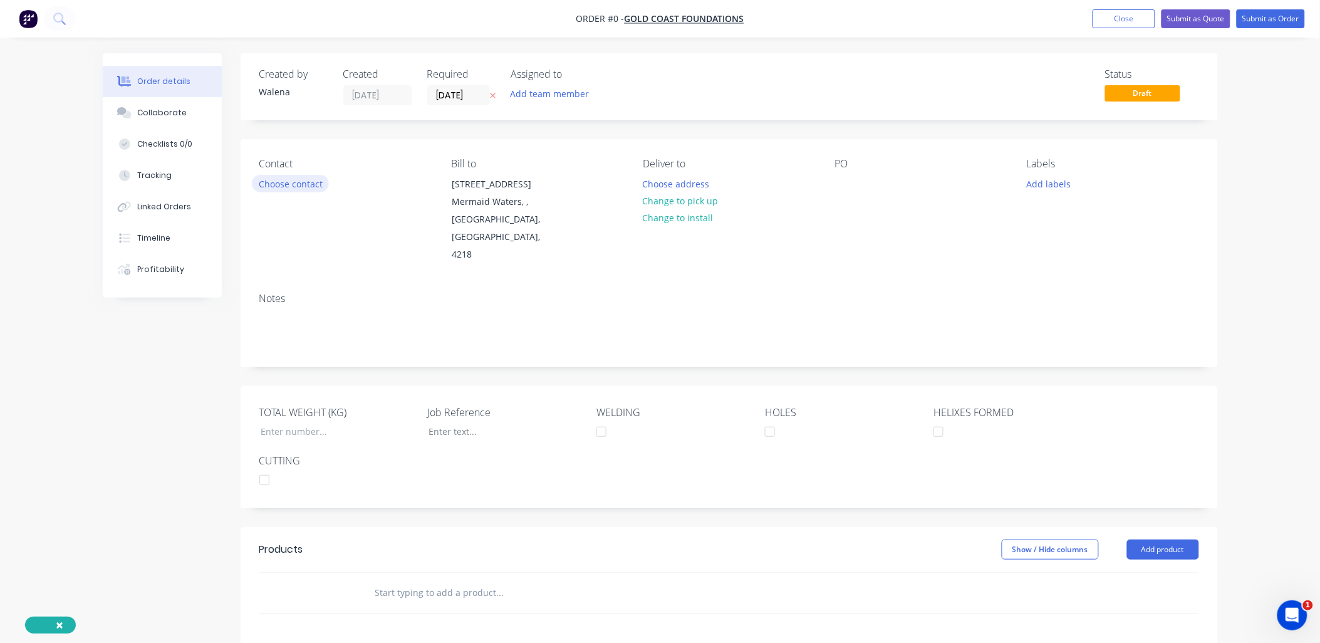
click at [304, 188] on button "Choose contact" at bounding box center [290, 183] width 77 height 17
click at [305, 185] on button "Choose contact" at bounding box center [290, 183] width 77 height 17
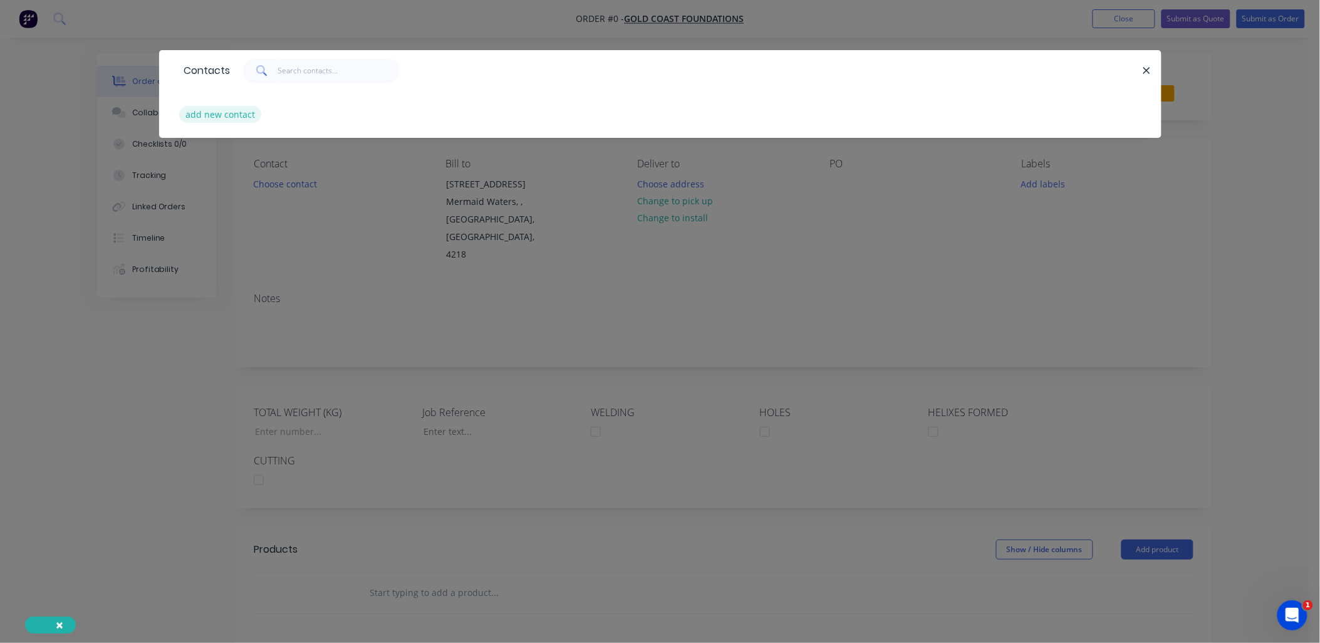
click at [236, 117] on button "add new contact" at bounding box center [220, 114] width 83 height 17
select select "AU"
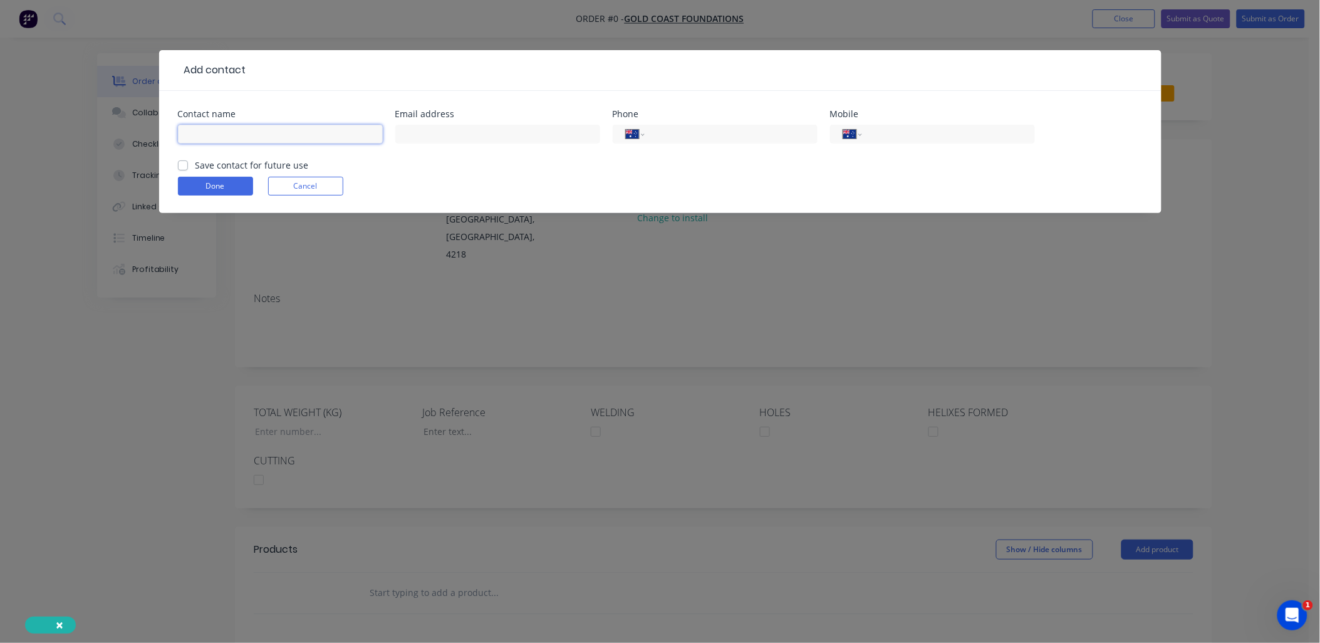
click at [236, 136] on input "text" at bounding box center [280, 134] width 205 height 19
type input "[PERSON_NAME]"
click at [447, 132] on input "text" at bounding box center [497, 134] width 205 height 19
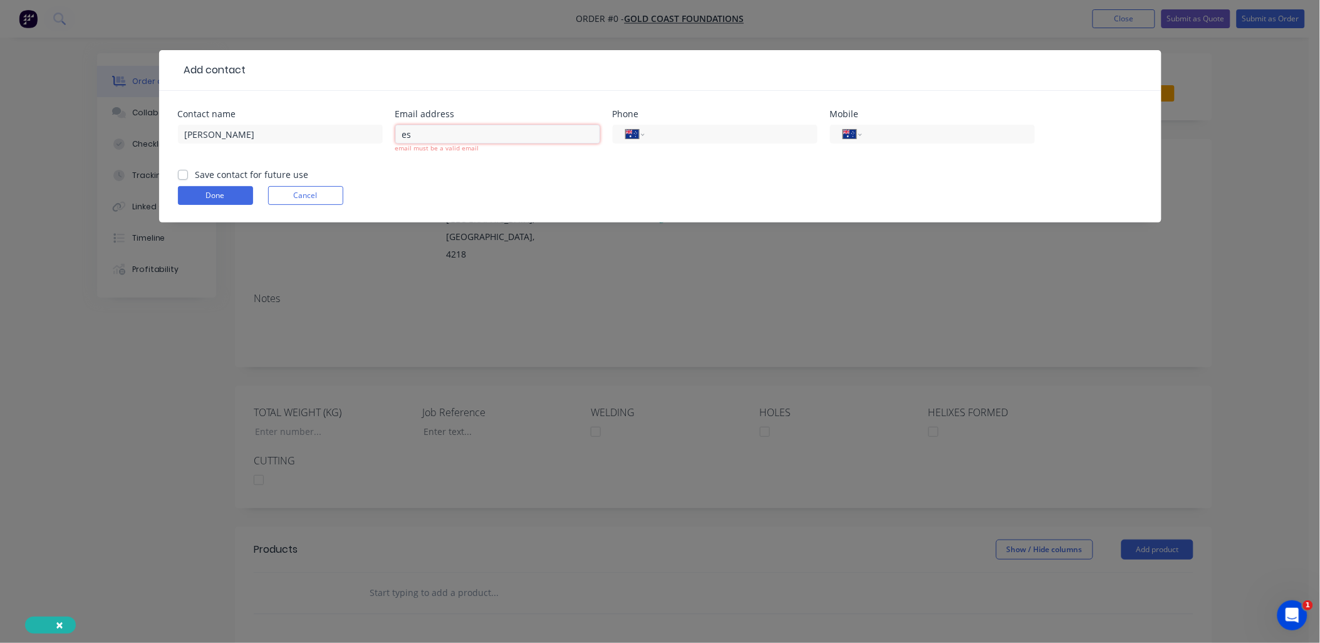
drag, startPoint x: 406, startPoint y: 138, endPoint x: 396, endPoint y: 136, distance: 9.6
click at [396, 136] on input "es" at bounding box center [497, 134] width 205 height 19
paste input "[EMAIL_ADDRESS][DOMAIN_NAME]"
type input "[EMAIL_ADDRESS][DOMAIN_NAME]"
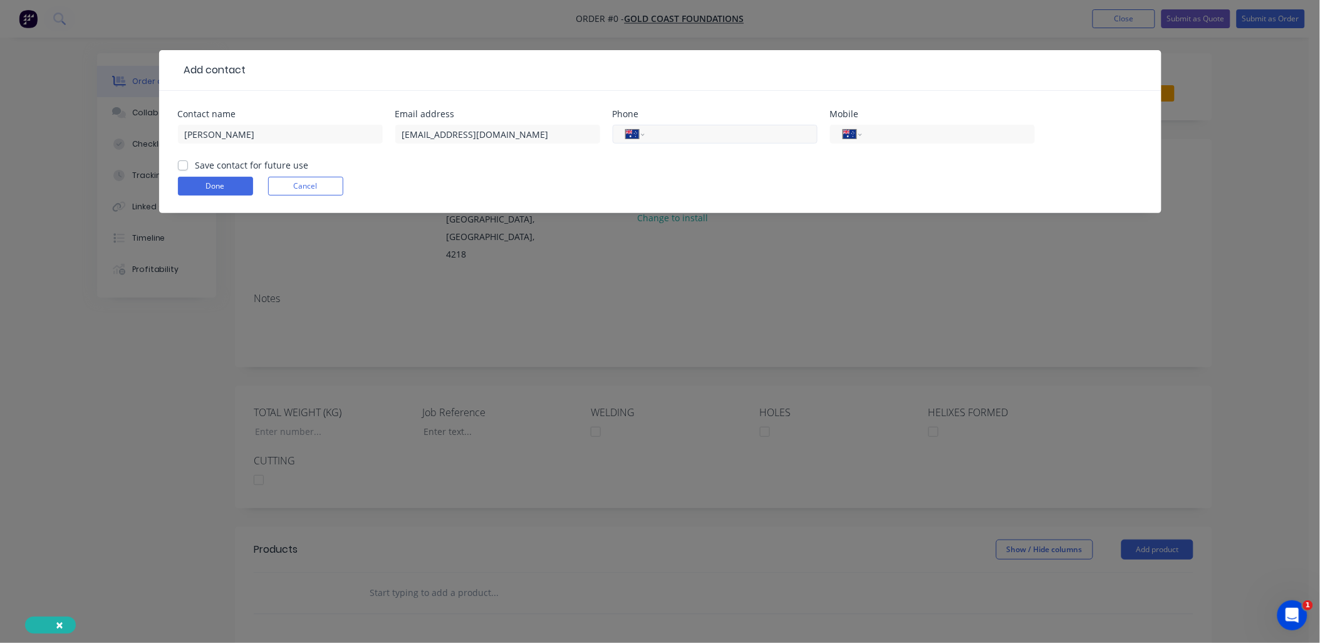
click at [698, 134] on input "tel" at bounding box center [728, 134] width 150 height 13
type input "0420 740 851"
type input "0450 212 839"
drag, startPoint x: 727, startPoint y: 135, endPoint x: 648, endPoint y: 134, distance: 78.9
click at [648, 134] on div "International [GEOGRAPHIC_DATA] [GEOGRAPHIC_DATA] [GEOGRAPHIC_DATA] [GEOGRAPHIC…" at bounding box center [715, 134] width 205 height 19
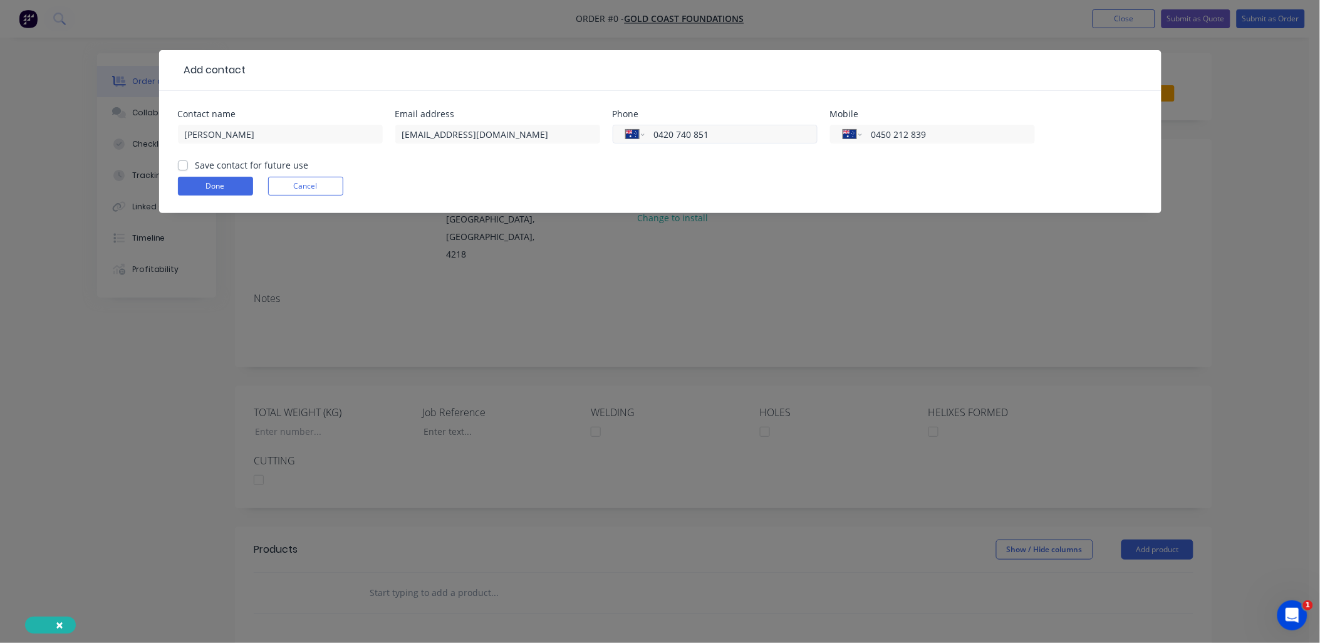
click at [743, 128] on input "0420 740 851" at bounding box center [728, 134] width 150 height 13
paste input "7408510409581285"
type input "04207408510409581285"
drag, startPoint x: 768, startPoint y: 127, endPoint x: 499, endPoint y: 128, distance: 269.3
click at [496, 129] on div "Contact name Matt Email address [EMAIL_ADDRESS][DOMAIN_NAME] Phone Internationa…" at bounding box center [660, 134] width 965 height 49
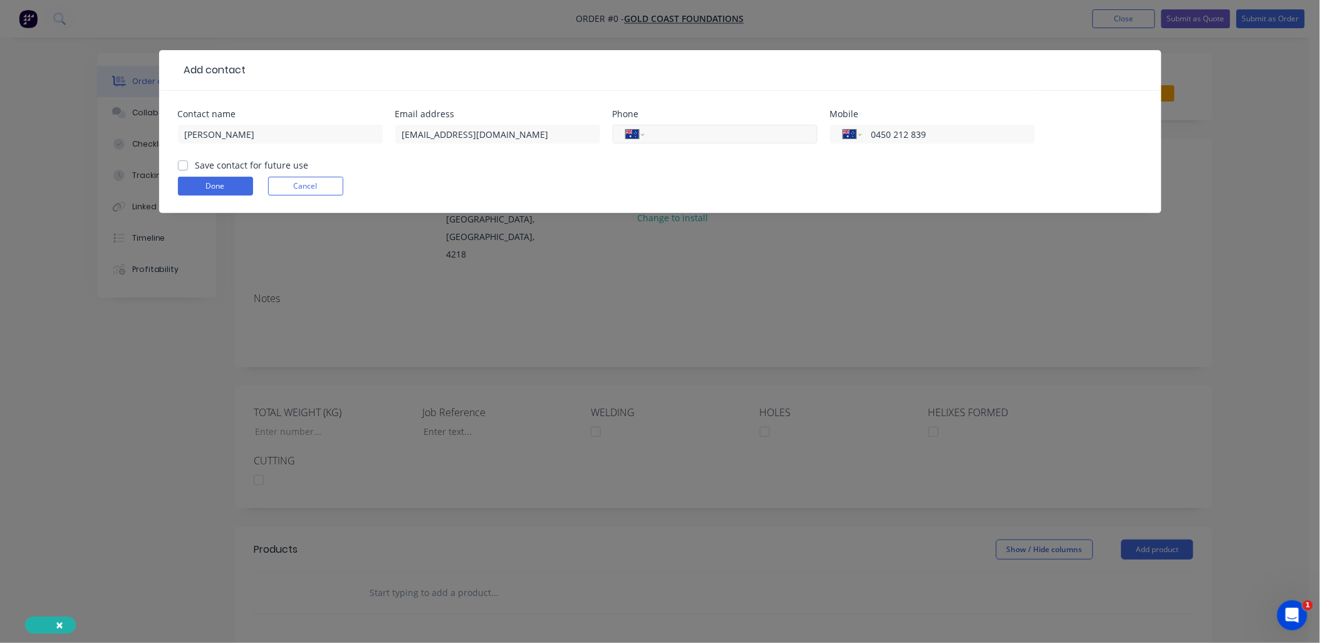
paste input "0409 581 285"
type input "0409 581 285"
drag, startPoint x: 966, startPoint y: 133, endPoint x: 792, endPoint y: 124, distance: 173.7
click at [792, 124] on div "Contact name Matt Email address [EMAIL_ADDRESS][DOMAIN_NAME] Phone Internationa…" at bounding box center [660, 134] width 965 height 49
click at [441, 189] on div "Done Cancel" at bounding box center [660, 186] width 965 height 19
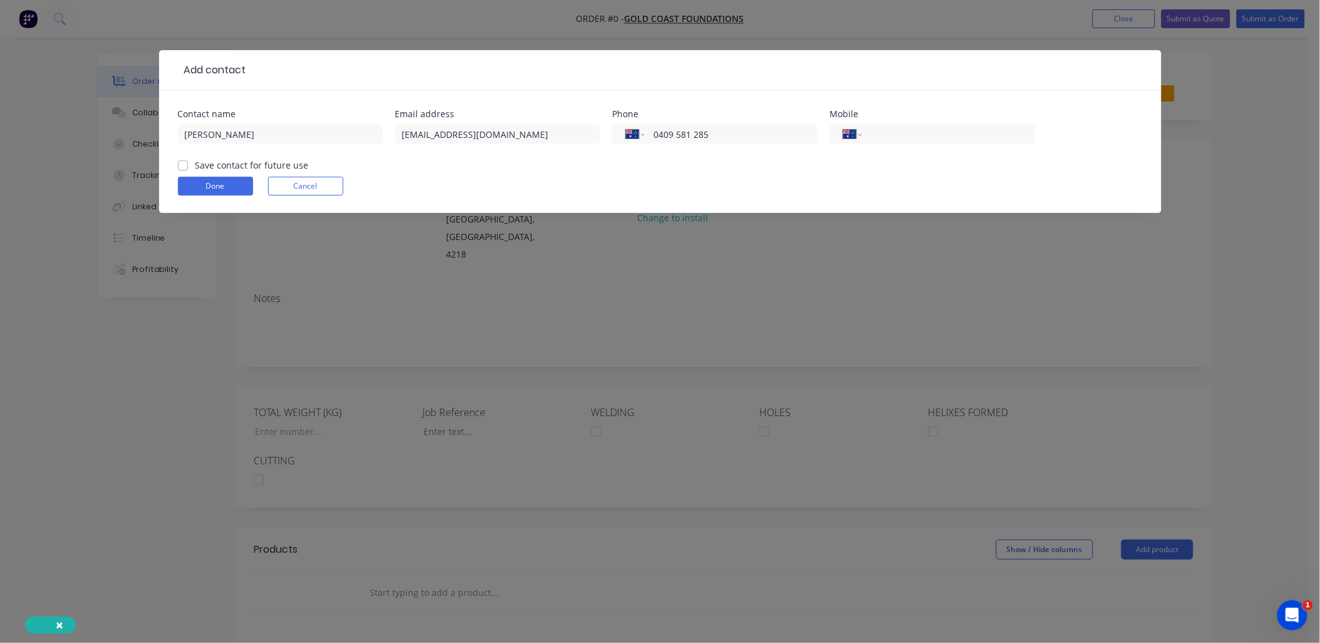
click at [195, 164] on label "Save contact for future use" at bounding box center [251, 164] width 113 height 13
click at [184, 164] on input "Save contact for future use" at bounding box center [183, 164] width 10 height 12
checkbox input "true"
click at [192, 180] on button "Done" at bounding box center [215, 186] width 75 height 19
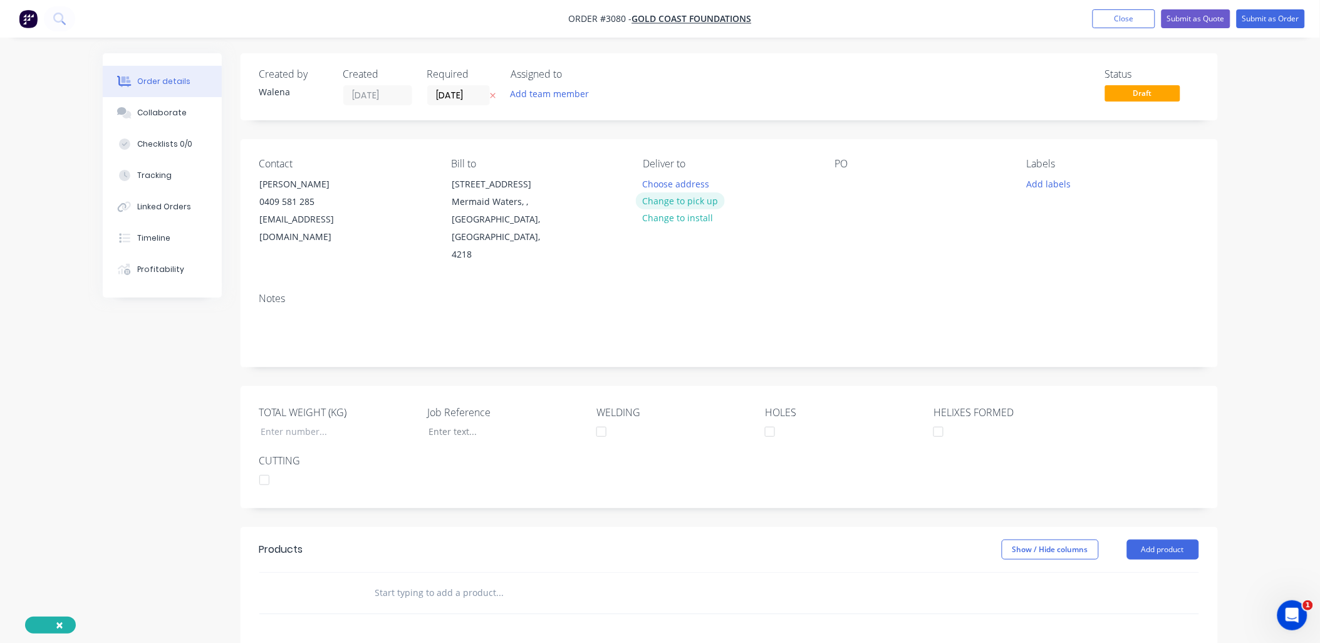
click at [703, 195] on button "Change to pick up" at bounding box center [680, 200] width 89 height 17
click at [841, 184] on div at bounding box center [845, 184] width 20 height 18
drag, startPoint x: 856, startPoint y: 185, endPoint x: 789, endPoint y: 200, distance: 68.7
click at [789, 200] on div "Contact [PERSON_NAME] [PHONE_NUMBER] [EMAIL_ADDRESS][DOMAIN_NAME] Bill to [STRE…" at bounding box center [729, 210] width 977 height 143
click at [1048, 177] on button "Add labels" at bounding box center [1049, 183] width 58 height 17
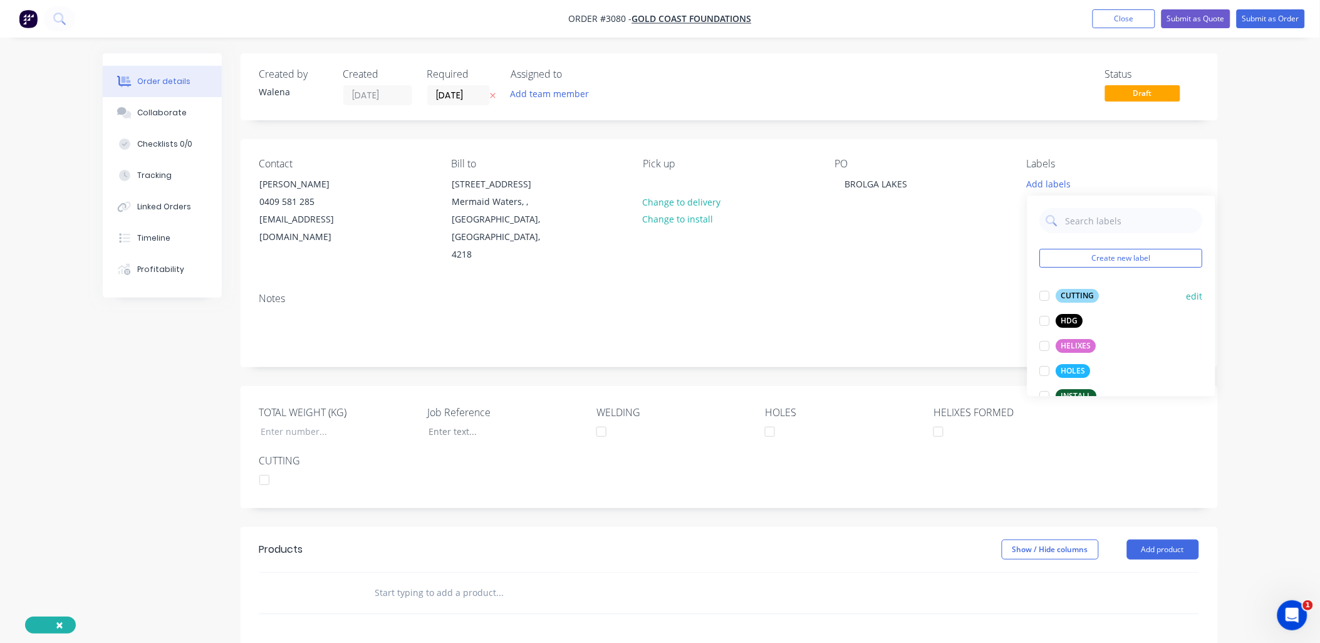
click at [1043, 292] on div at bounding box center [1044, 295] width 25 height 25
click at [1048, 342] on div at bounding box center [1044, 339] width 25 height 25
click at [1043, 367] on div at bounding box center [1044, 364] width 25 height 25
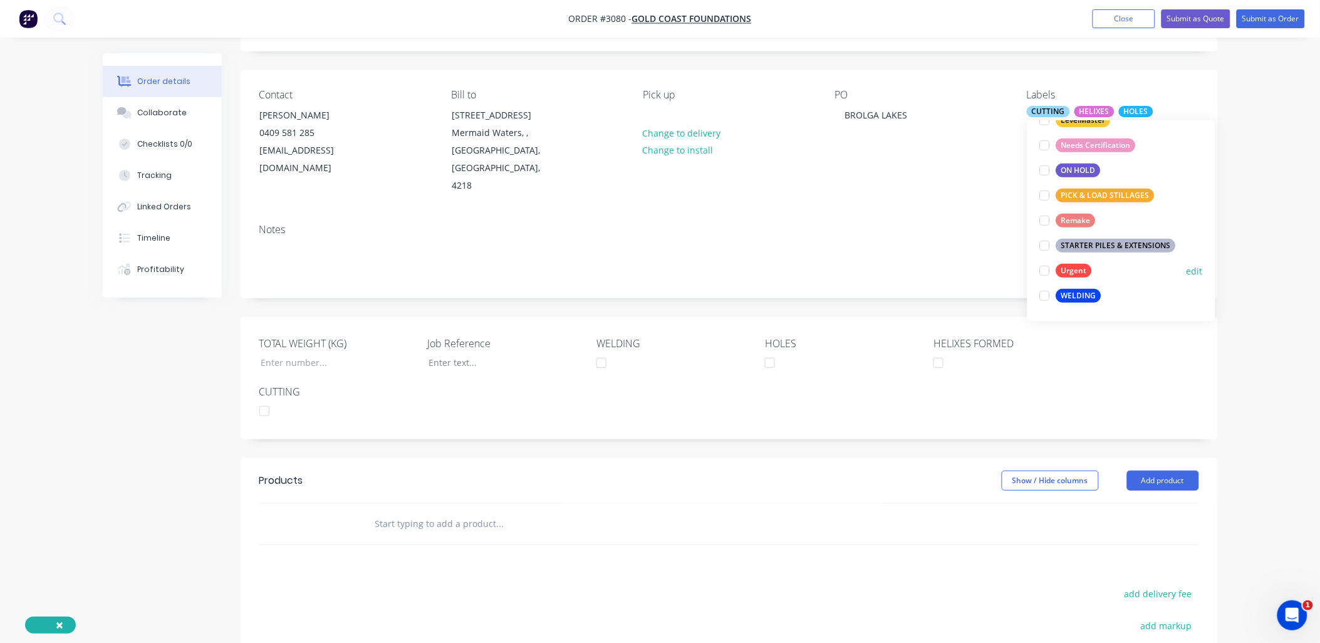
scroll to position [92, 0]
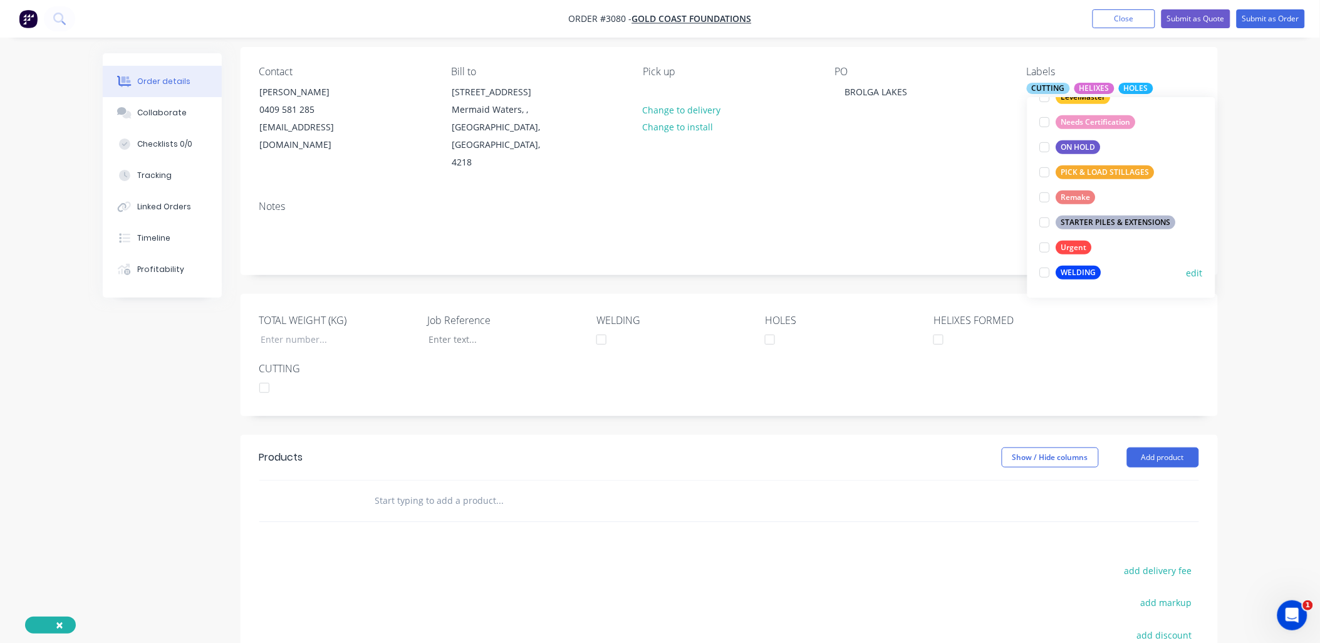
click at [1040, 273] on div at bounding box center [1044, 272] width 25 height 25
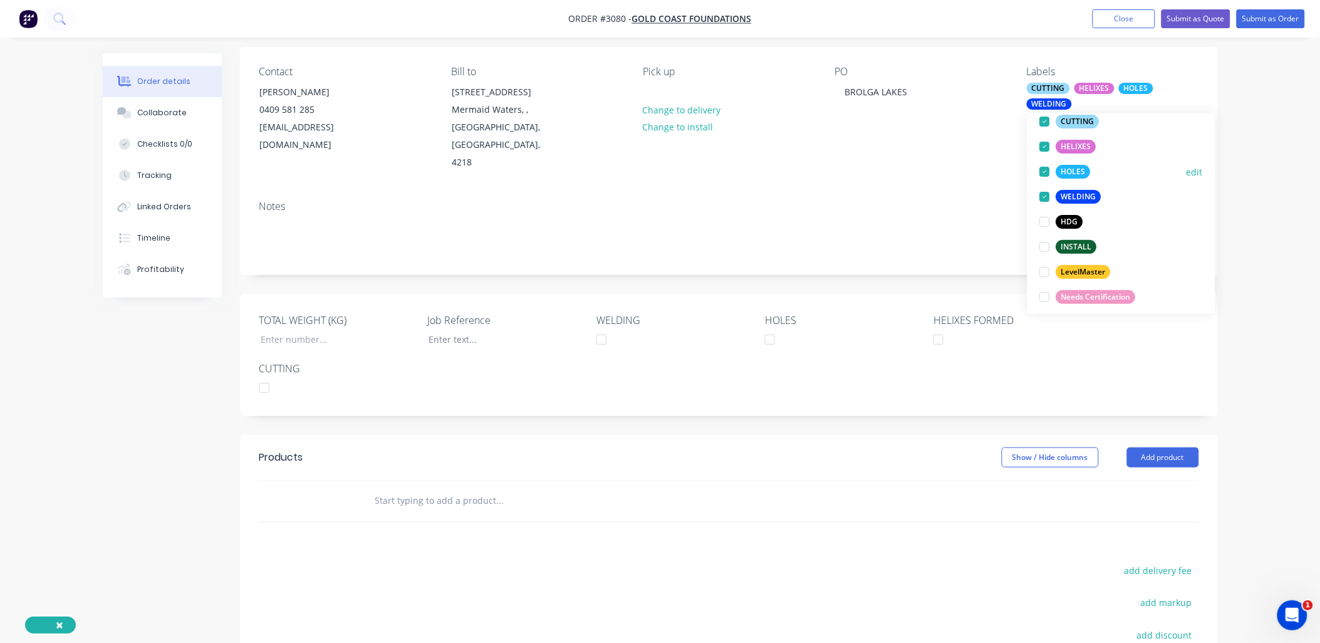
click at [1040, 172] on div at bounding box center [1044, 171] width 25 height 25
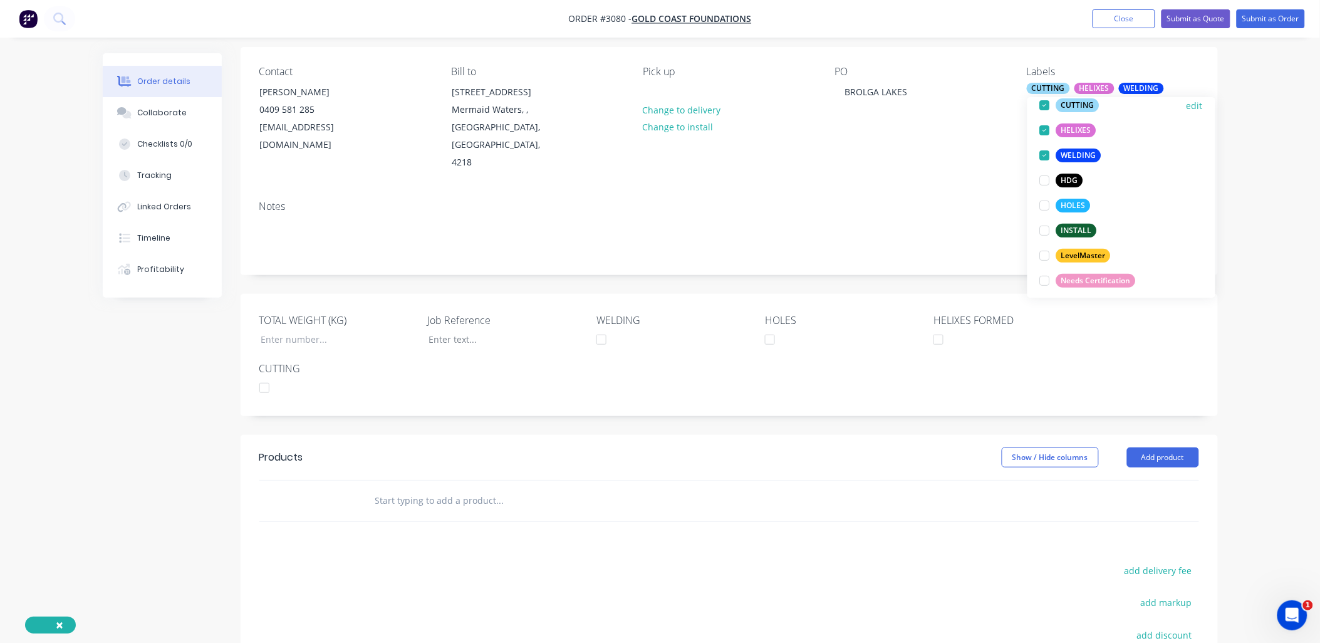
click at [1043, 105] on div at bounding box center [1044, 105] width 25 height 25
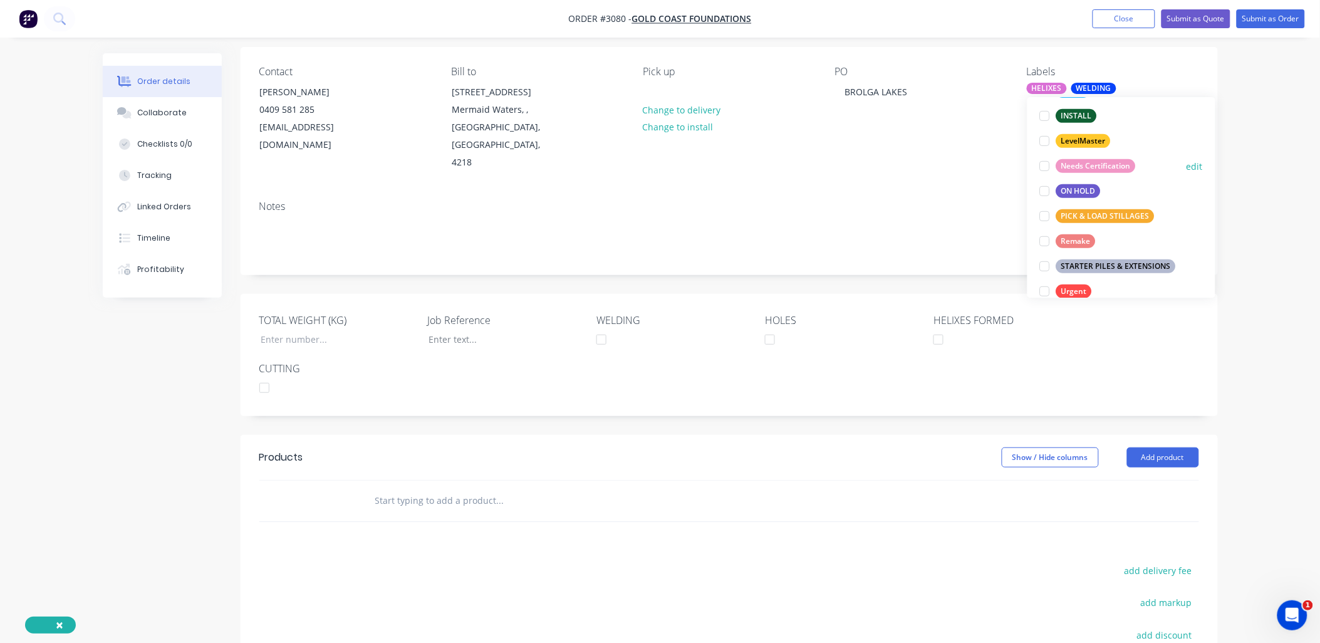
scroll to position [225, 0]
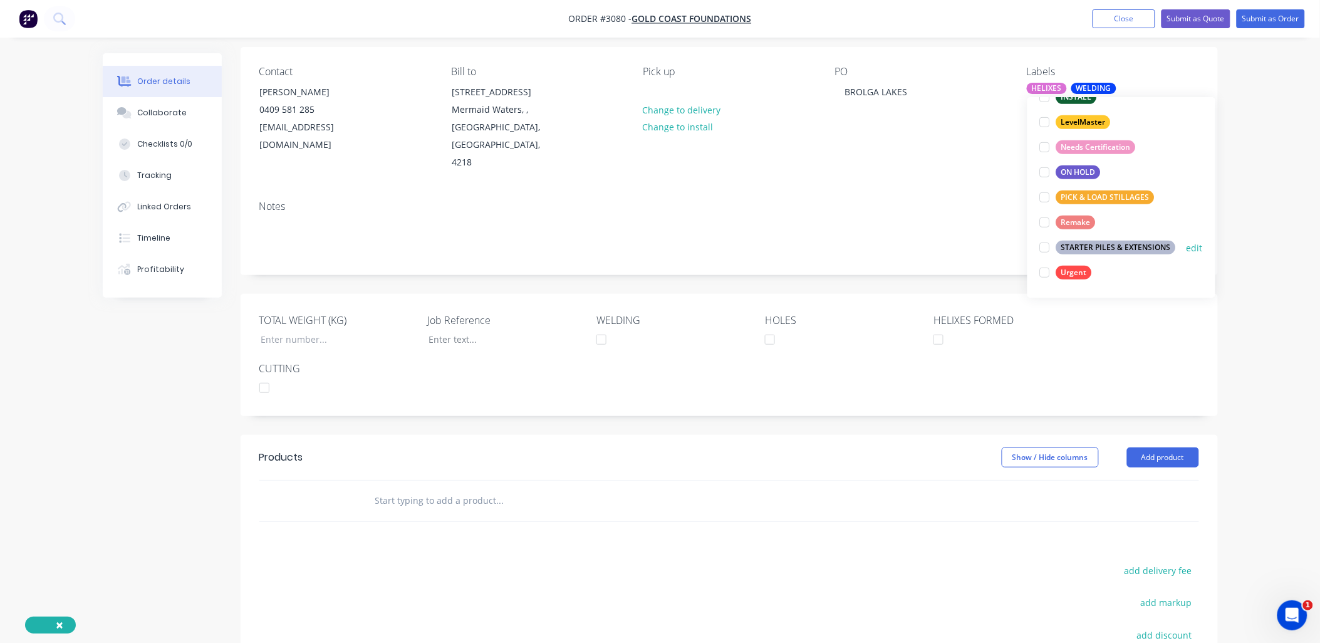
click at [1041, 248] on div at bounding box center [1044, 247] width 25 height 25
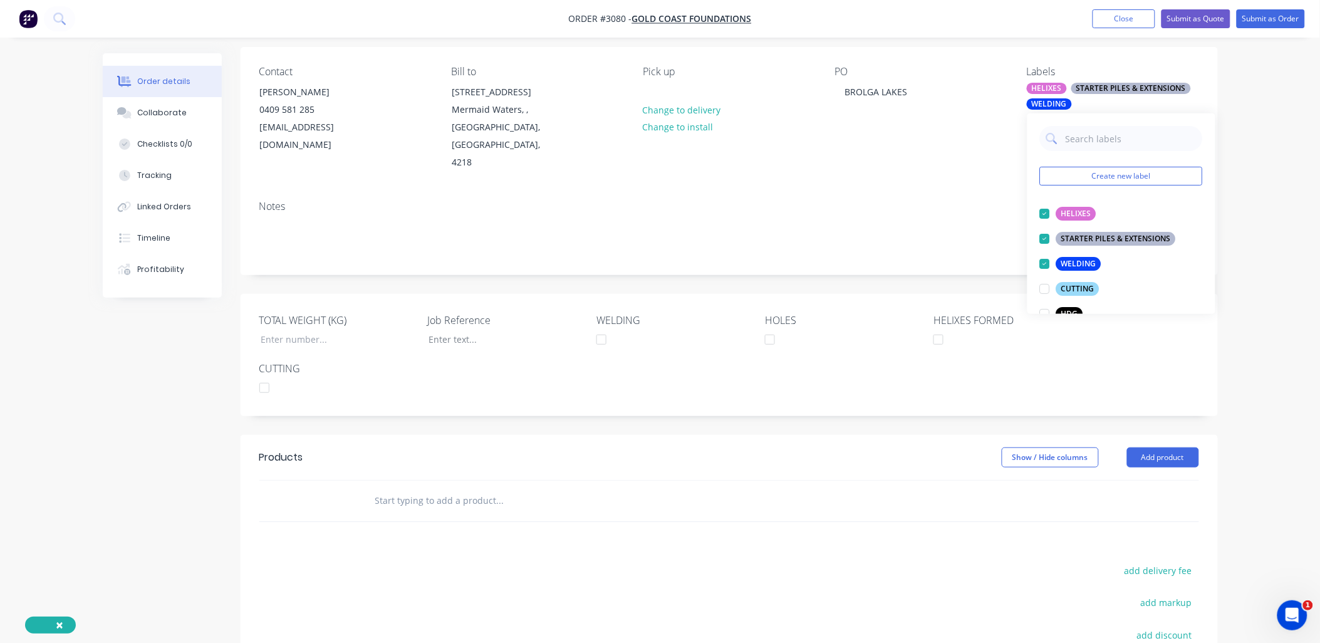
click at [689, 371] on div "TOTAL WEIGHT (KG) Job Reference WELDING HOLES HELIXES FORMED CUTTING" at bounding box center [729, 355] width 977 height 122
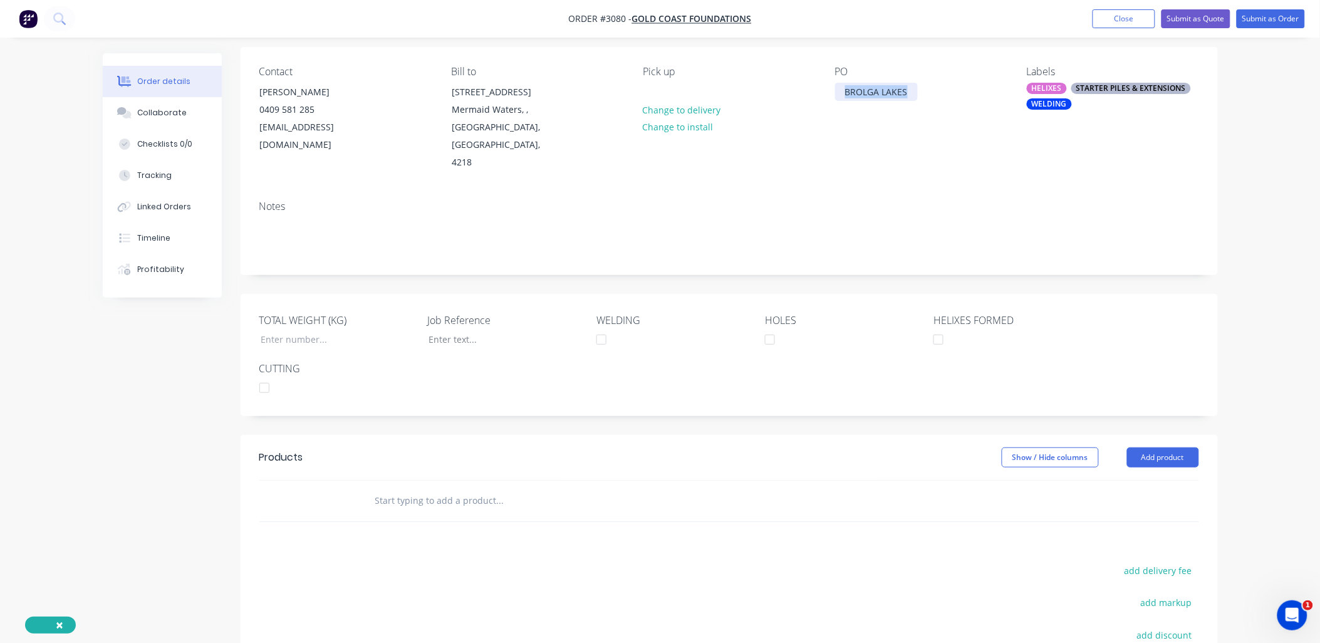
drag, startPoint x: 912, startPoint y: 93, endPoint x: 852, endPoint y: 84, distance: 60.8
click at [824, 90] on div "Contact [PERSON_NAME] [PHONE_NUMBER] [EMAIL_ADDRESS][DOMAIN_NAME] Bill to [STRE…" at bounding box center [729, 118] width 977 height 143
copy div "BROLGA LAKES"
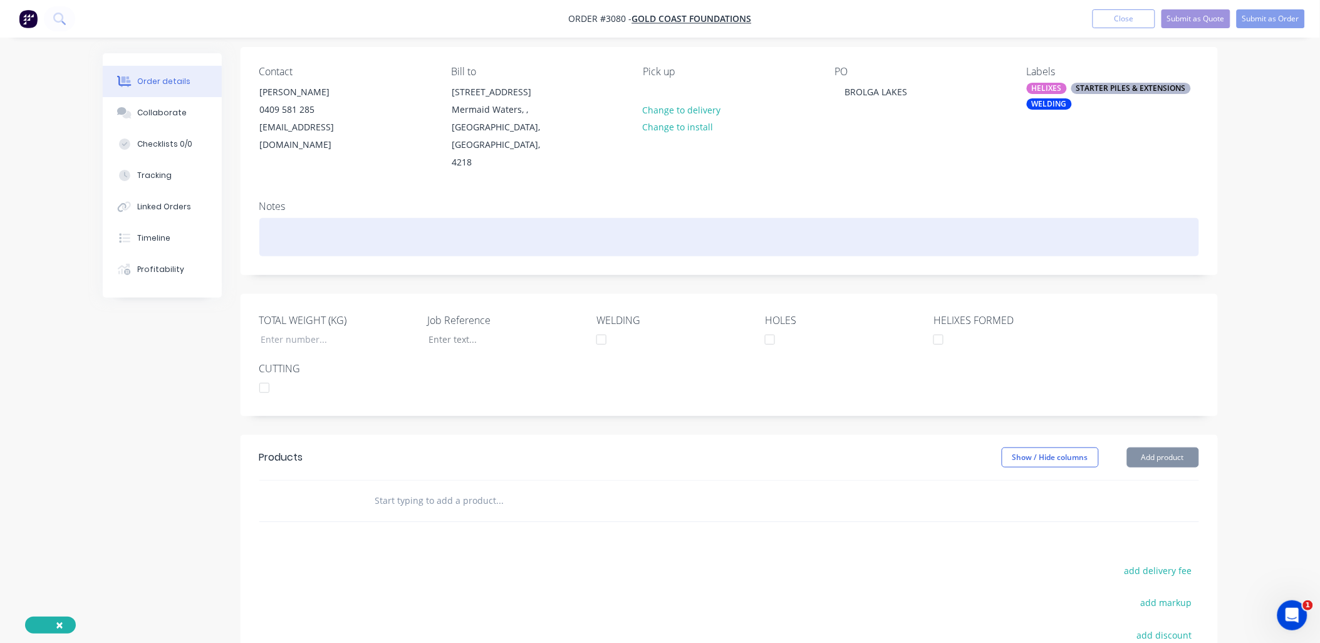
click at [279, 218] on div at bounding box center [729, 237] width 940 height 38
paste div
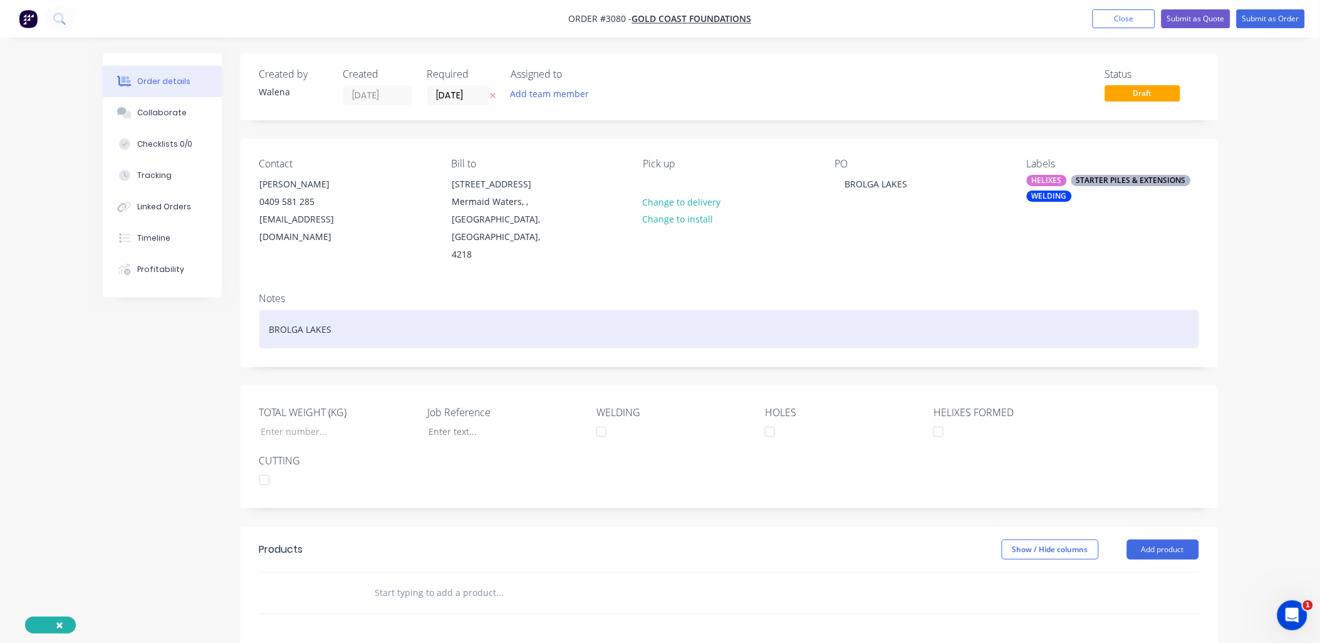
click at [266, 310] on div "BROLGA LAKES" at bounding box center [729, 329] width 940 height 38
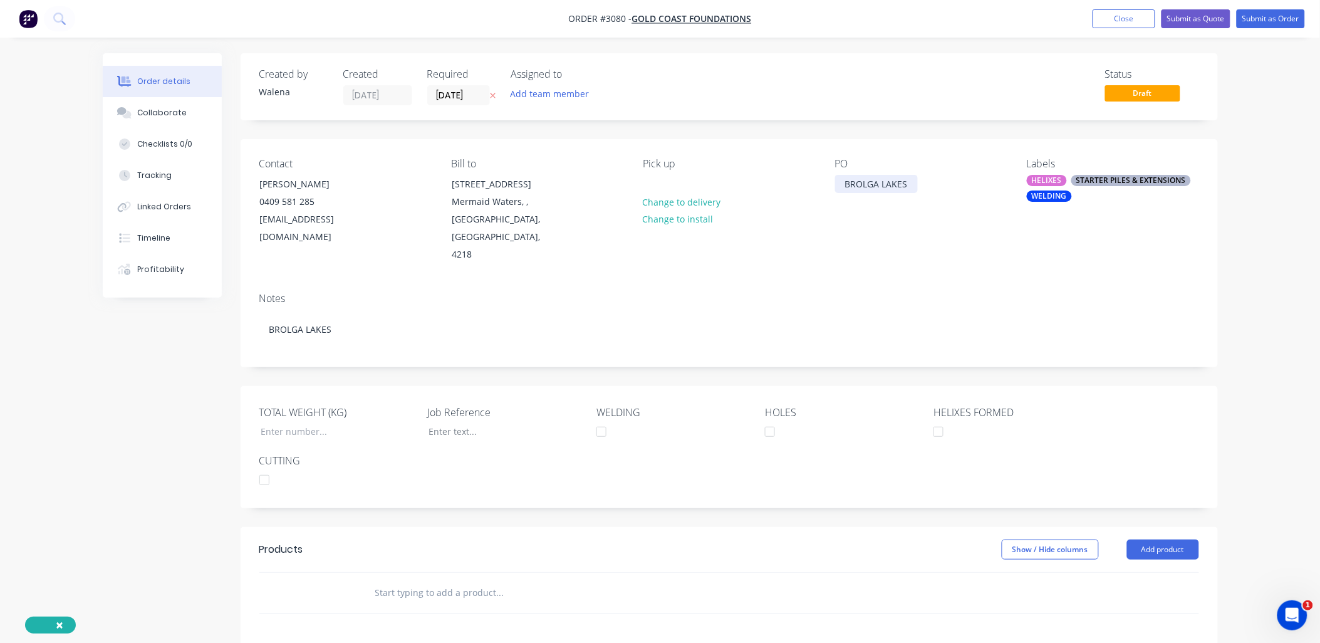
click at [911, 185] on div "BROLGA LAKES" at bounding box center [876, 184] width 83 height 18
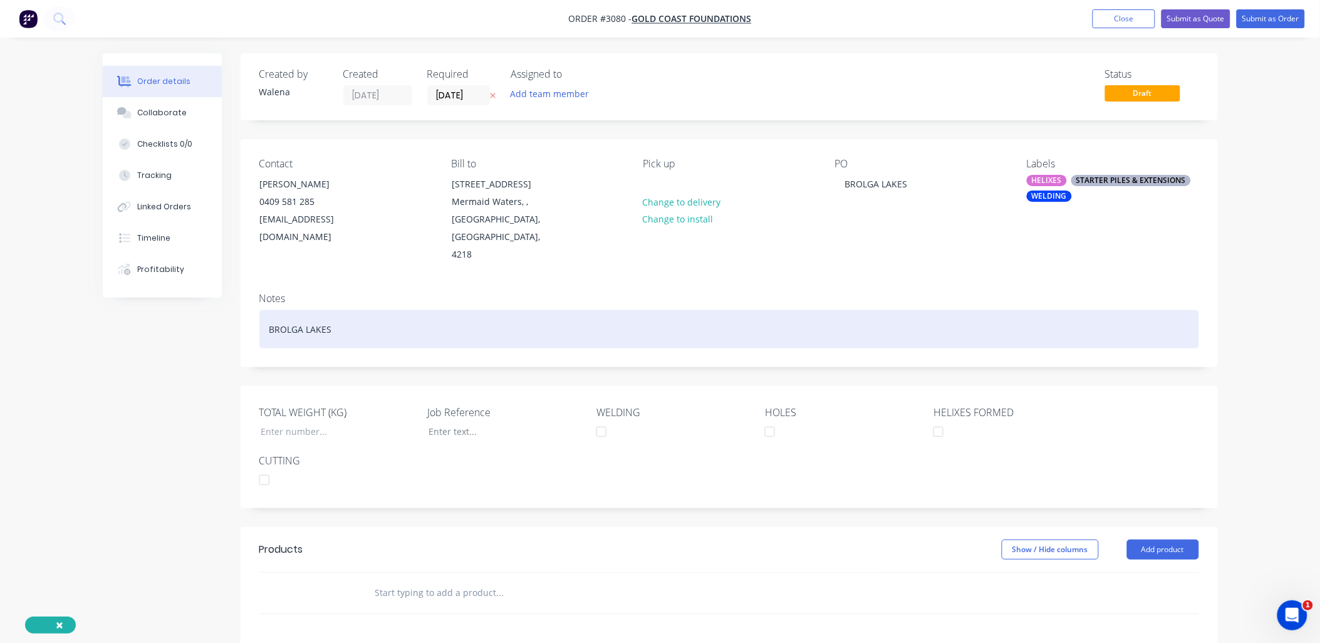
click at [268, 313] on div "BROLGA LAKES" at bounding box center [729, 329] width 940 height 38
click at [301, 310] on div "Pick Up 2BROLGA LAKES" at bounding box center [729, 329] width 940 height 38
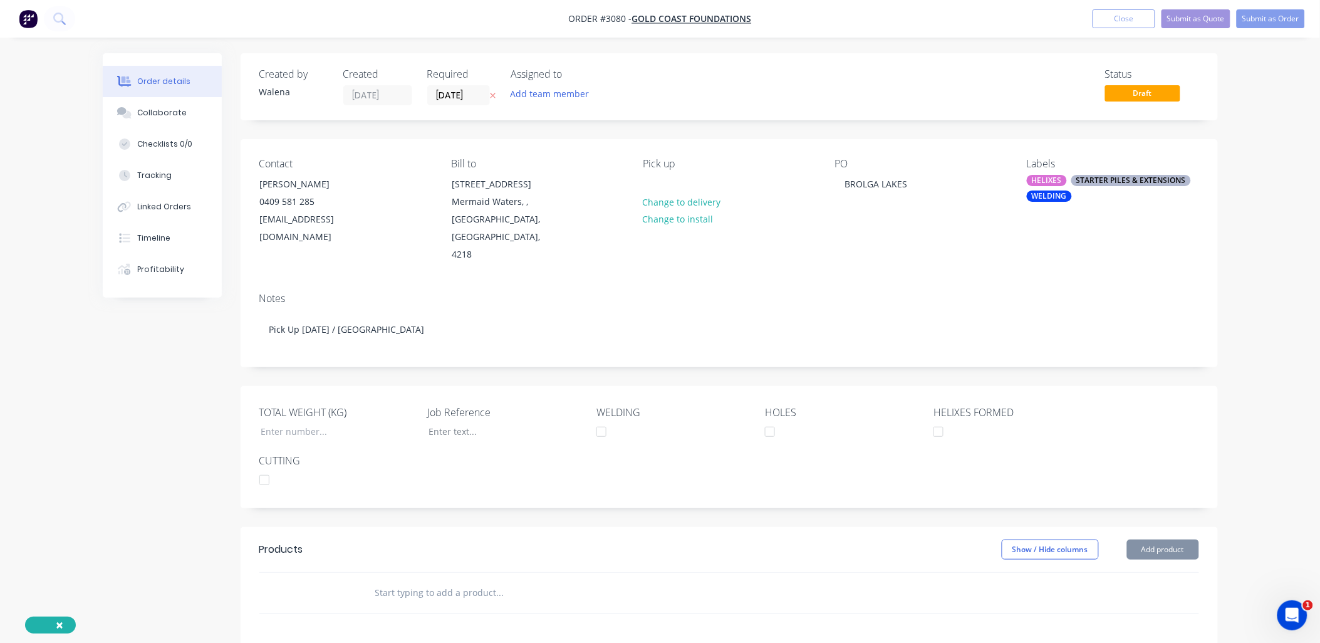
click at [720, 257] on div "Contact [PERSON_NAME] [PHONE_NUMBER] [EMAIL_ADDRESS][DOMAIN_NAME] Bill to [STRE…" at bounding box center [729, 210] width 977 height 143
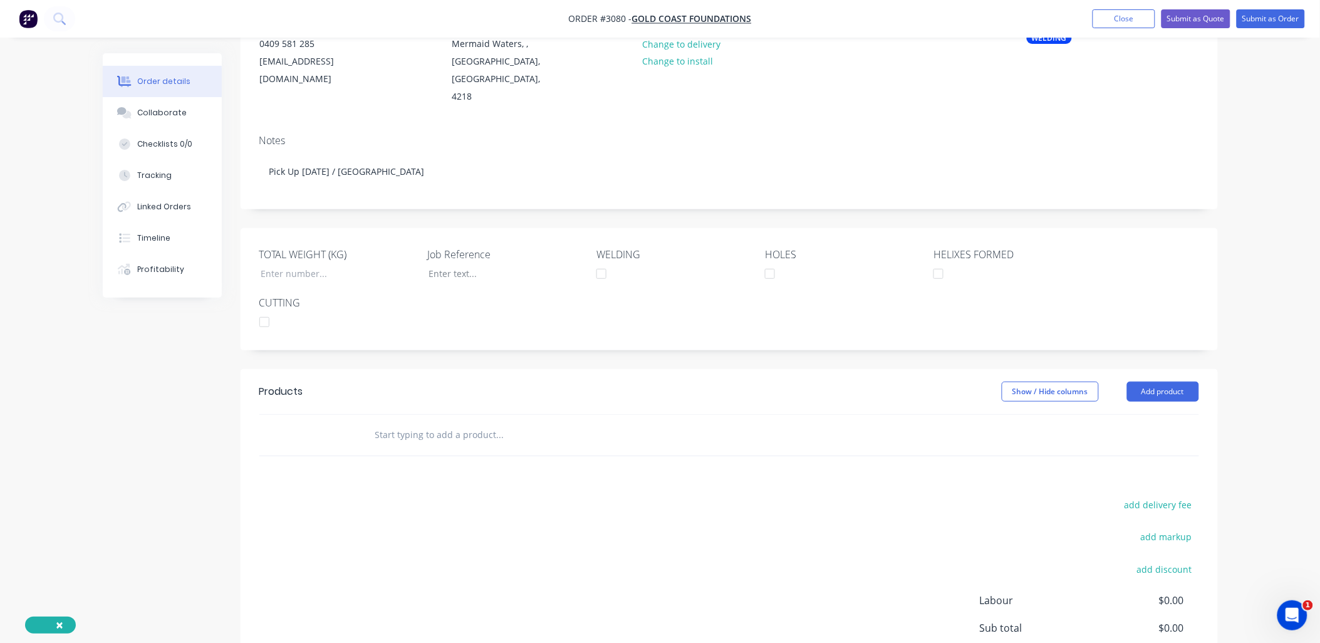
scroll to position [185, 0]
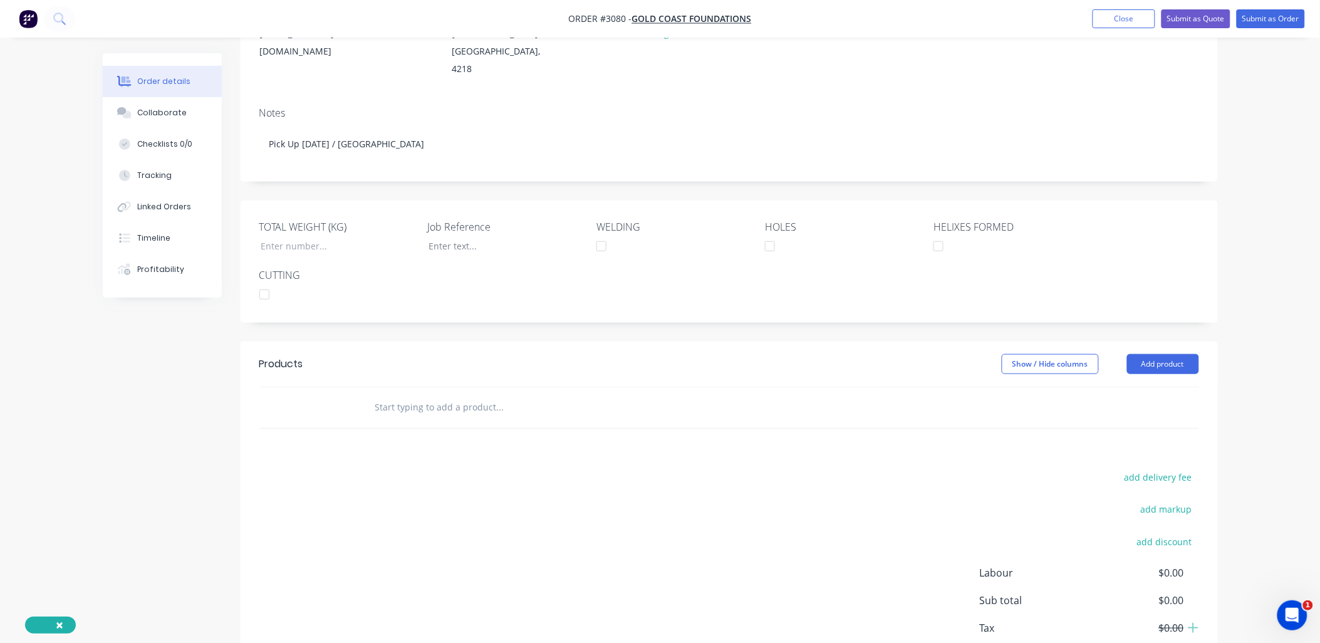
click at [446, 395] on input "text" at bounding box center [500, 407] width 251 height 25
click at [1179, 354] on button "Add product" at bounding box center [1163, 364] width 72 height 20
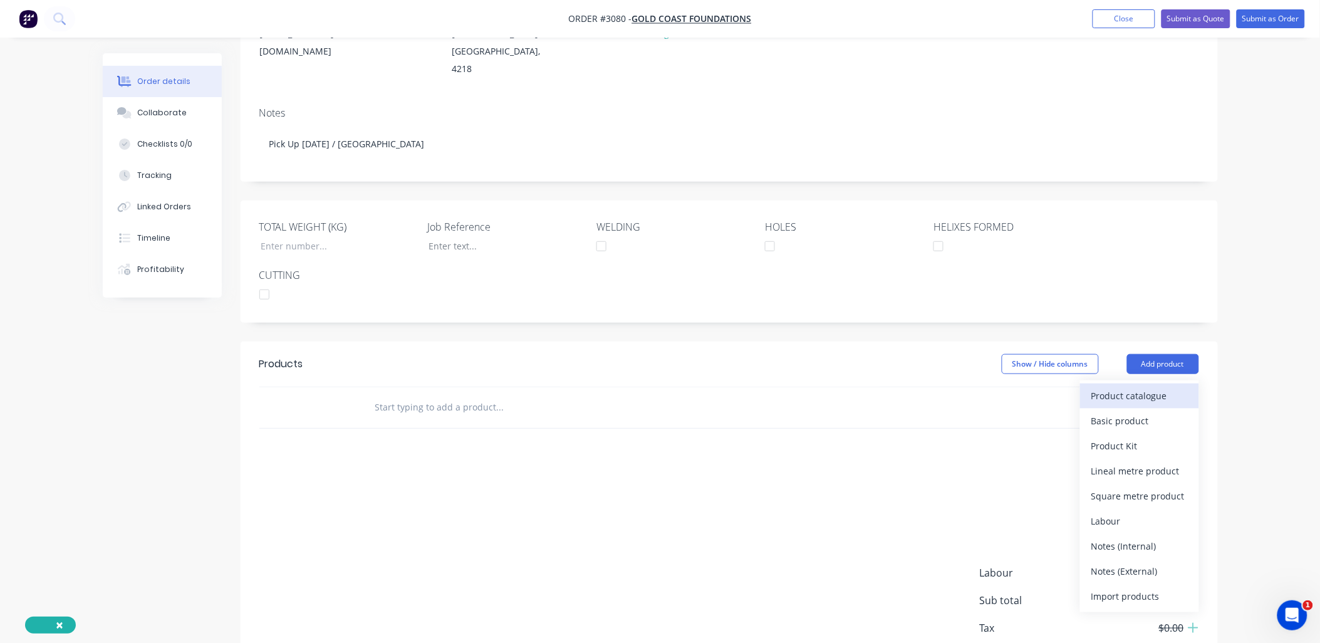
click at [1154, 386] on div "Product catalogue" at bounding box center [1139, 395] width 96 height 18
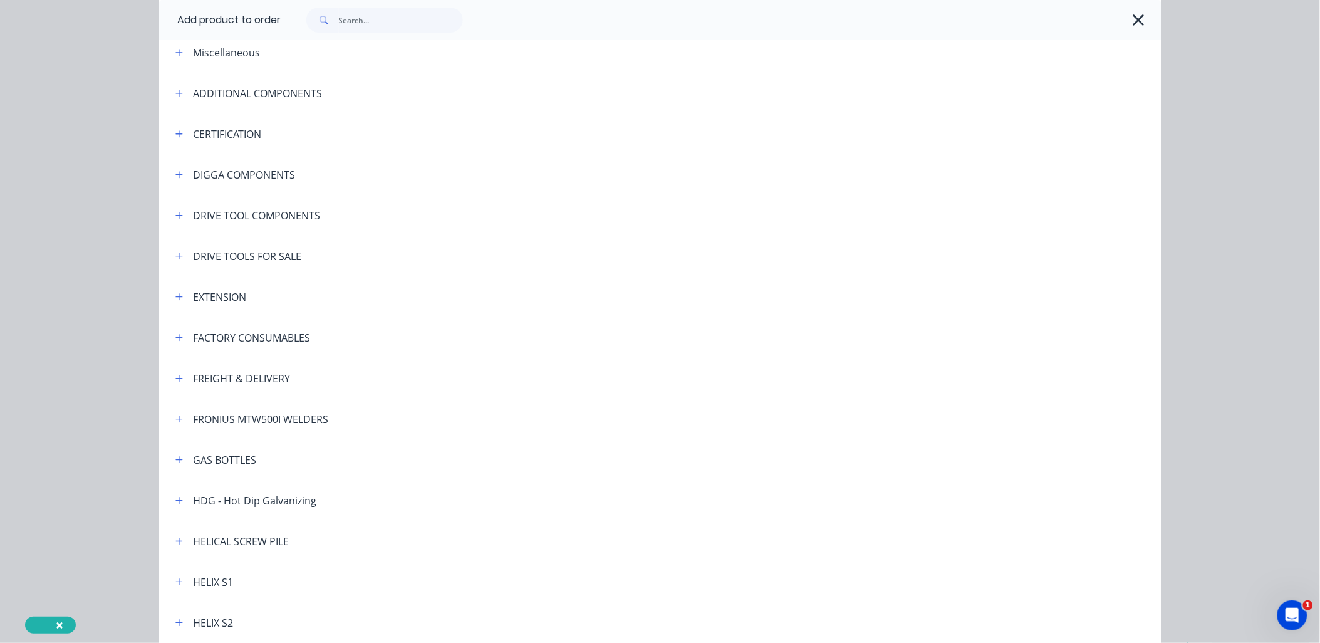
scroll to position [92, 0]
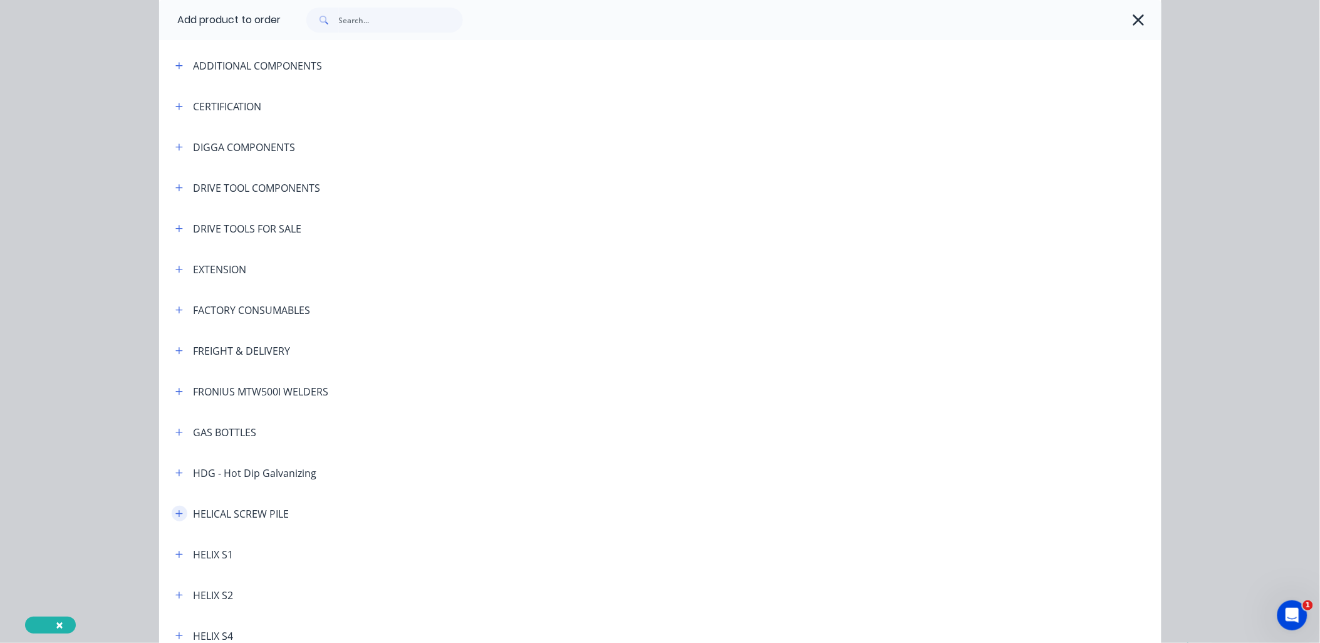
click at [173, 517] on button "button" at bounding box center [180, 513] width 16 height 16
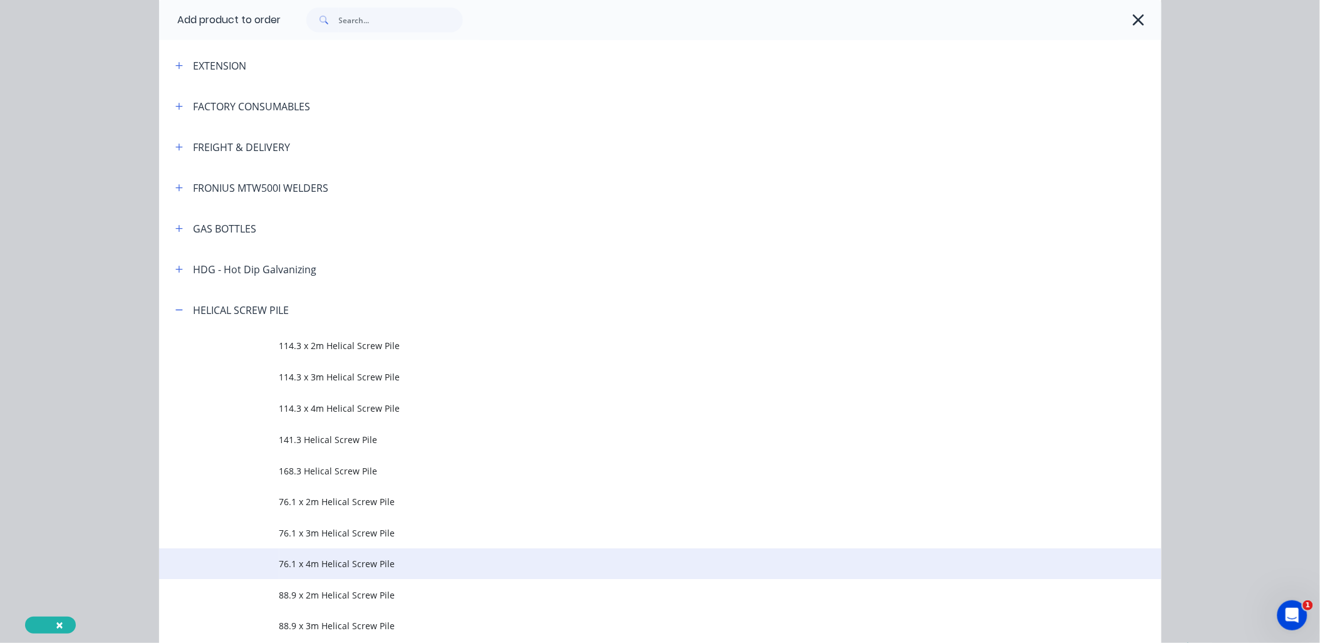
scroll to position [371, 0]
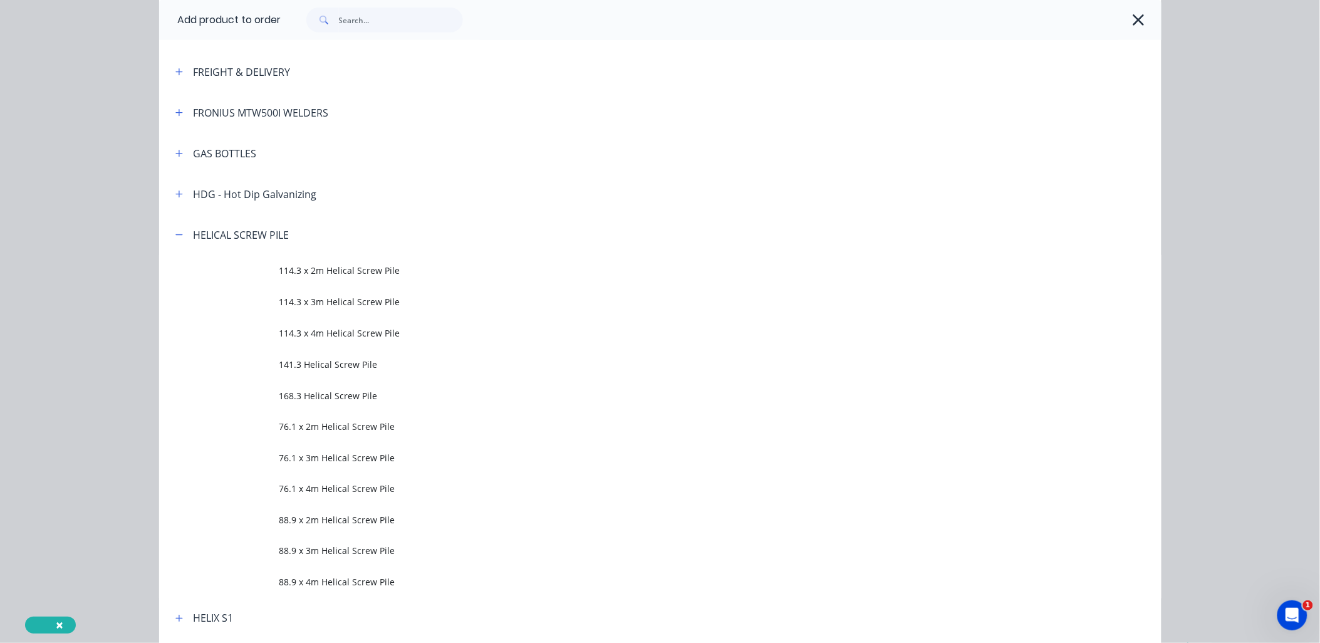
click at [349, 587] on span "88.9 x 4m Helical Screw Pile" at bounding box center [631, 582] width 705 height 13
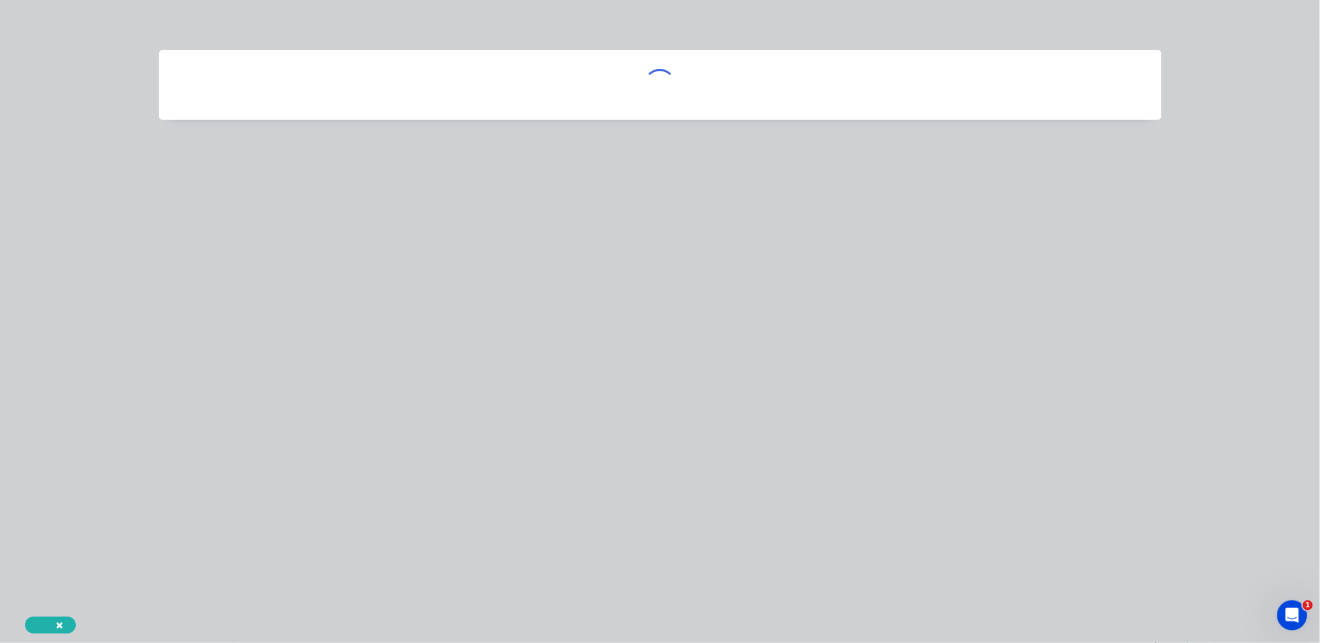
scroll to position [0, 0]
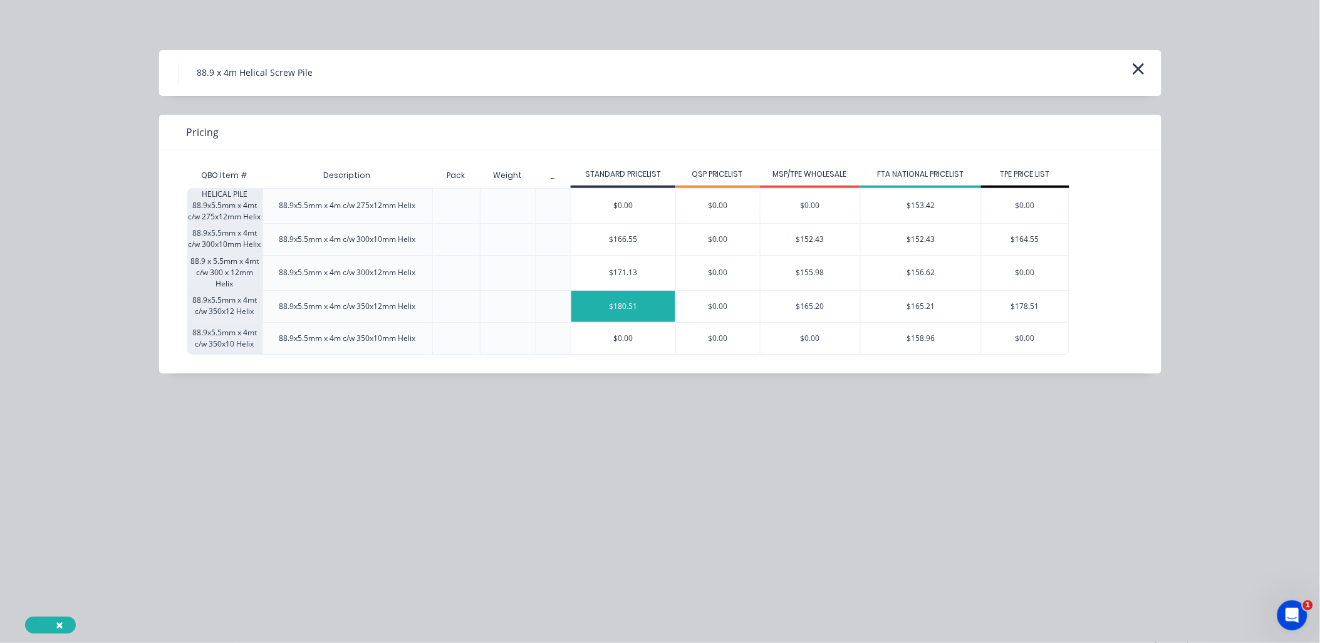
click at [620, 308] on div "$180.51" at bounding box center [623, 306] width 104 height 31
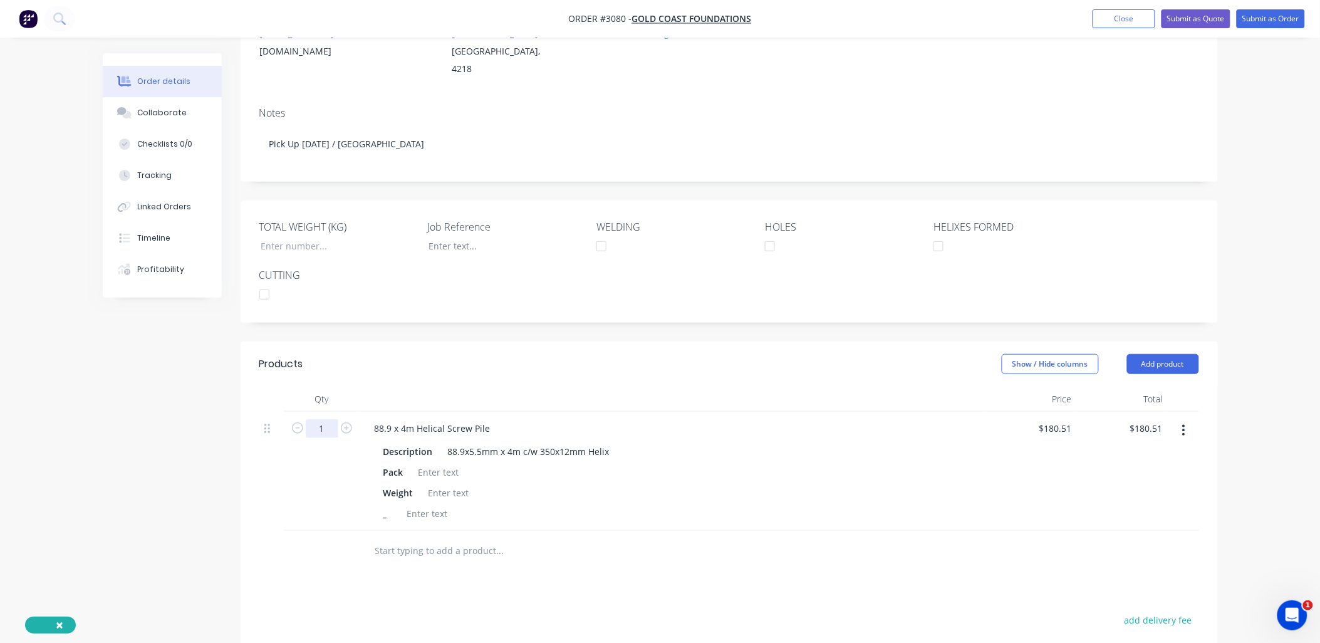
click at [327, 419] on input "1" at bounding box center [322, 428] width 33 height 19
type input "126"
type input "$22,744.26"
click at [691, 504] on div "_" at bounding box center [670, 513] width 584 height 18
click at [421, 463] on div at bounding box center [438, 472] width 51 height 18
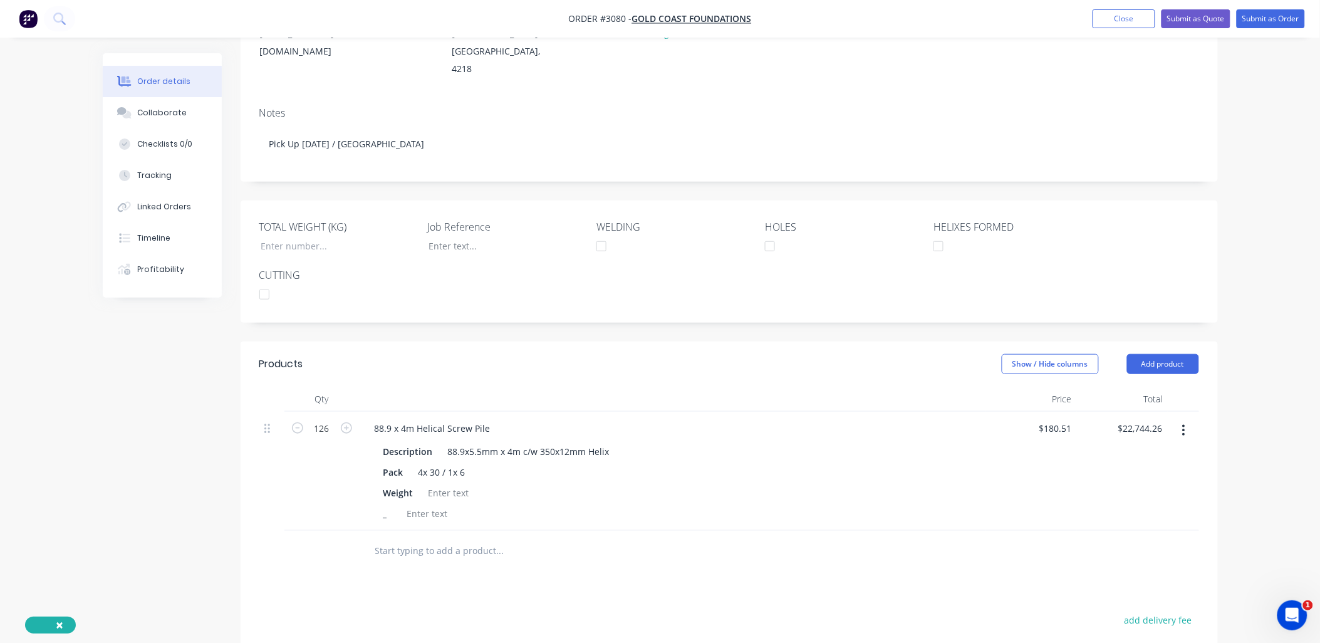
click at [418, 538] on input "text" at bounding box center [500, 550] width 251 height 25
click at [1176, 354] on button "Add product" at bounding box center [1163, 364] width 72 height 20
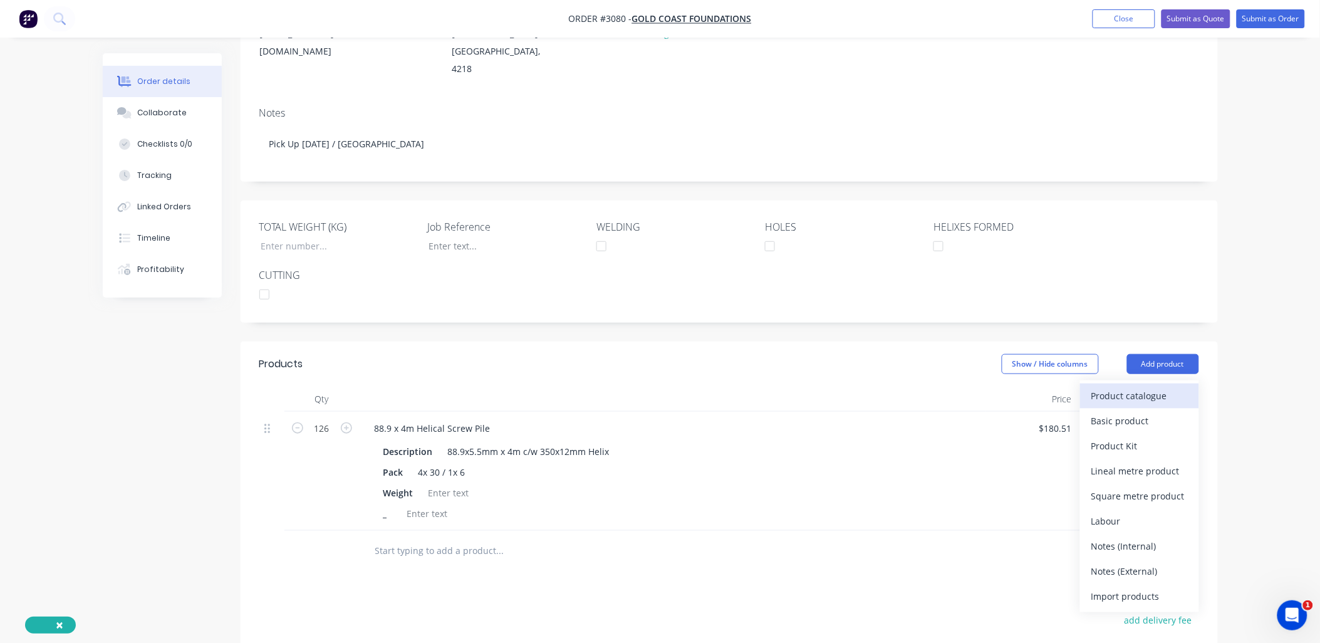
click at [1142, 386] on div "Product catalogue" at bounding box center [1139, 395] width 96 height 18
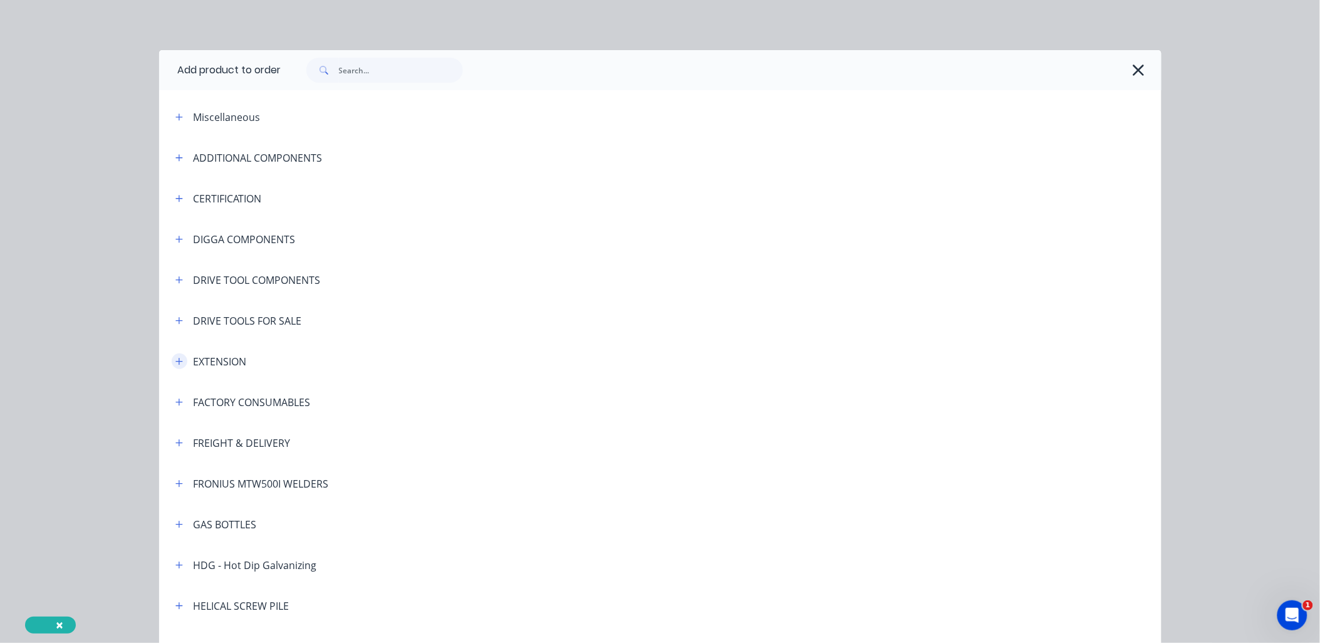
click at [179, 361] on button "button" at bounding box center [180, 361] width 16 height 16
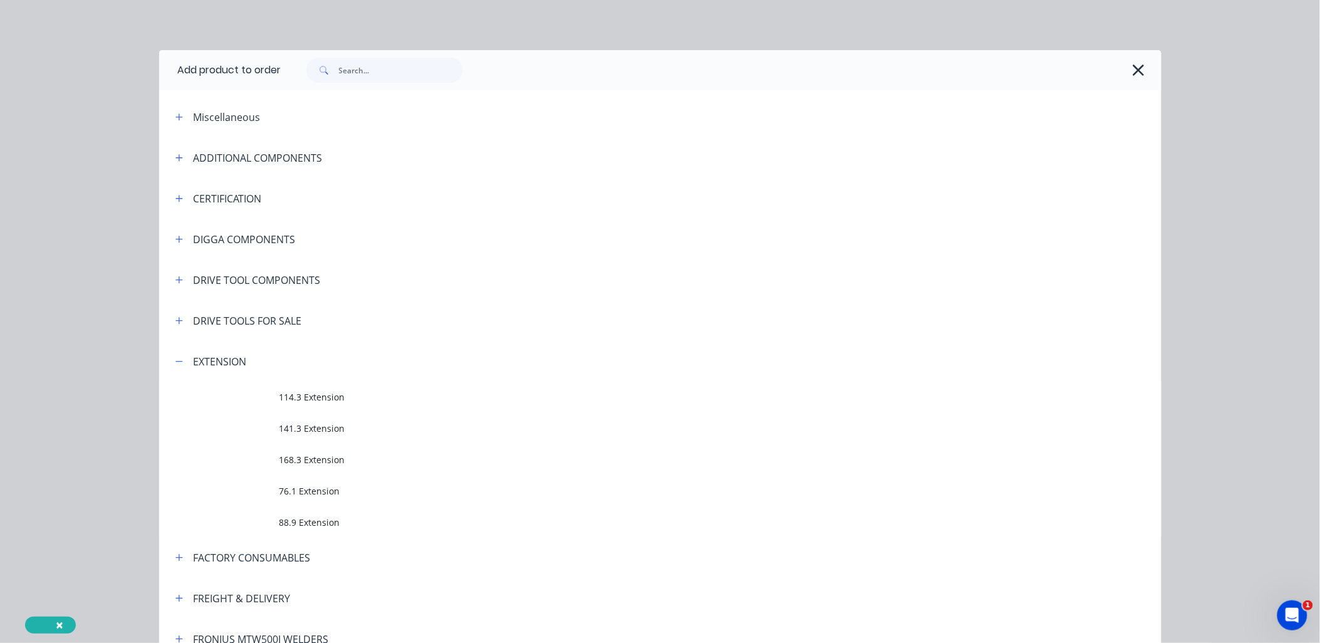
click at [352, 526] on span "88.9 Extension" at bounding box center [631, 521] width 705 height 13
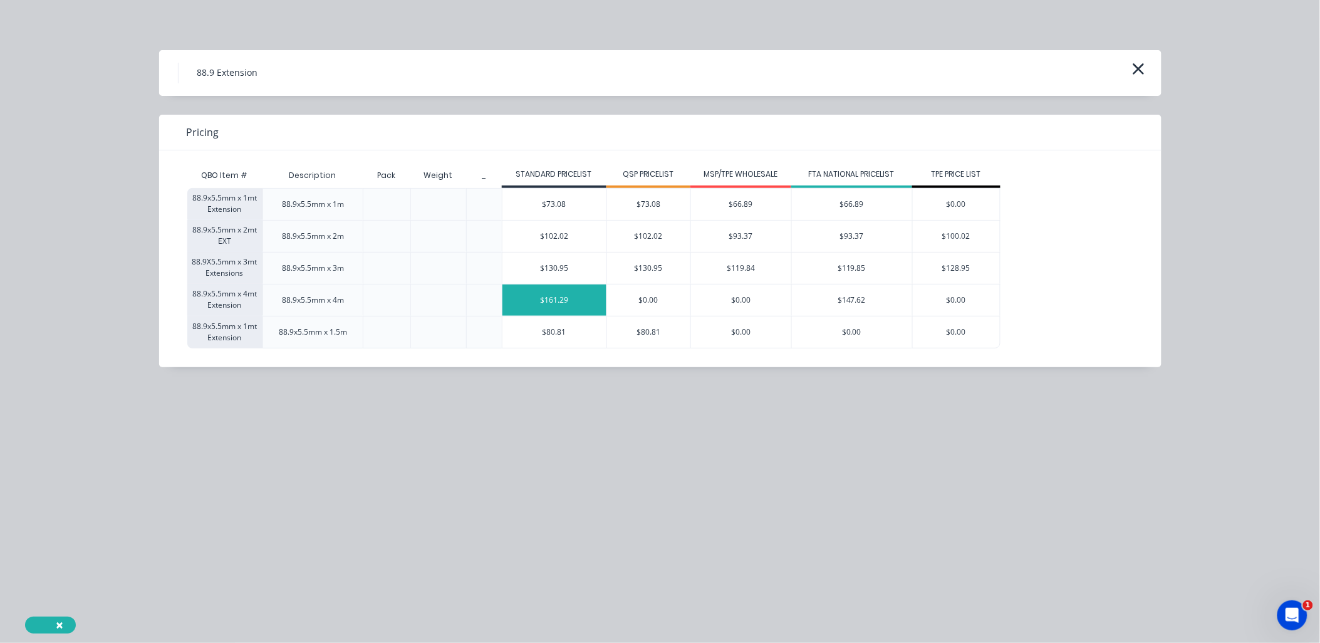
click at [549, 298] on div "$161.29" at bounding box center [554, 299] width 104 height 31
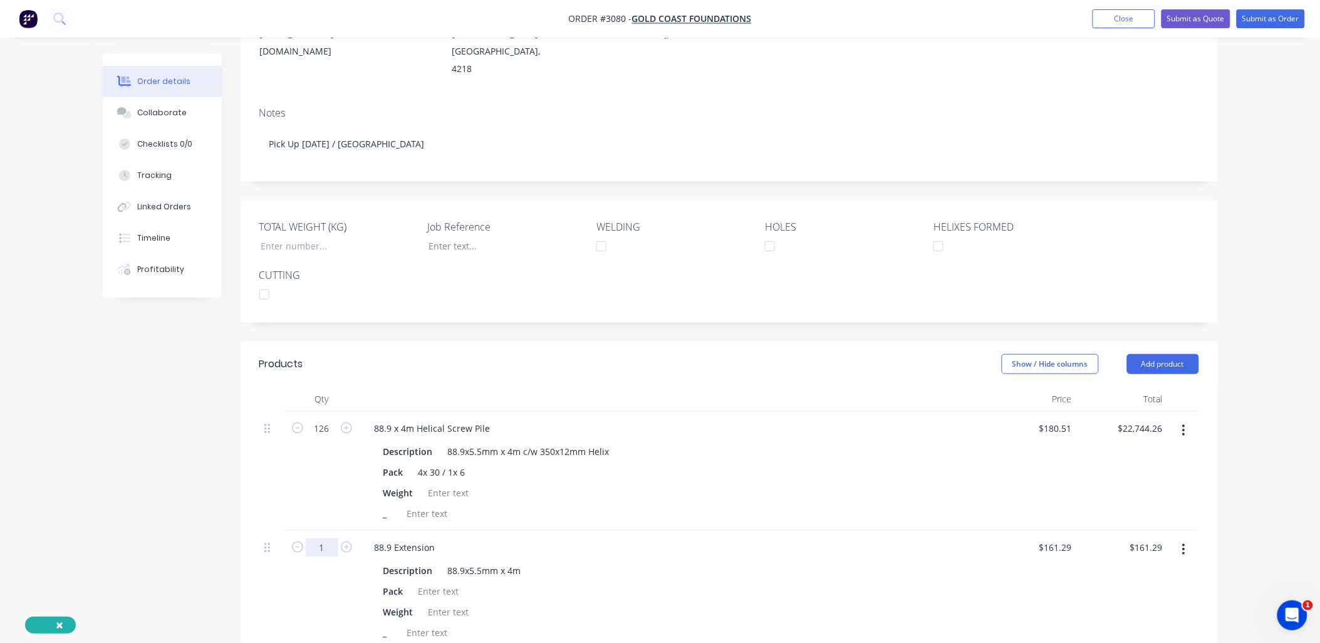
click at [323, 538] on input "1" at bounding box center [322, 547] width 33 height 19
type input "126"
type input "$20,322.54"
click at [430, 582] on div at bounding box center [438, 591] width 51 height 18
drag, startPoint x: 466, startPoint y: 453, endPoint x: 420, endPoint y: 453, distance: 46.3
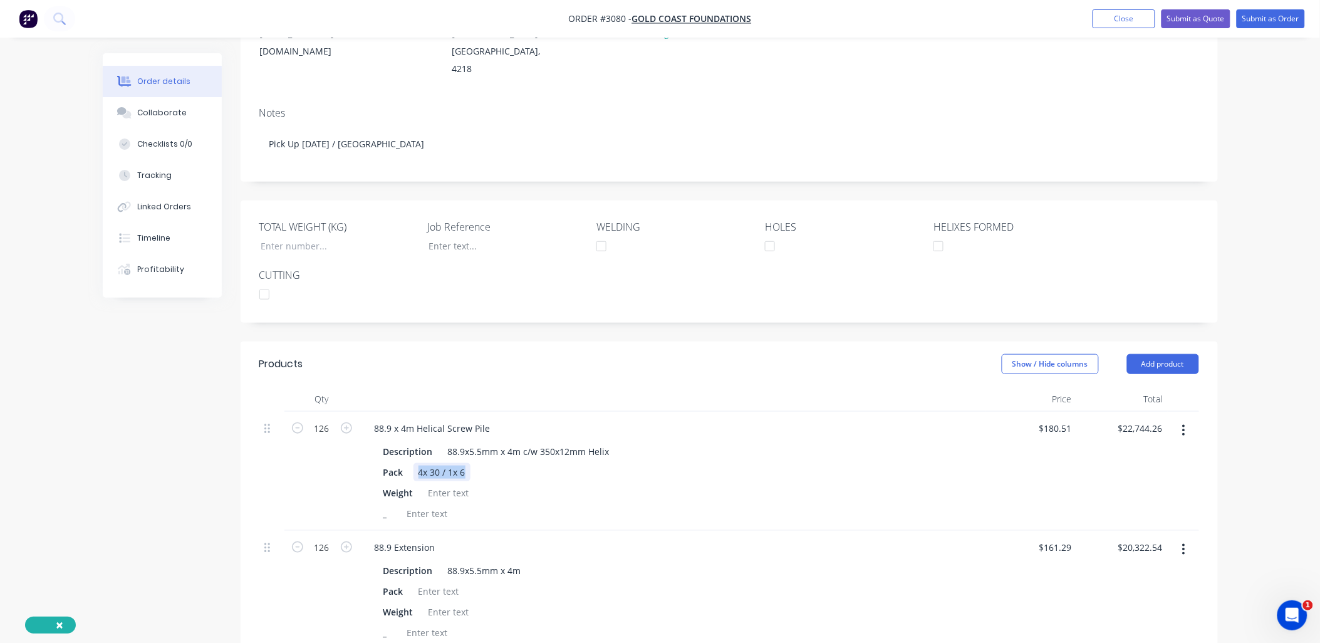
click at [417, 463] on div "4x 30 / 1x 6" at bounding box center [441, 472] width 57 height 18
copy div "4x 30 / 1x 6"
click at [427, 582] on div at bounding box center [438, 591] width 51 height 18
paste div
click at [631, 538] on div "88.9 Extension" at bounding box center [673, 547] width 616 height 18
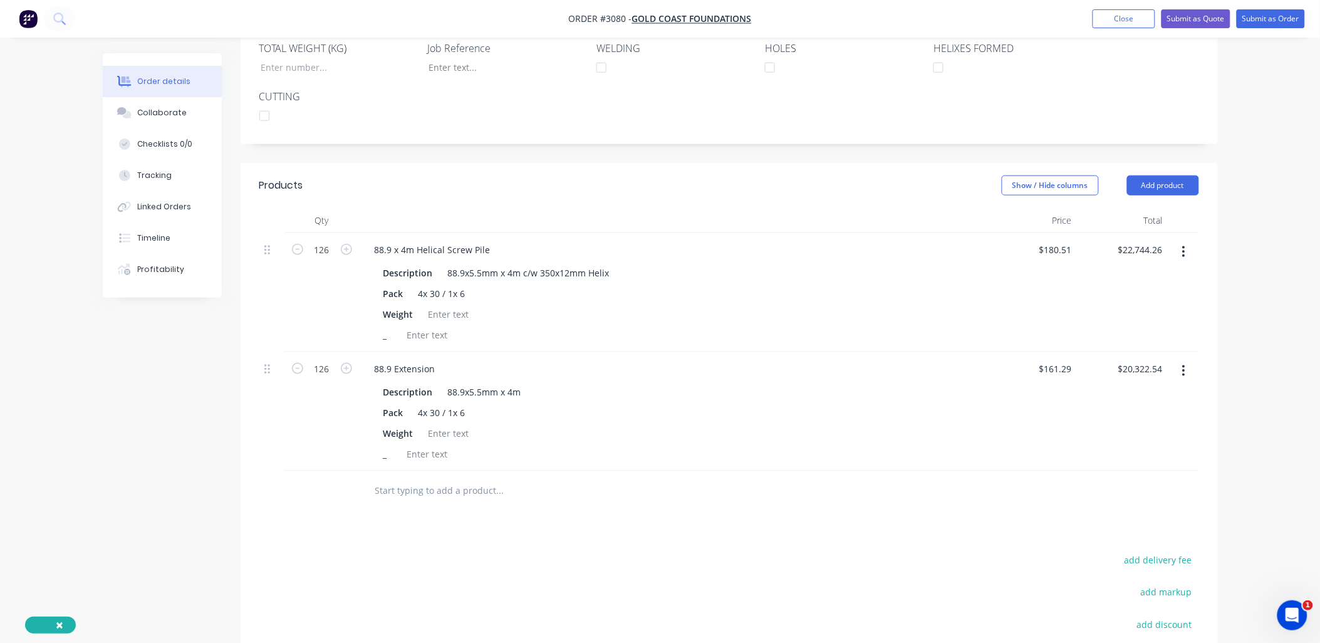
scroll to position [371, 0]
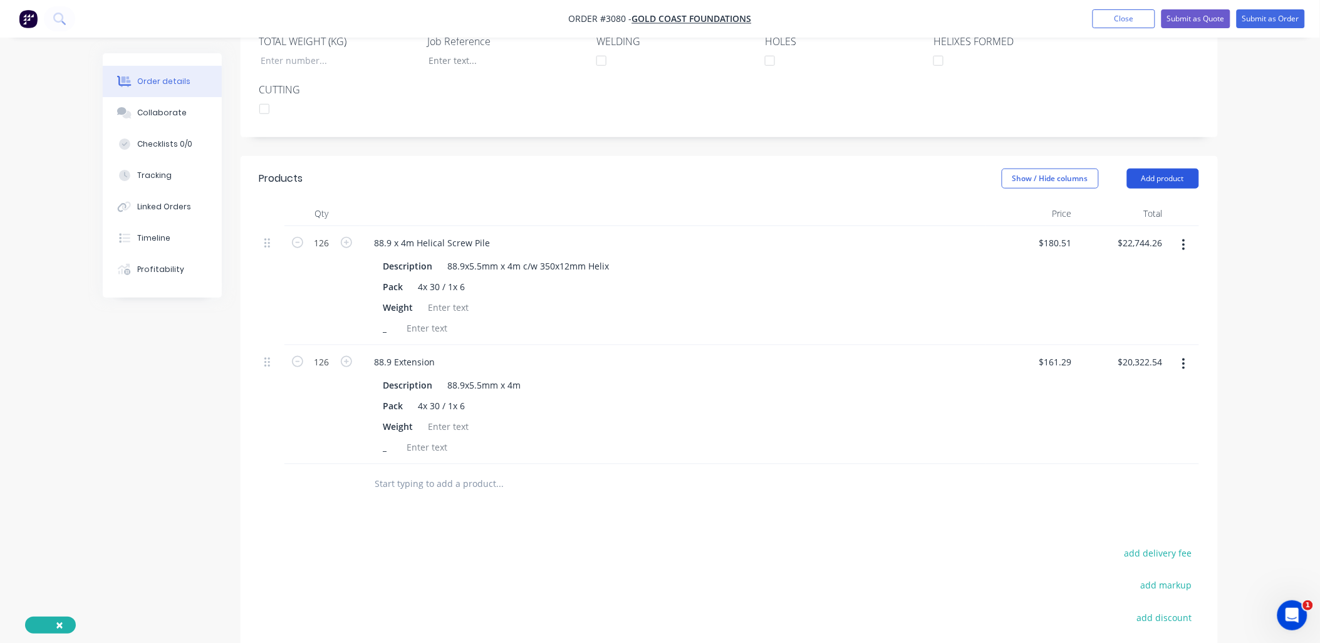
click at [1156, 168] on button "Add product" at bounding box center [1163, 178] width 72 height 20
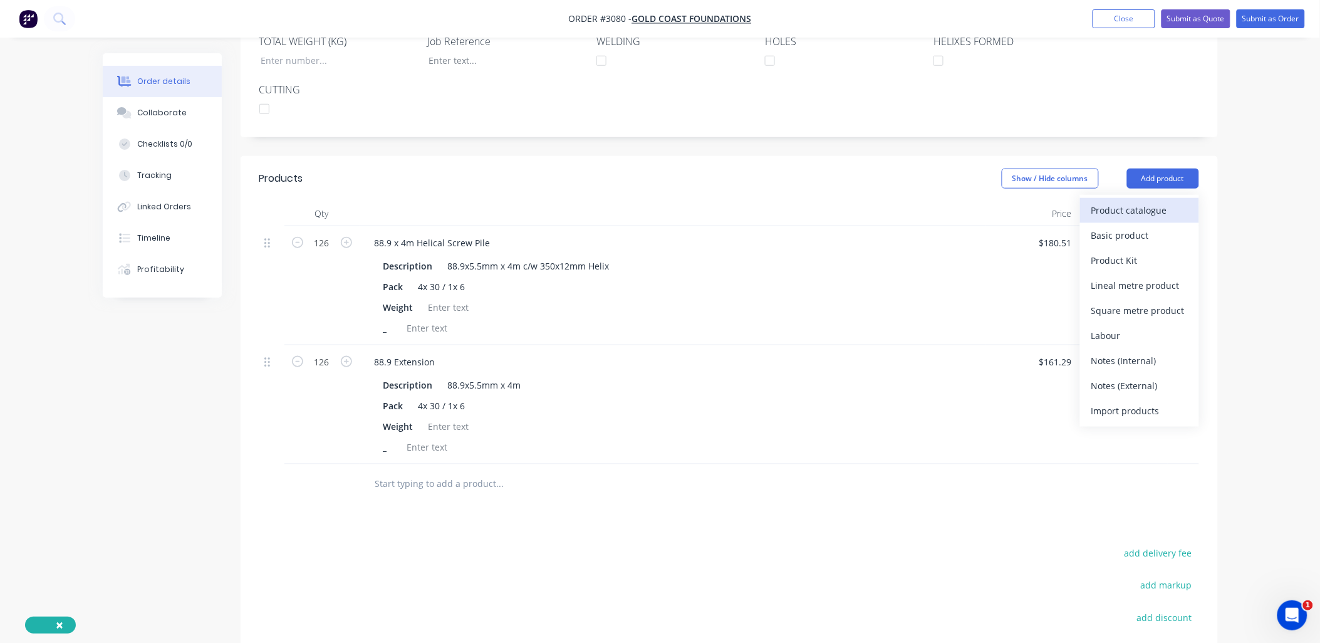
click at [1138, 201] on div "Product catalogue" at bounding box center [1139, 210] width 96 height 18
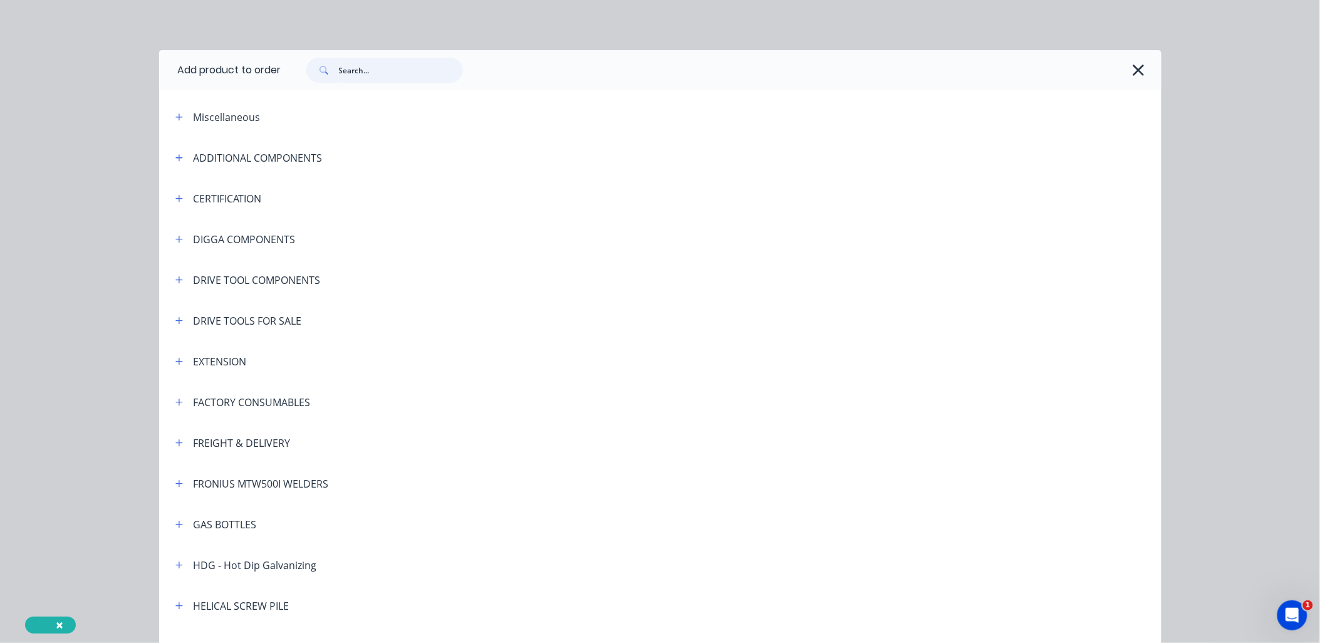
click at [389, 71] on input "text" at bounding box center [401, 70] width 124 height 25
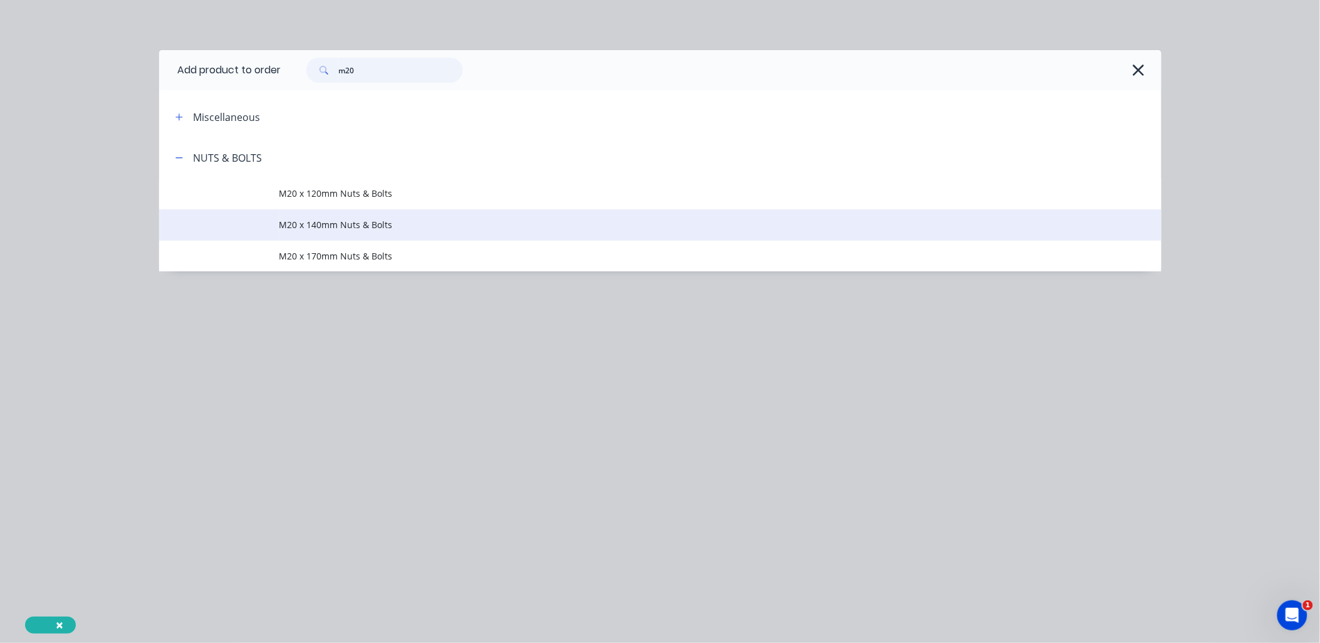
type input "m20"
click at [368, 224] on span "M20 x 140mm Nuts & Bolts" at bounding box center [631, 224] width 705 height 13
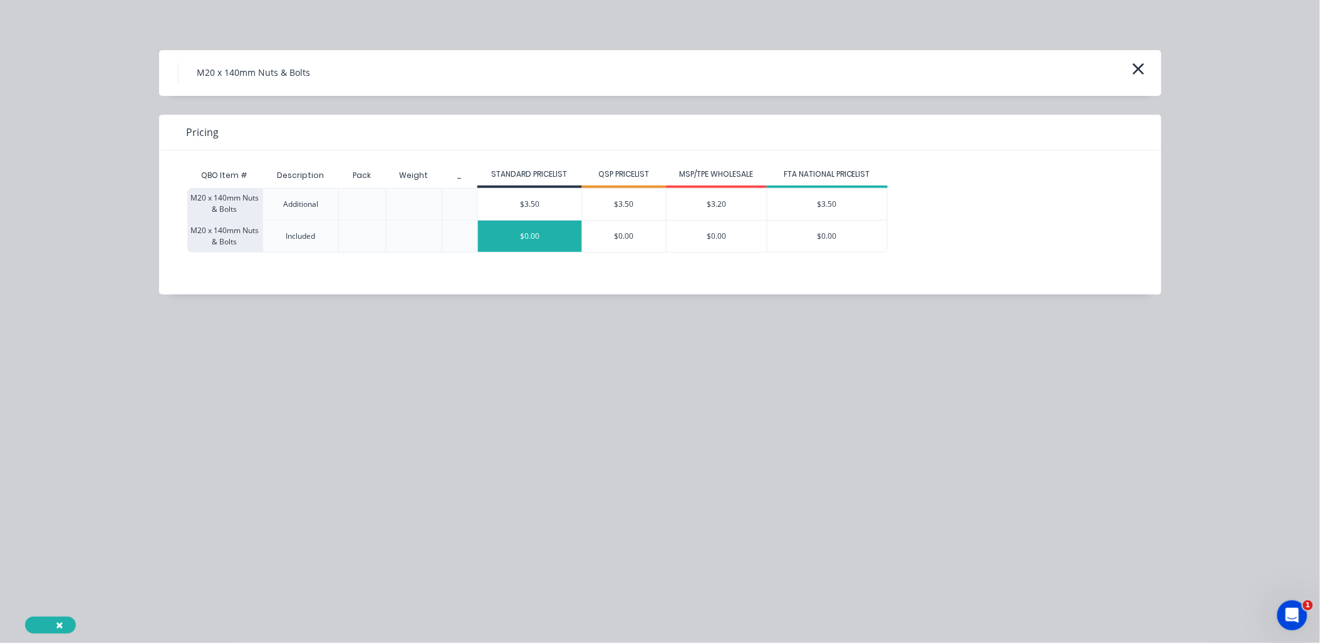
click at [534, 224] on div "$0.00" at bounding box center [530, 235] width 104 height 31
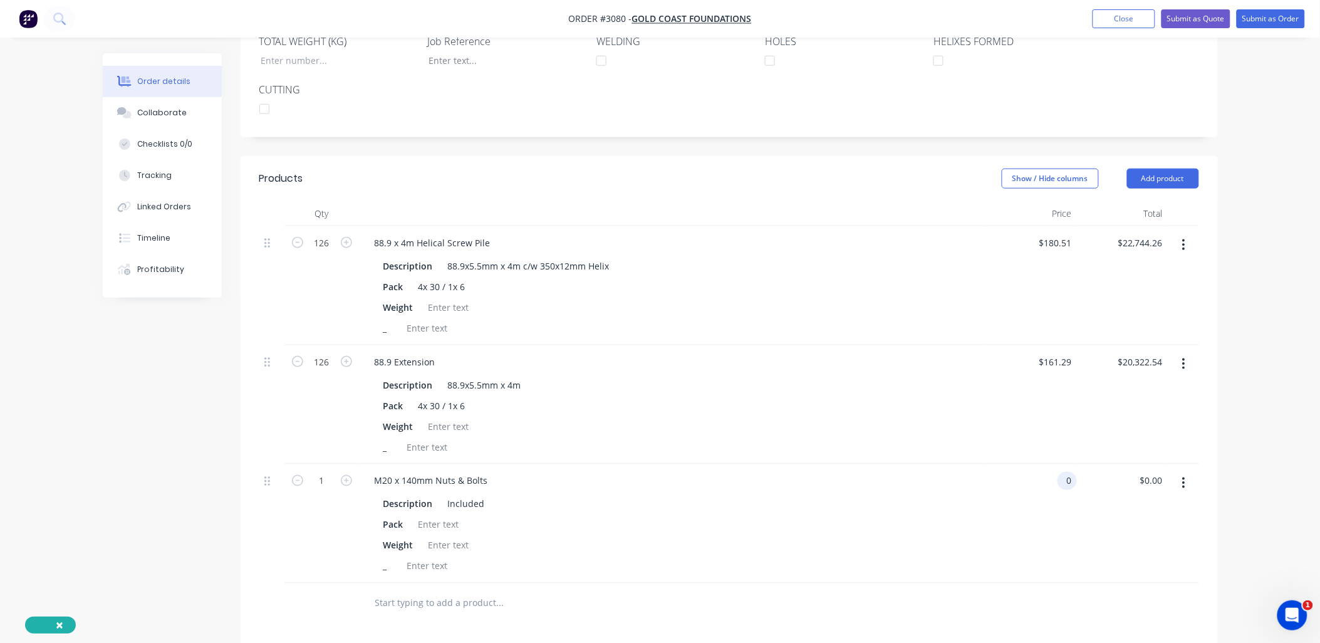
click at [1071, 472] on input "0" at bounding box center [1069, 481] width 14 height 18
type input "$3.50"
click at [834, 515] on div "Pack" at bounding box center [670, 524] width 584 height 18
click at [324, 472] on input "1" at bounding box center [322, 481] width 33 height 19
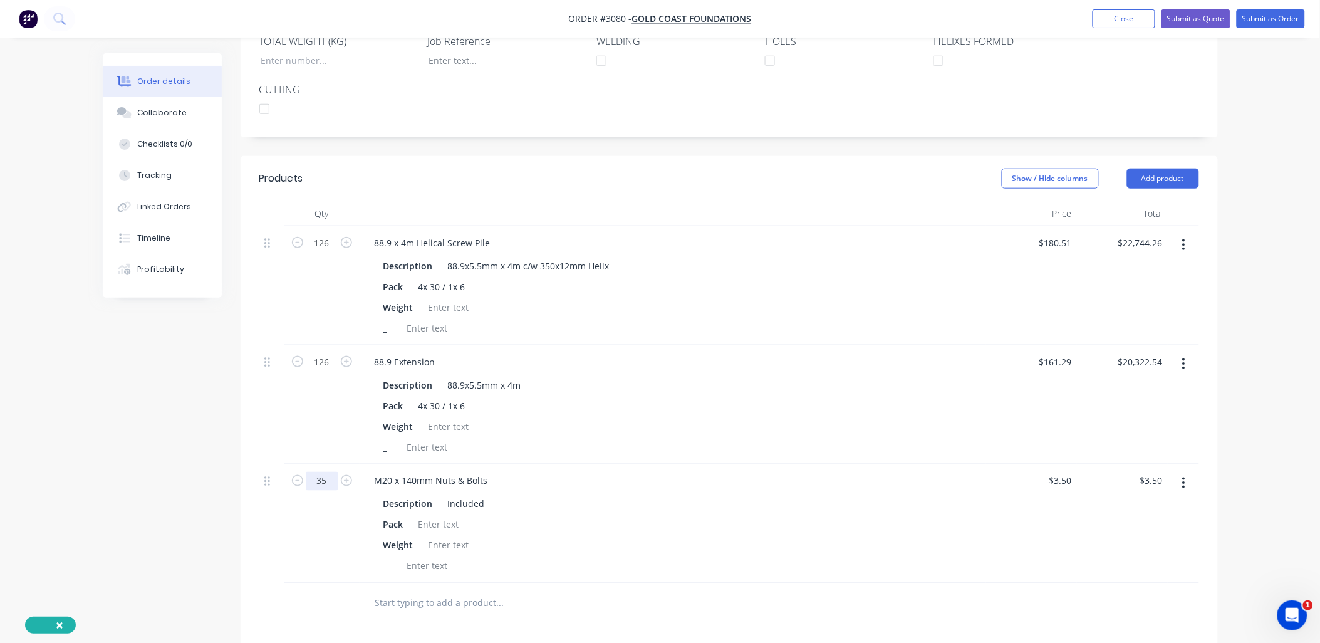
type input "3"
type input "252"
type input "$882.00"
click at [596, 517] on div "Description Included Pack Weight _" at bounding box center [673, 533] width 616 height 83
click at [425, 515] on div at bounding box center [438, 524] width 51 height 18
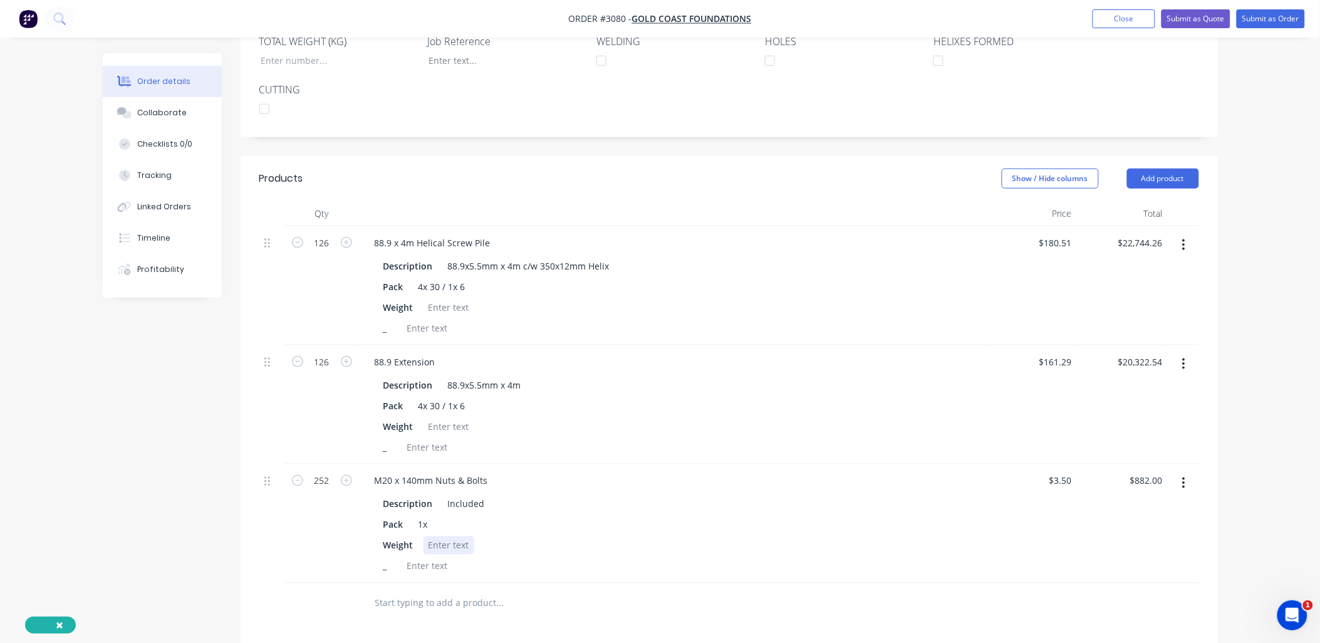
click at [447, 536] on div at bounding box center [448, 545] width 51 height 18
click at [606, 557] on div "_" at bounding box center [670, 566] width 584 height 18
click at [1187, 472] on button "button" at bounding box center [1183, 483] width 29 height 23
click at [1042, 168] on button "Show / Hide columns" at bounding box center [1050, 178] width 97 height 20
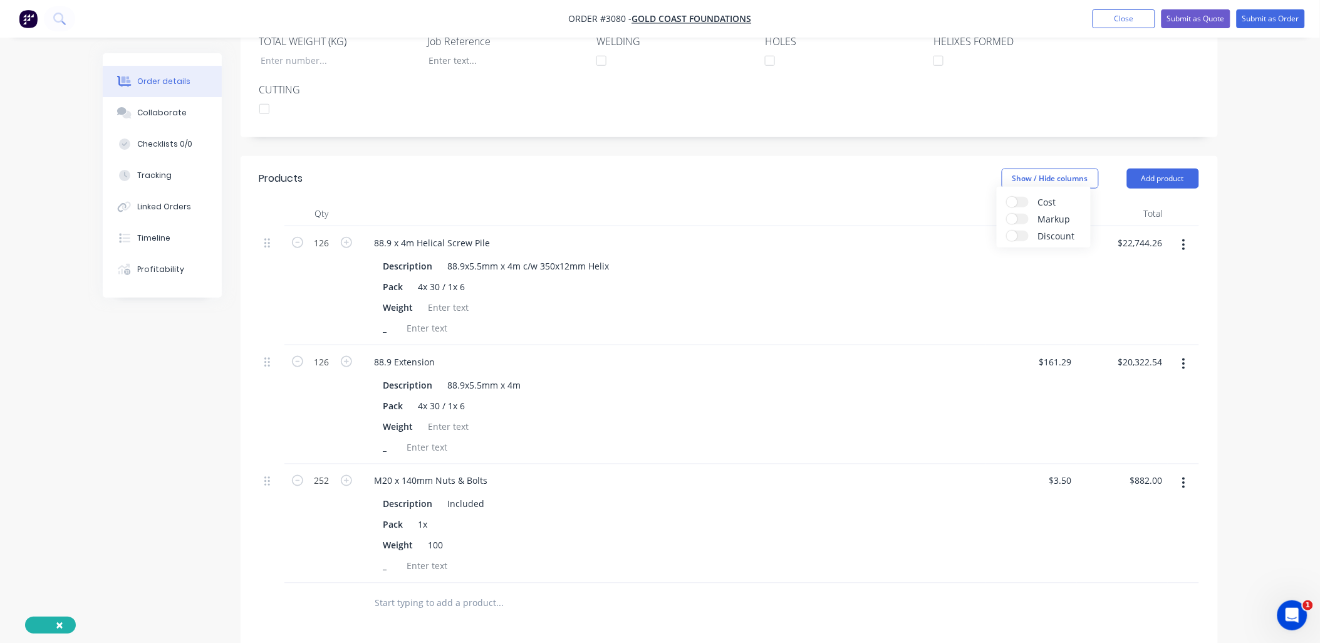
click at [1023, 238] on label "Discount" at bounding box center [1018, 235] width 22 height 11
click at [1007, 230] on input "Discount" at bounding box center [1007, 230] width 0 height 0
click at [1001, 472] on div "%" at bounding box center [991, 481] width 30 height 18
type input "100"
type input "$0.00"
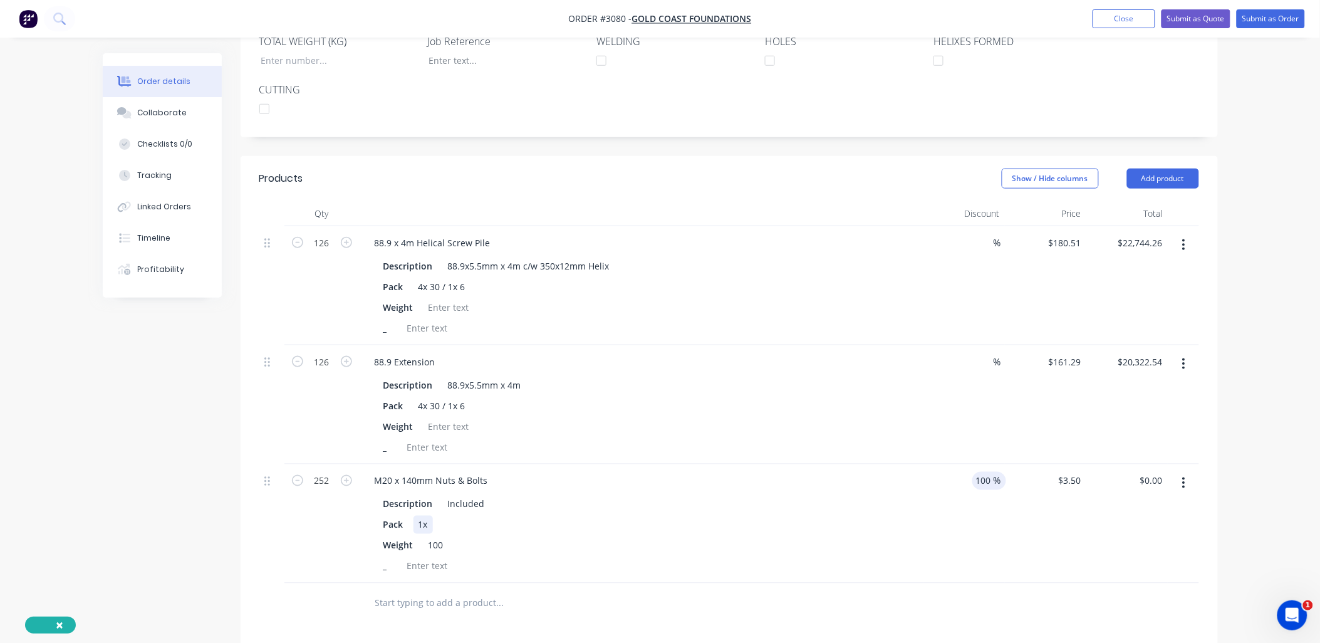
click at [824, 515] on div "Pack 1x" at bounding box center [638, 524] width 521 height 18
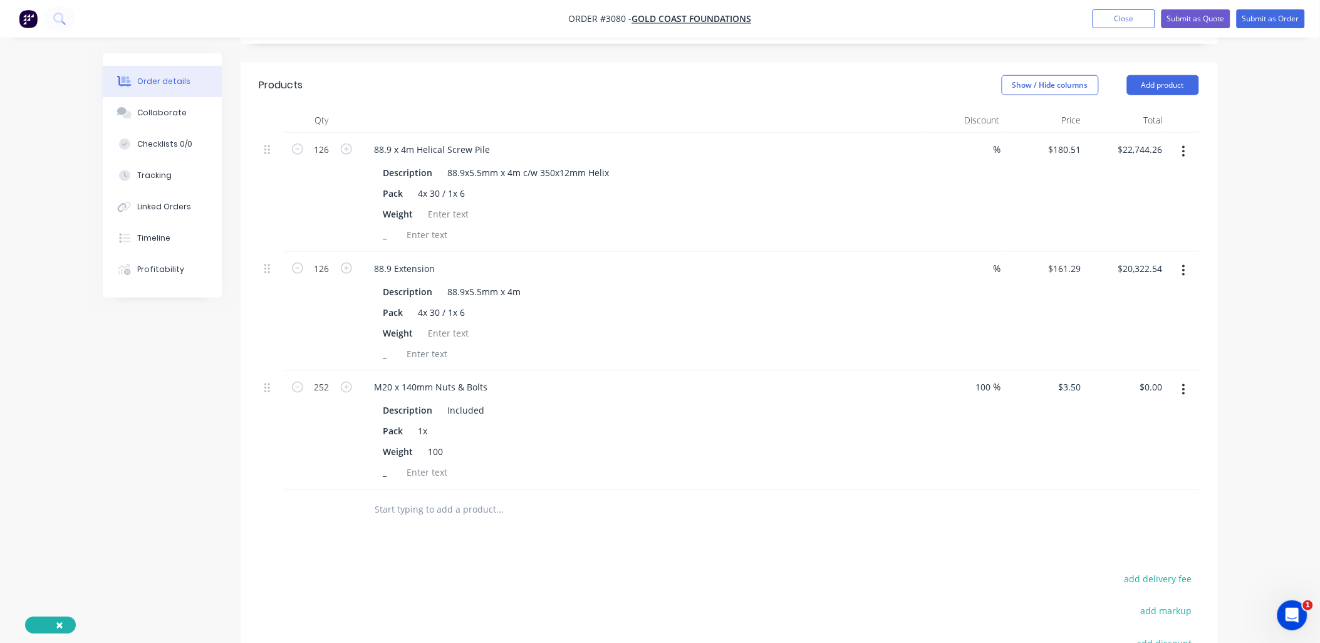
scroll to position [278, 0]
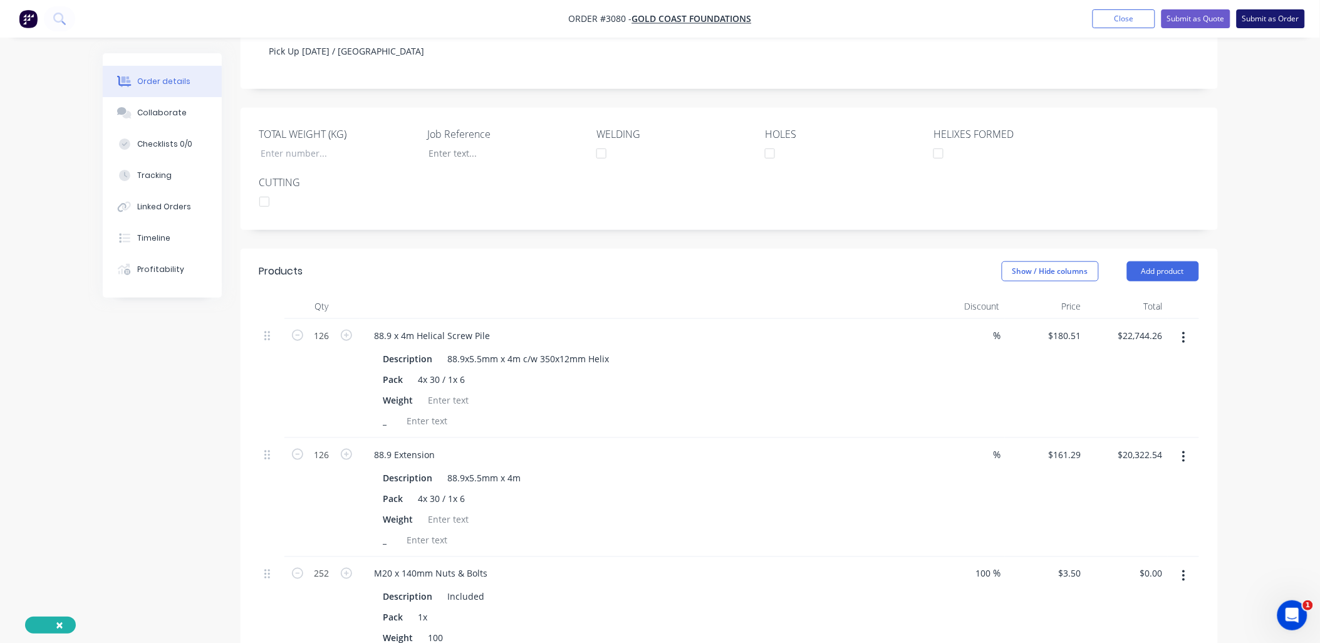
click at [1246, 16] on button "Submit as Order" at bounding box center [1270, 18] width 68 height 19
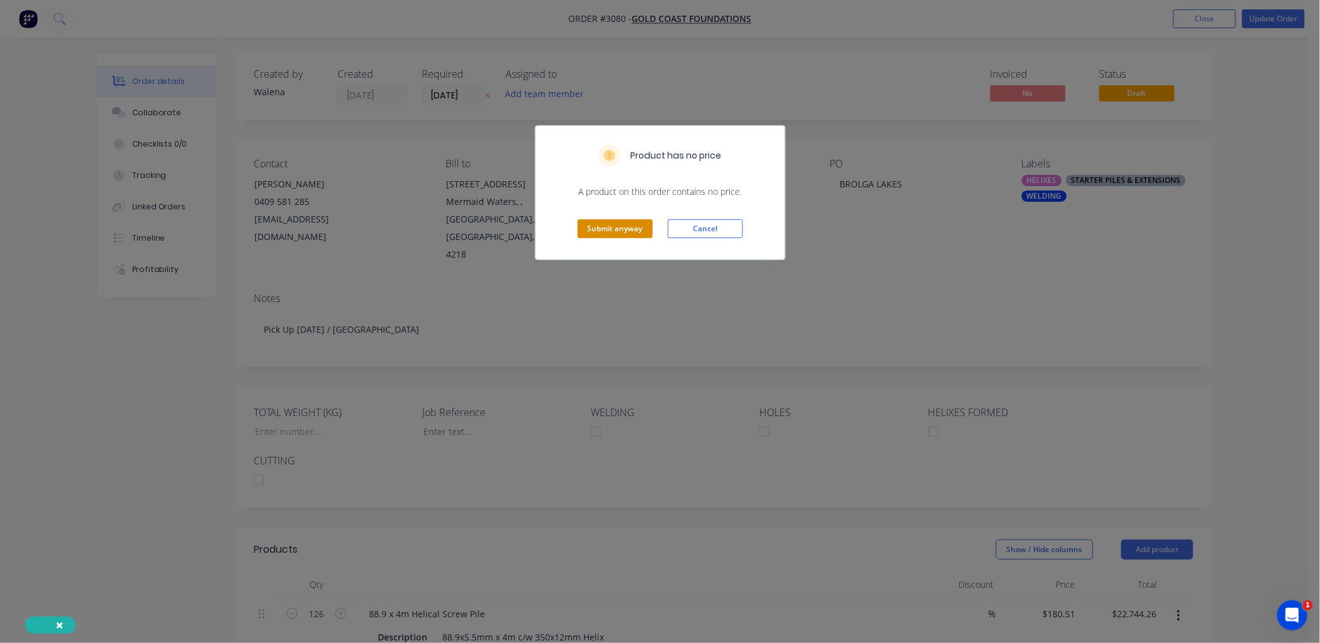
click at [609, 234] on button "Submit anyway" at bounding box center [614, 228] width 75 height 19
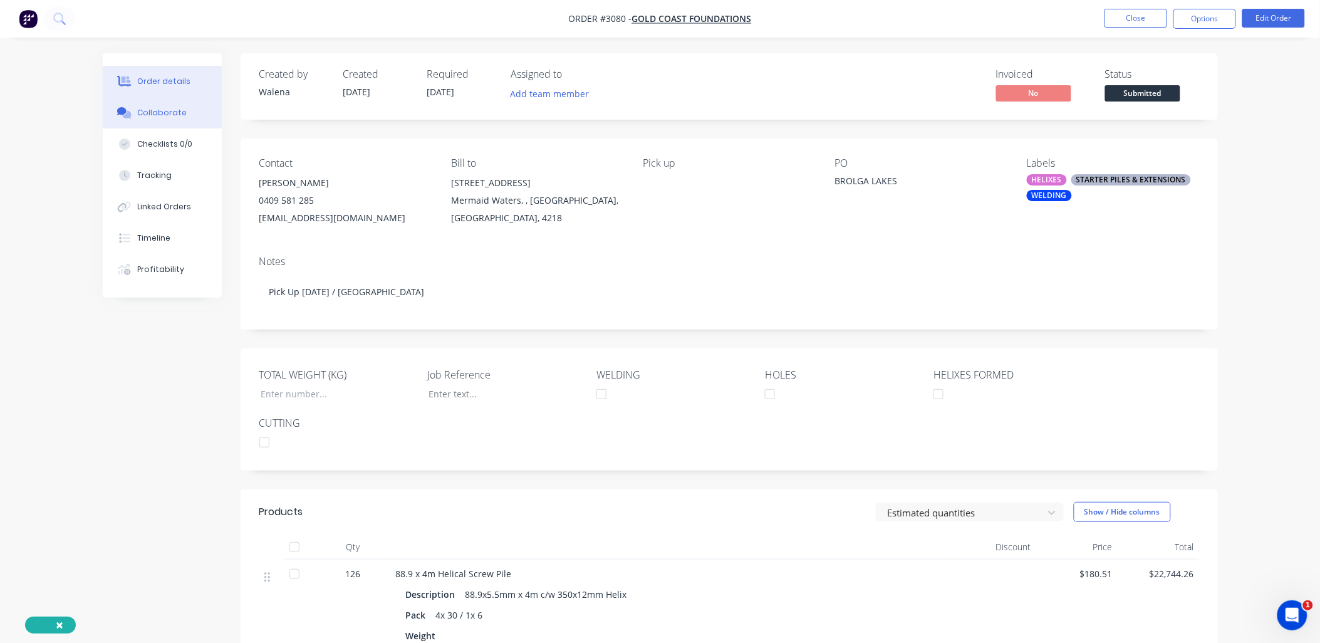
click at [178, 109] on div "Collaborate" at bounding box center [161, 112] width 49 height 11
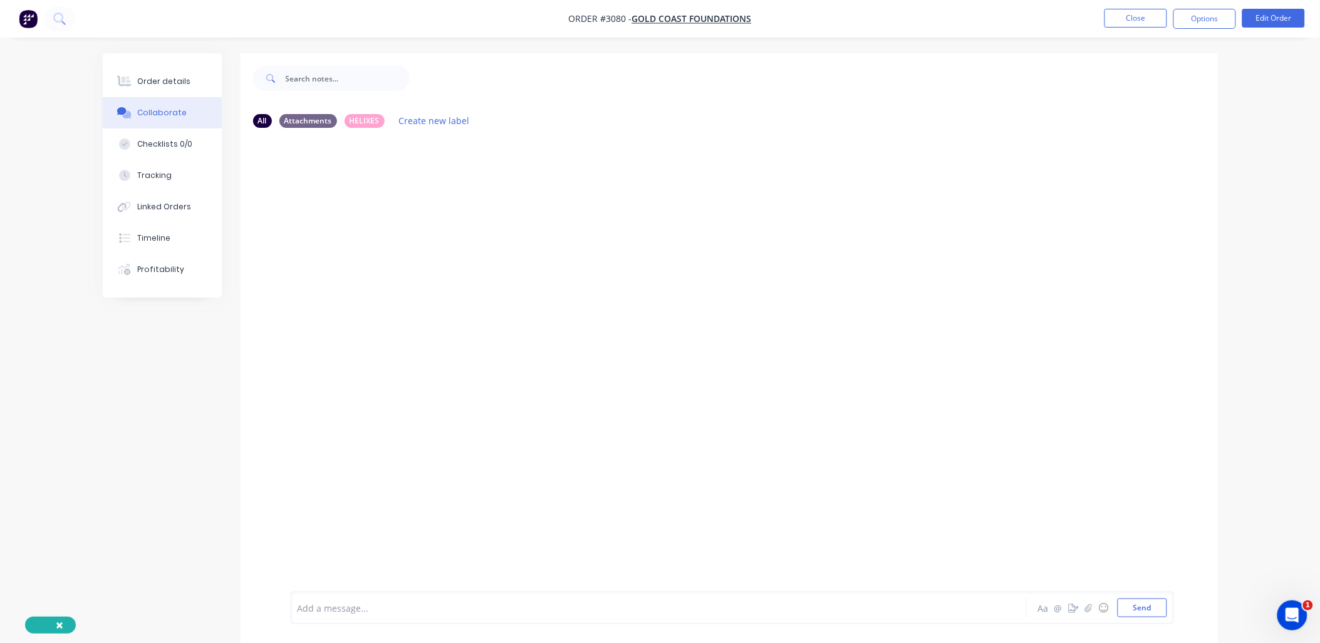
click at [492, 611] on div at bounding box center [623, 607] width 651 height 13
click at [433, 422] on div at bounding box center [729, 364] width 977 height 453
click at [1143, 609] on button "Send" at bounding box center [1141, 607] width 49 height 19
click at [1138, 23] on button "Close" at bounding box center [1135, 18] width 63 height 19
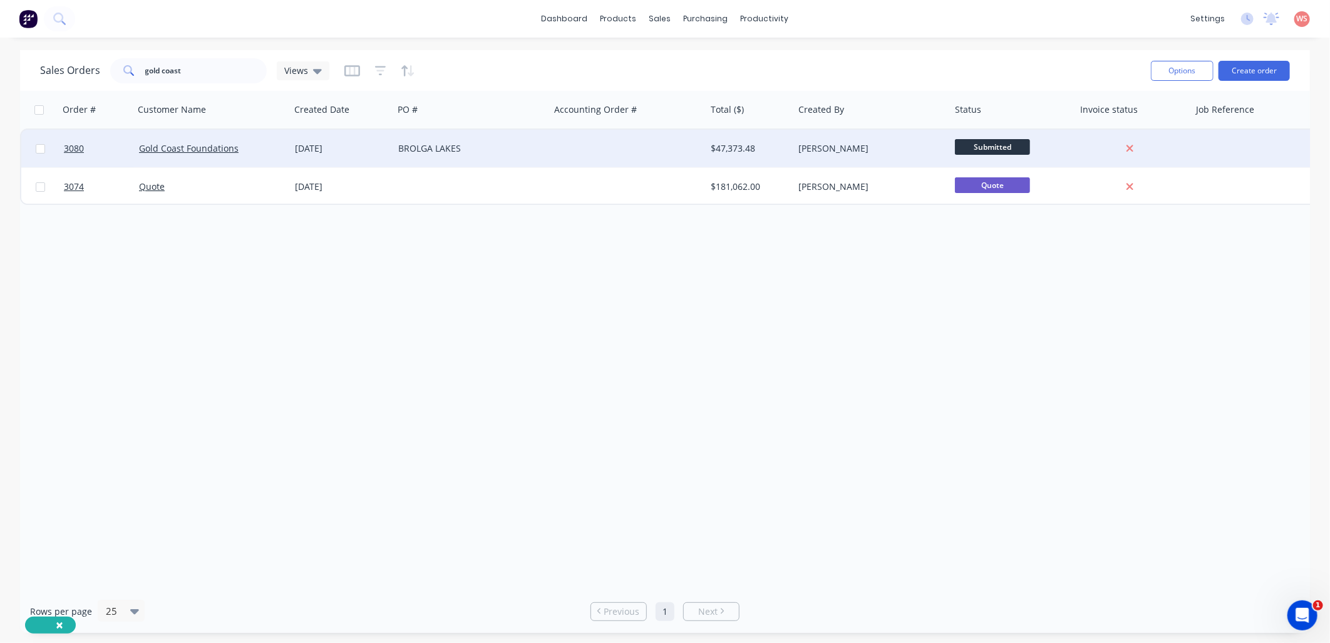
click at [328, 142] on div "[DATE]" at bounding box center [341, 148] width 93 height 13
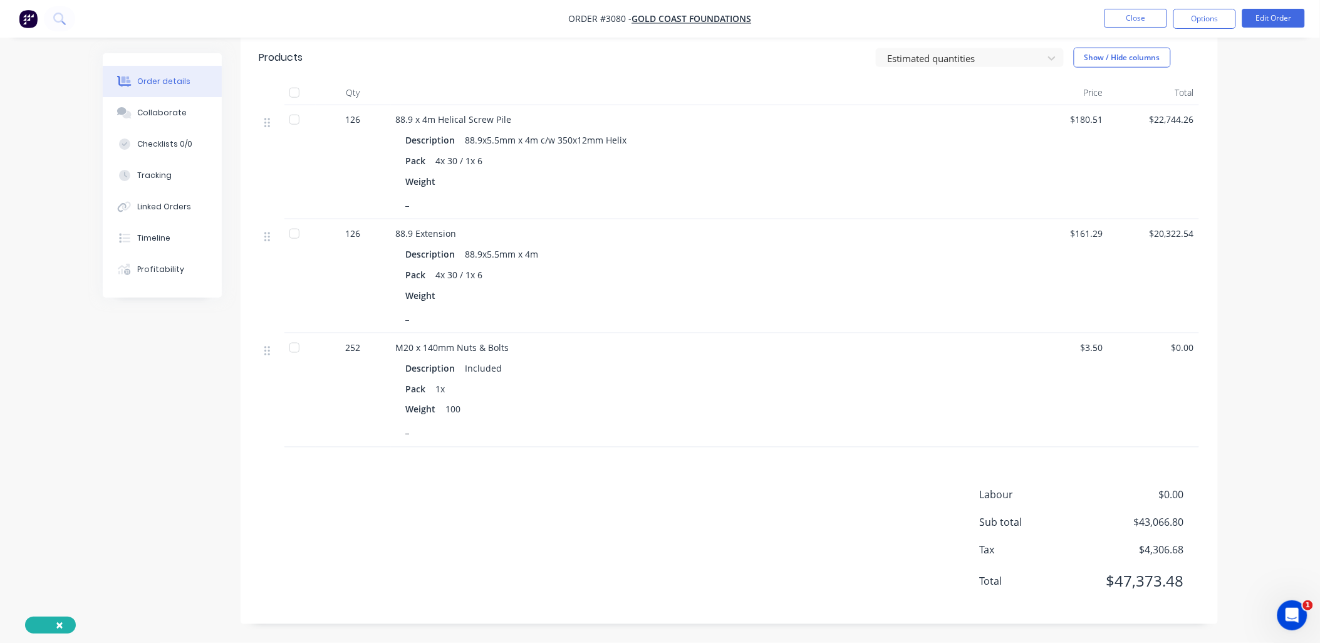
scroll to position [268, 0]
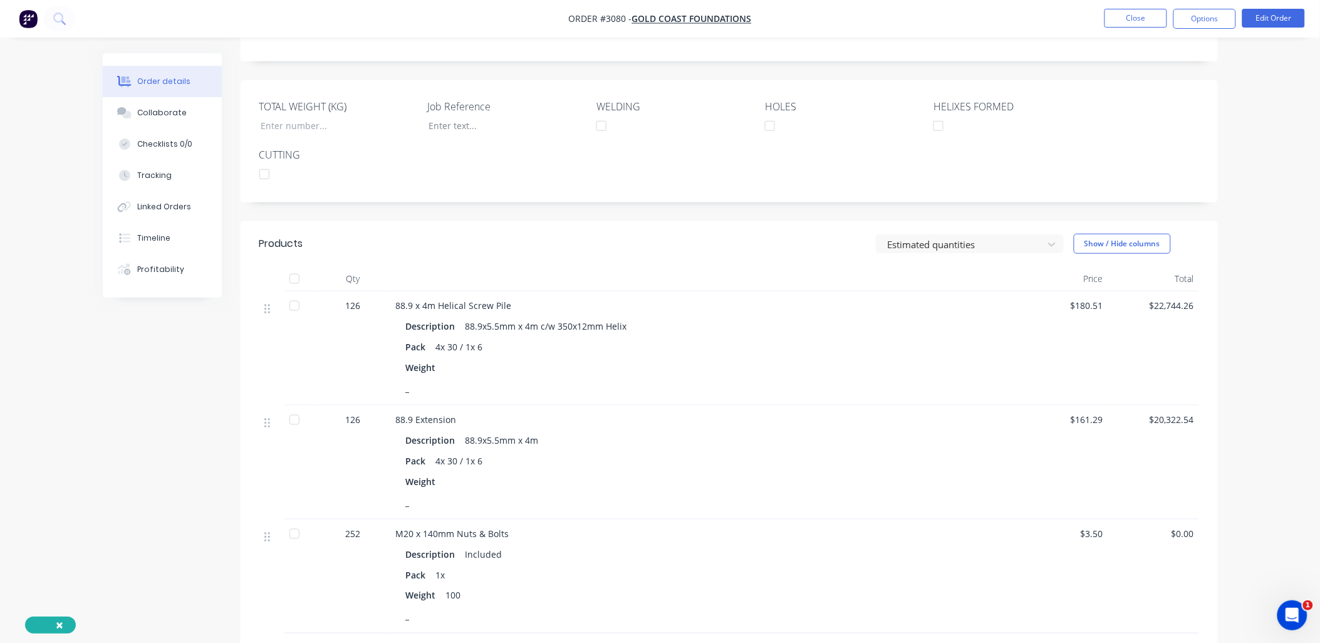
click at [448, 370] on div "Weight" at bounding box center [704, 367] width 596 height 18
click at [1282, 16] on button "Edit Order" at bounding box center [1273, 18] width 63 height 19
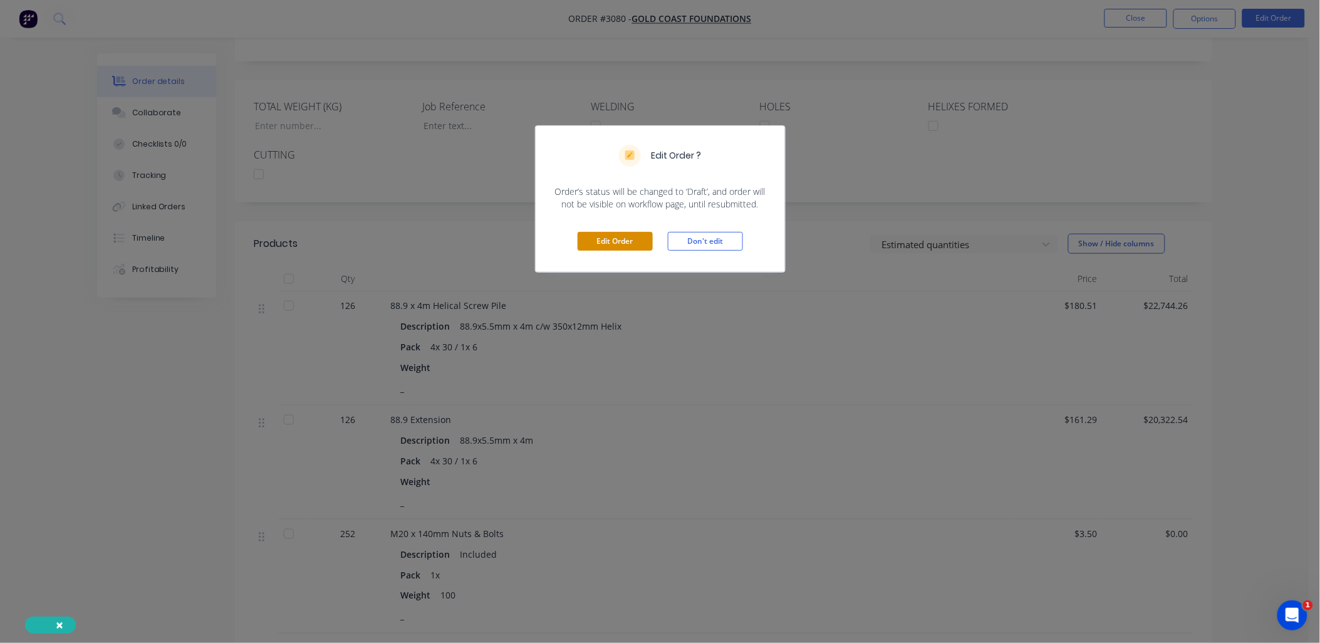
click at [619, 246] on button "Edit Order" at bounding box center [614, 241] width 75 height 19
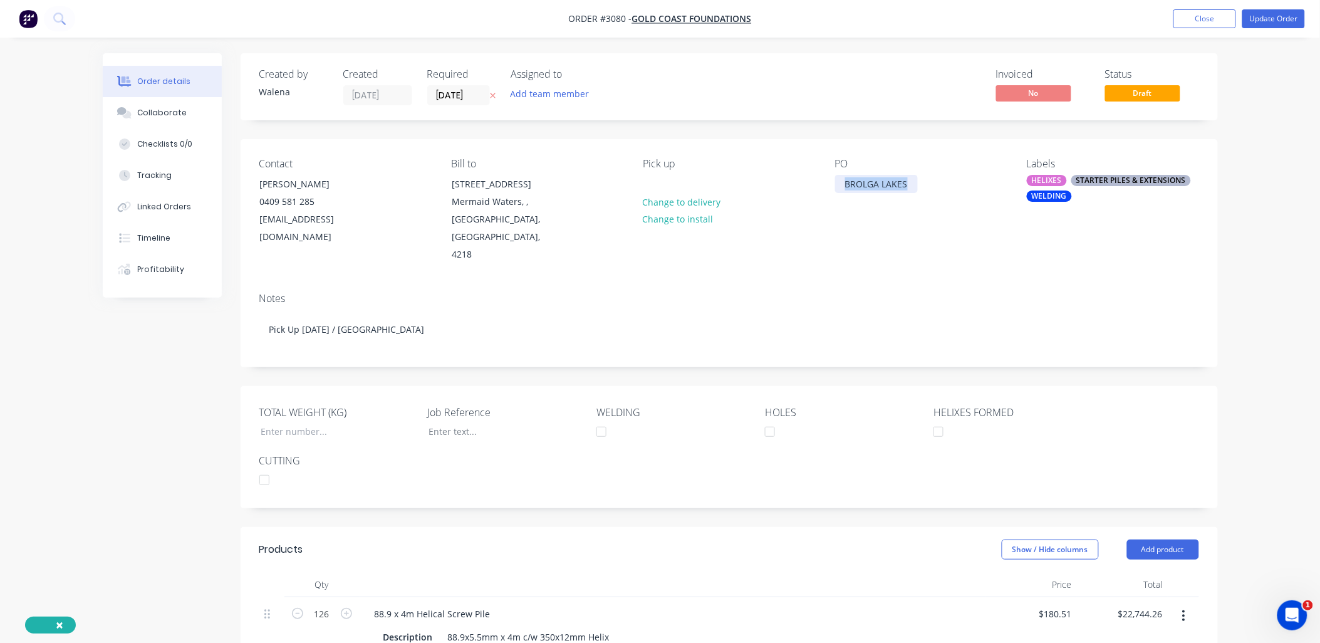
drag, startPoint x: 906, startPoint y: 184, endPoint x: 862, endPoint y: 182, distance: 43.3
click at [838, 182] on div "BROLGA LAKES" at bounding box center [876, 184] width 83 height 18
copy div "BROLGA LAKES"
click at [447, 422] on div at bounding box center [496, 431] width 157 height 18
paste div
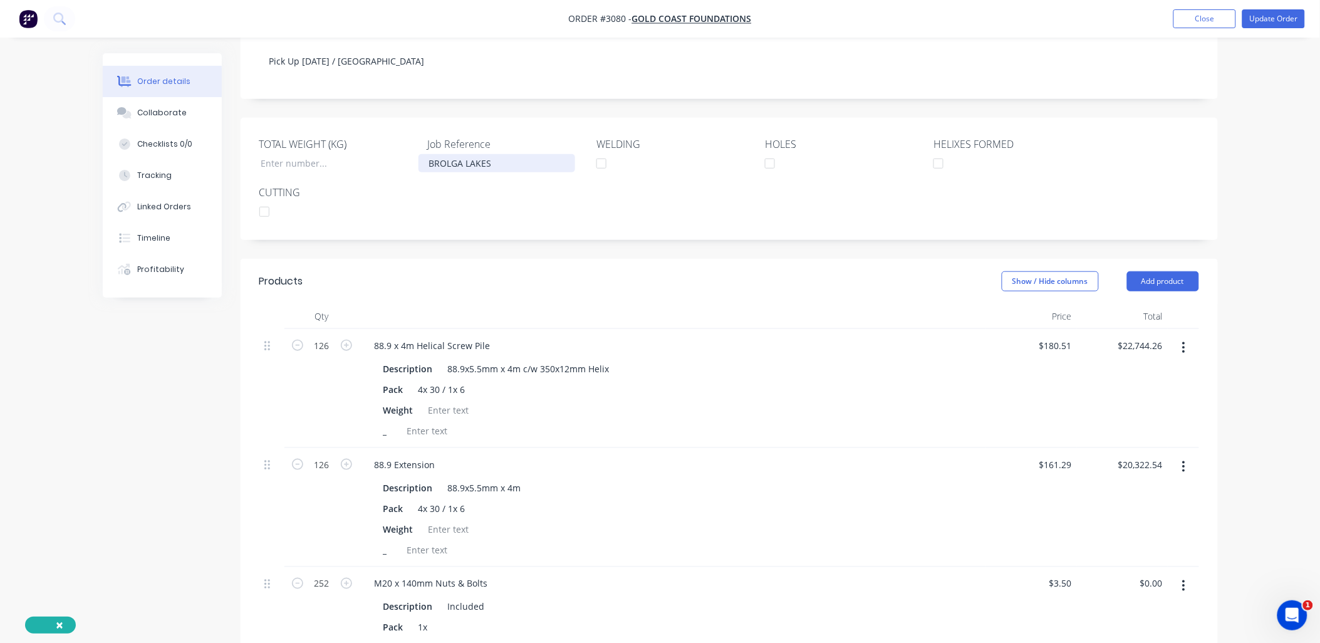
scroll to position [371, 0]
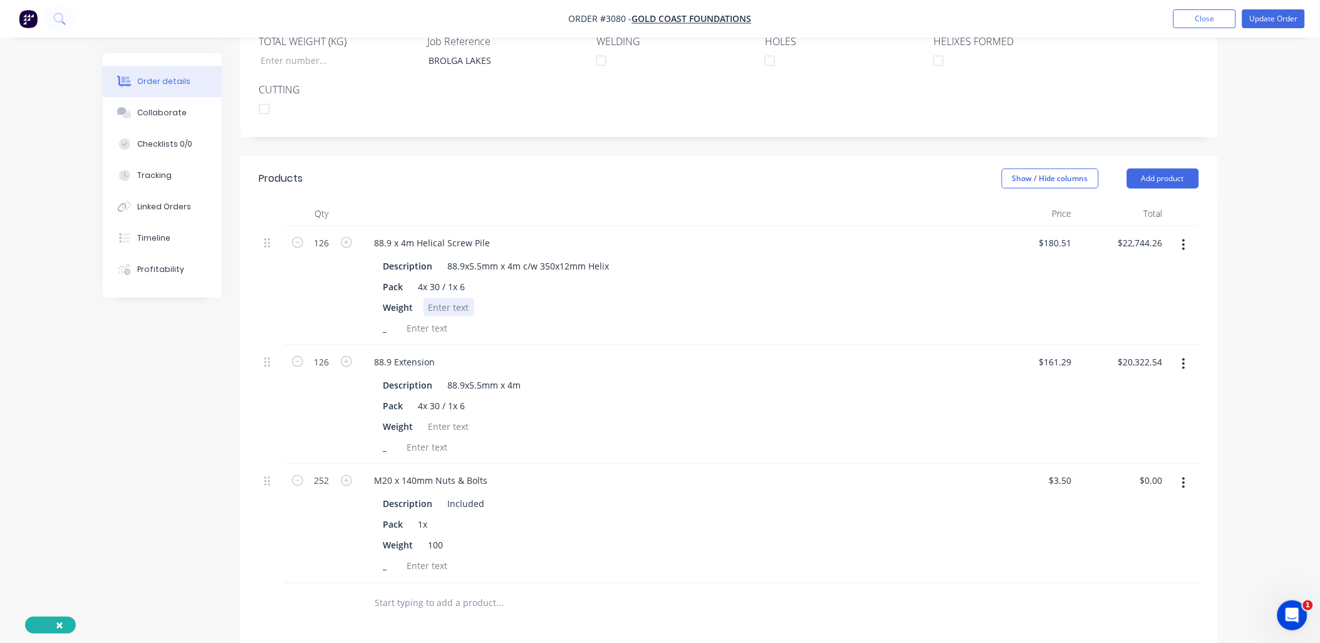
click at [448, 298] on div at bounding box center [448, 307] width 51 height 18
click at [447, 417] on div at bounding box center [448, 426] width 51 height 18
click at [609, 438] on div "_" at bounding box center [670, 447] width 584 height 18
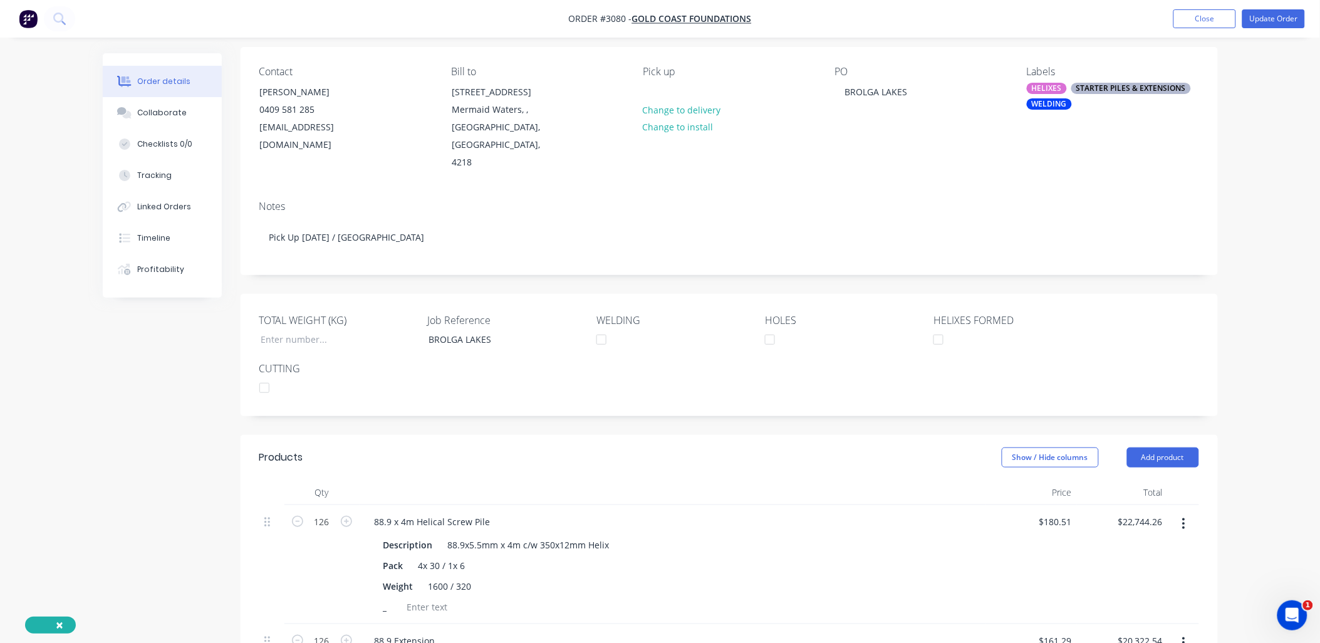
scroll to position [0, 0]
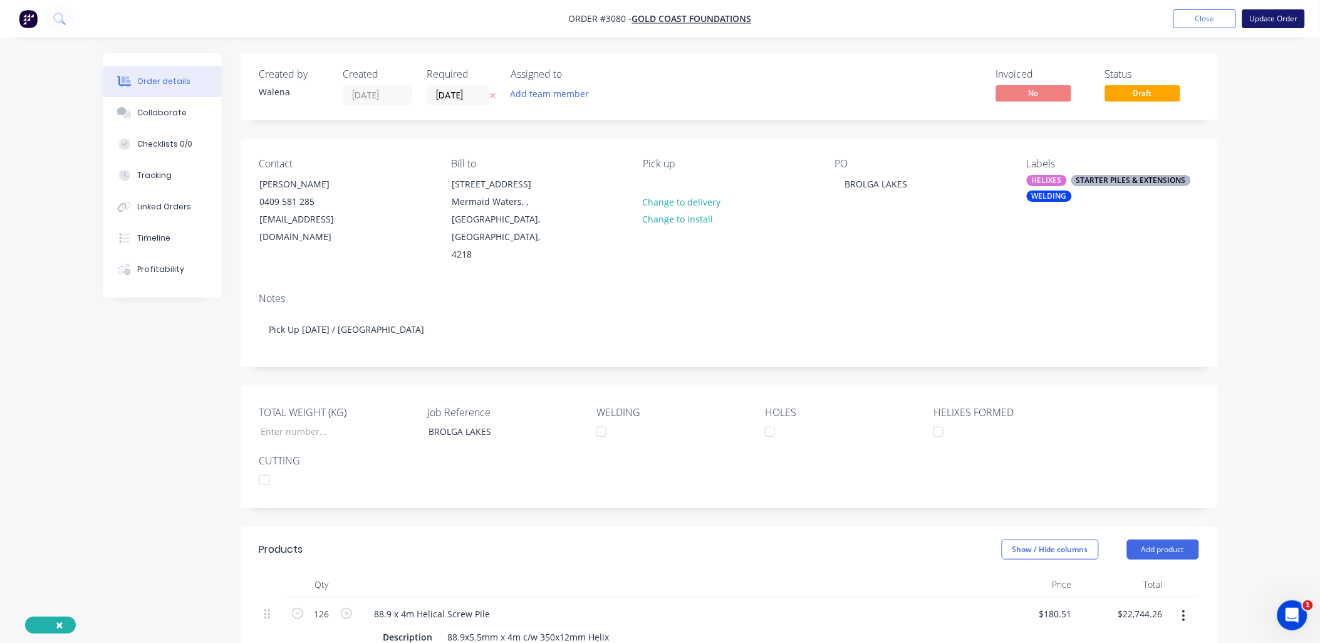
click at [1273, 23] on button "Update Order" at bounding box center [1273, 18] width 63 height 19
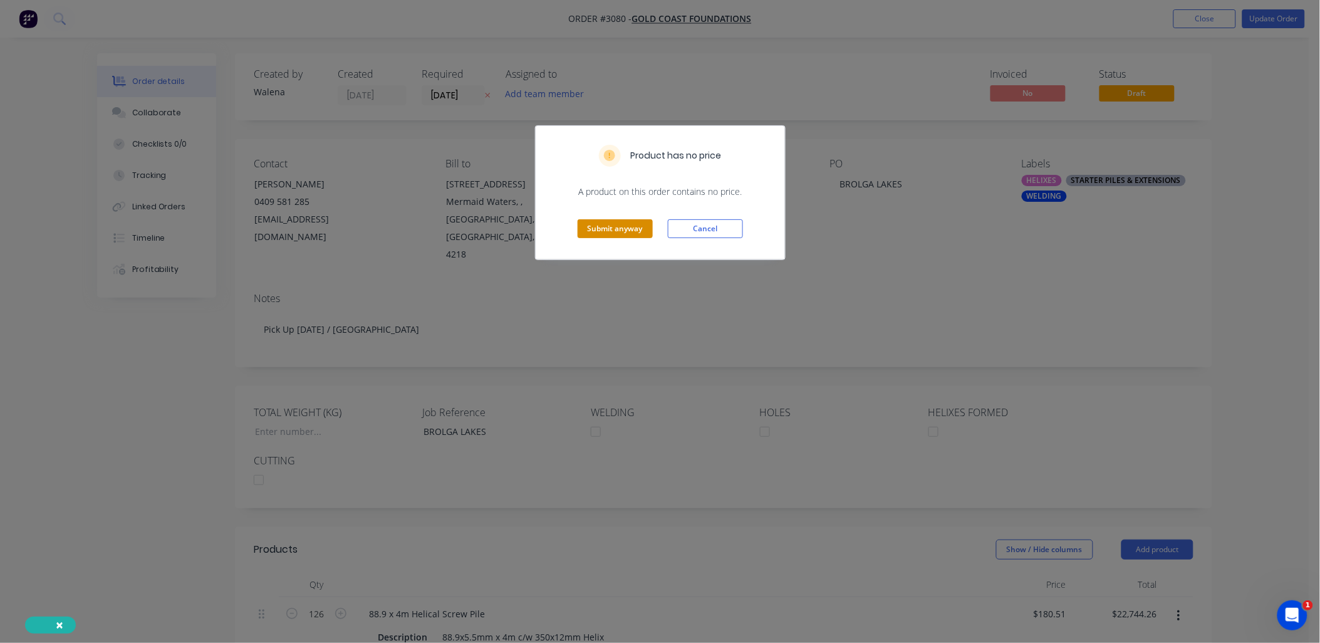
click at [608, 227] on button "Submit anyway" at bounding box center [614, 228] width 75 height 19
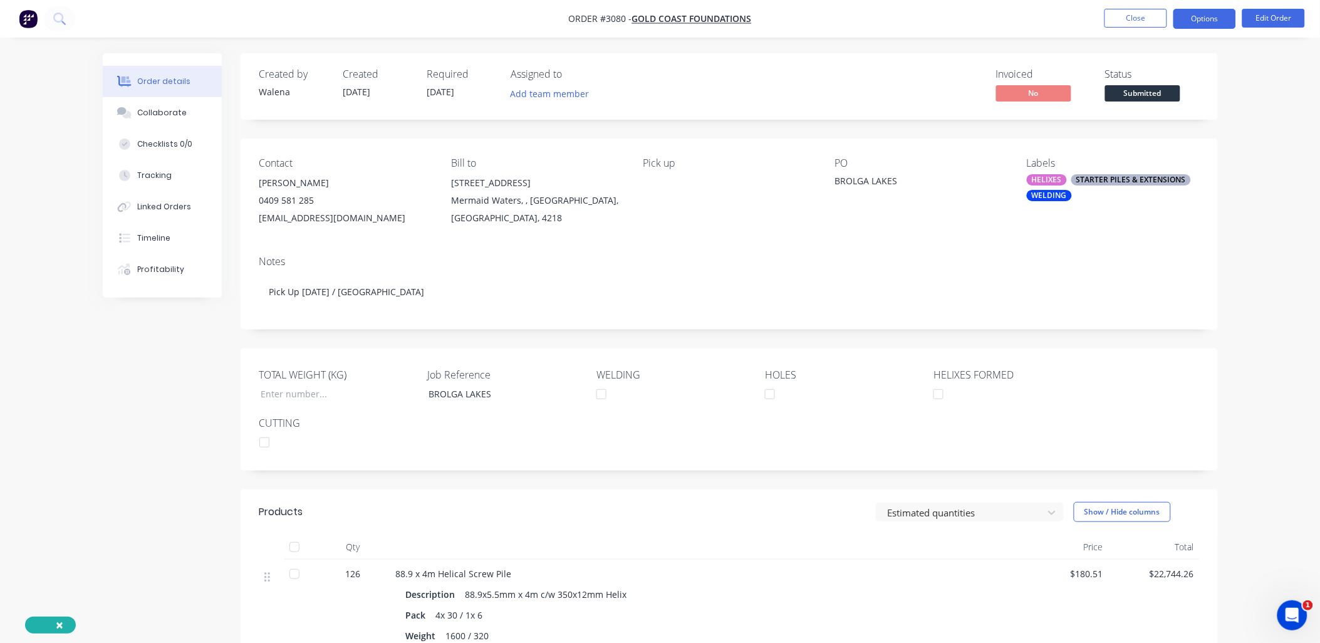
click at [1206, 19] on button "Options" at bounding box center [1204, 19] width 63 height 20
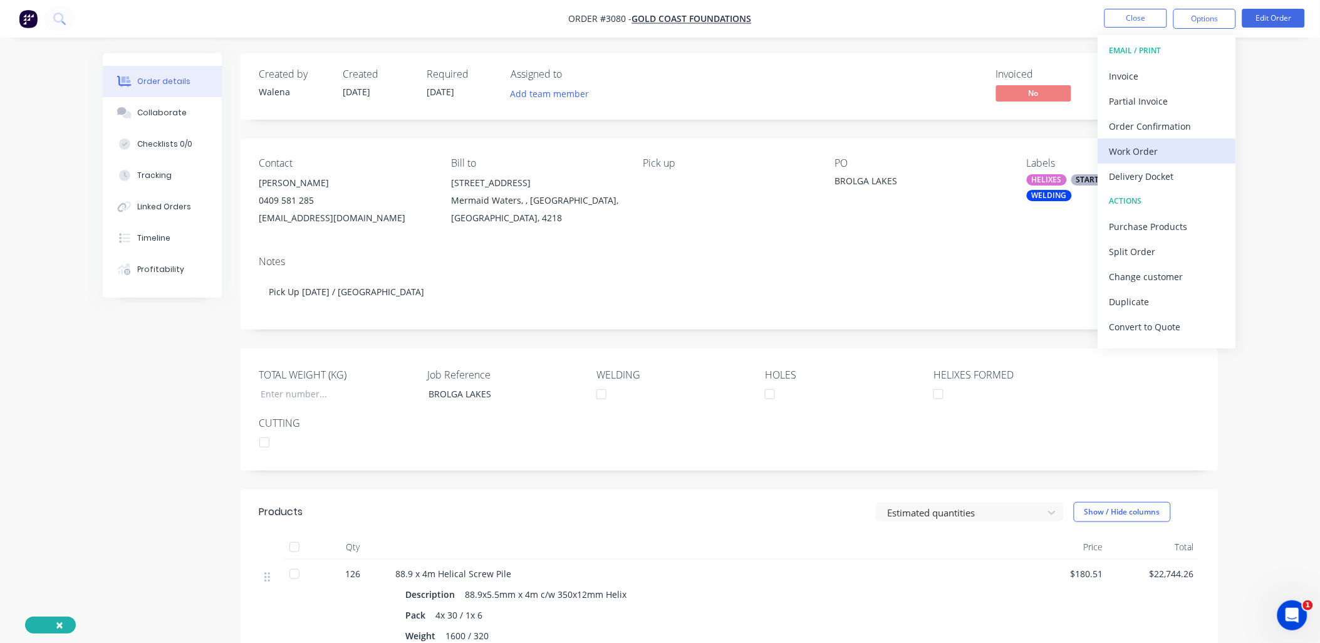
click at [1152, 145] on div "Work Order" at bounding box center [1166, 151] width 115 height 18
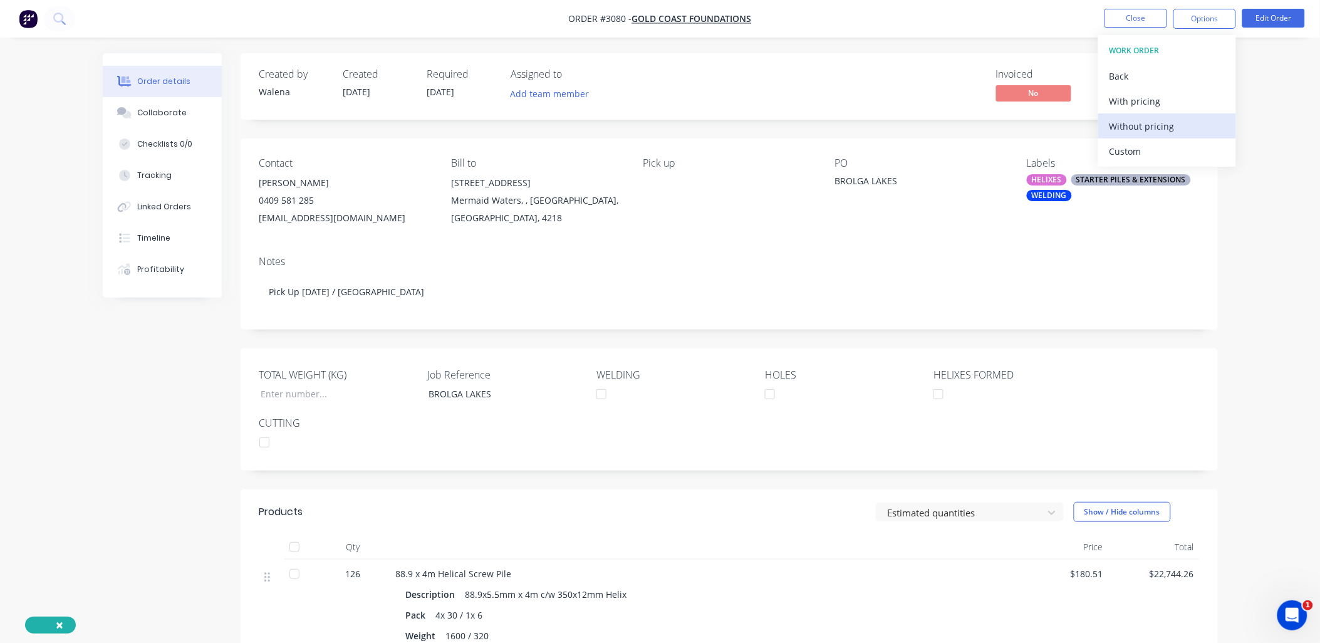
click at [1154, 128] on div "Without pricing" at bounding box center [1166, 126] width 115 height 18
click at [1263, 435] on div "Order details Collaborate Checklists 0/0 Tracking Linked Orders Timeline Profit…" at bounding box center [660, 548] width 1320 height 1097
click at [1131, 18] on button "Close" at bounding box center [1135, 18] width 63 height 19
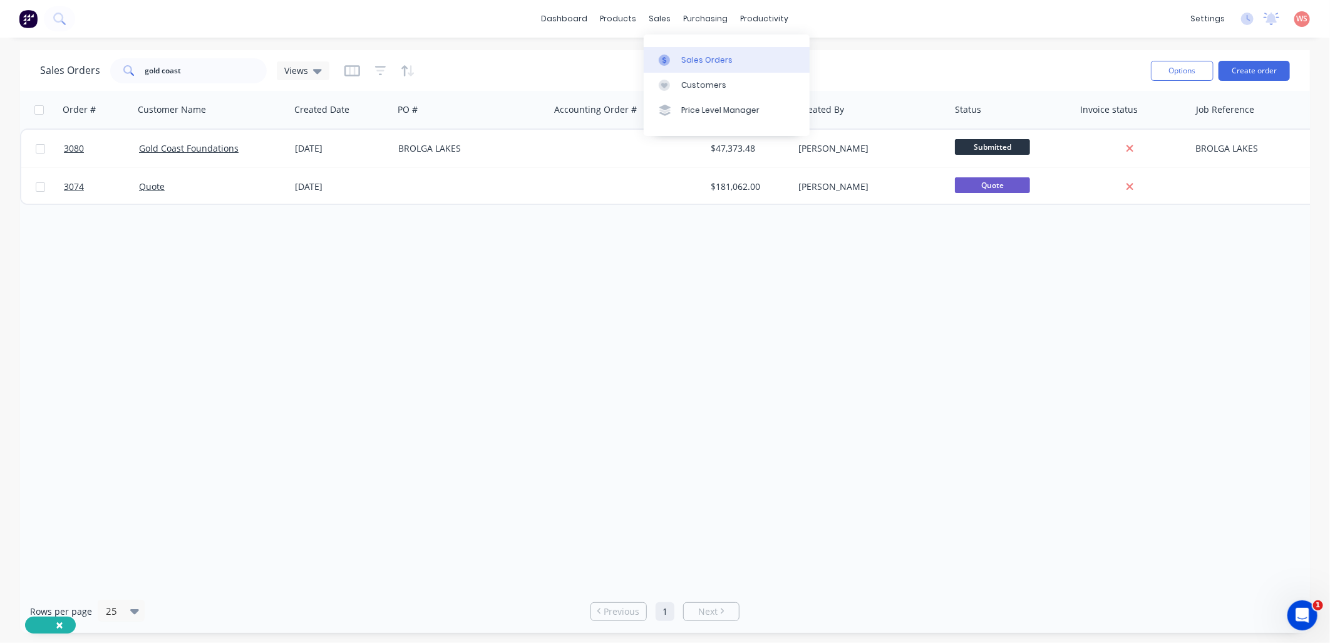
click at [693, 59] on div "Sales Orders" at bounding box center [706, 59] width 51 height 11
click at [690, 54] on div "Sales Orders" at bounding box center [706, 59] width 51 height 11
drag, startPoint x: 189, startPoint y: 79, endPoint x: 33, endPoint y: 68, distance: 155.7
click at [38, 75] on div "Sales Orders gold coast Views Options Create order" at bounding box center [665, 70] width 1290 height 41
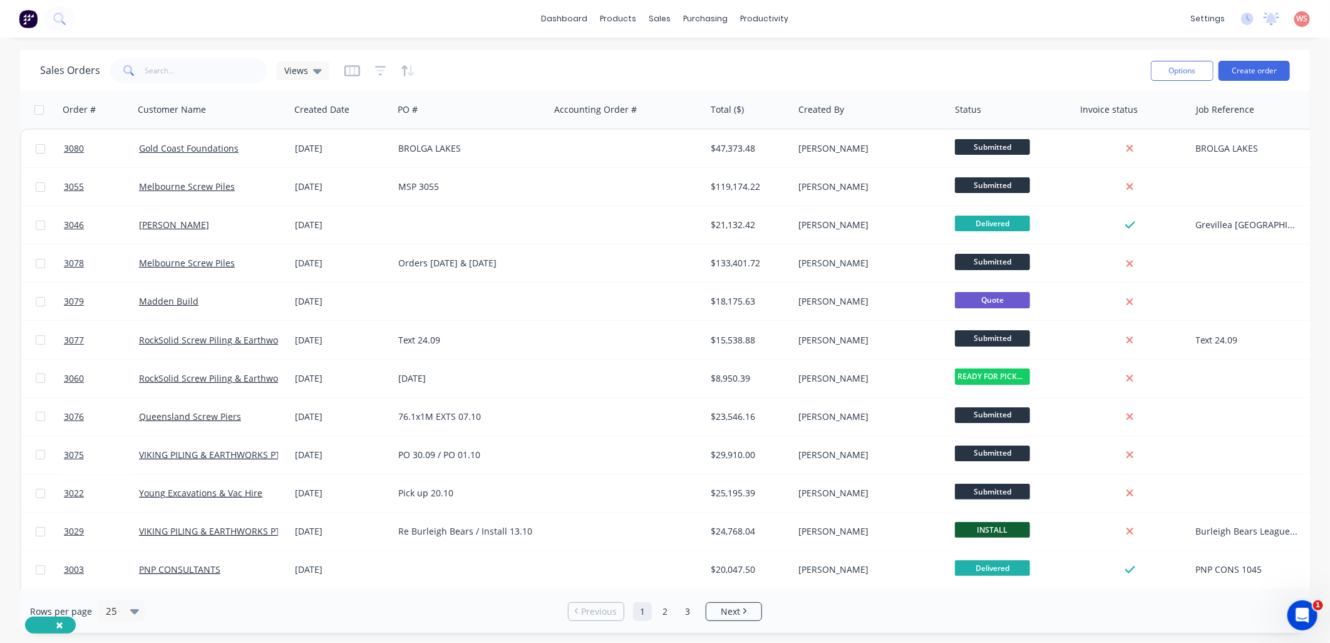
click at [498, 465] on div "PO 30.09 / PO 01.10" at bounding box center [471, 455] width 157 height 38
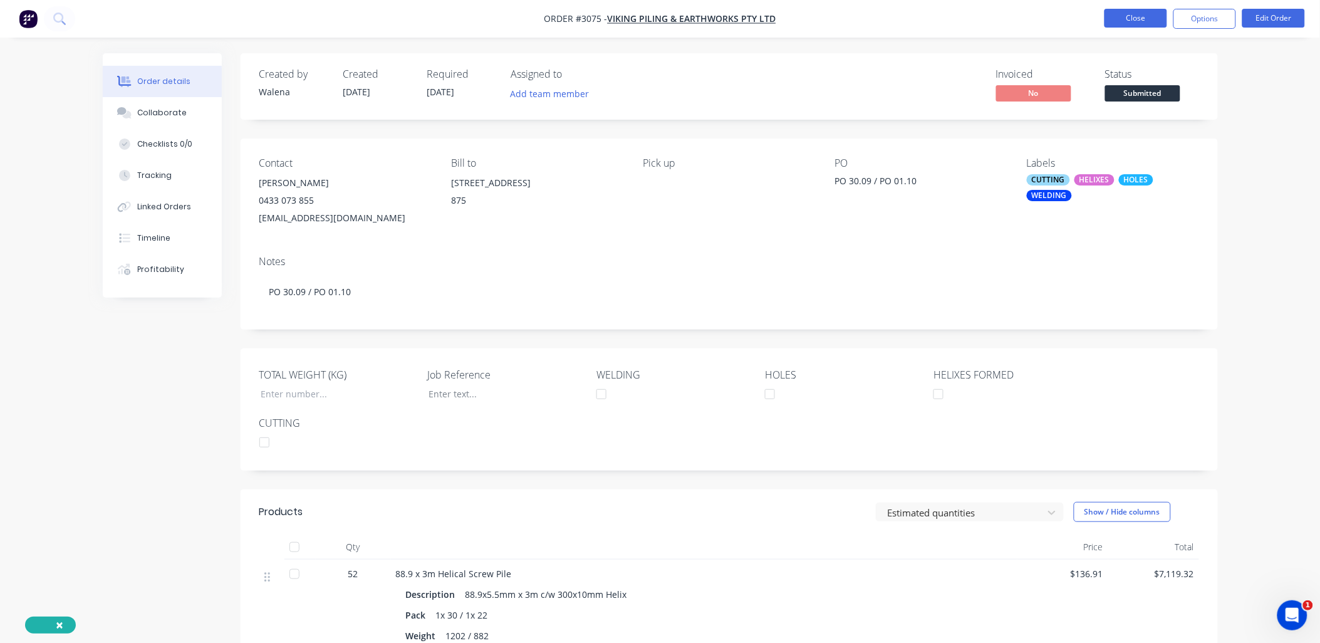
click at [1129, 21] on button "Close" at bounding box center [1135, 18] width 63 height 19
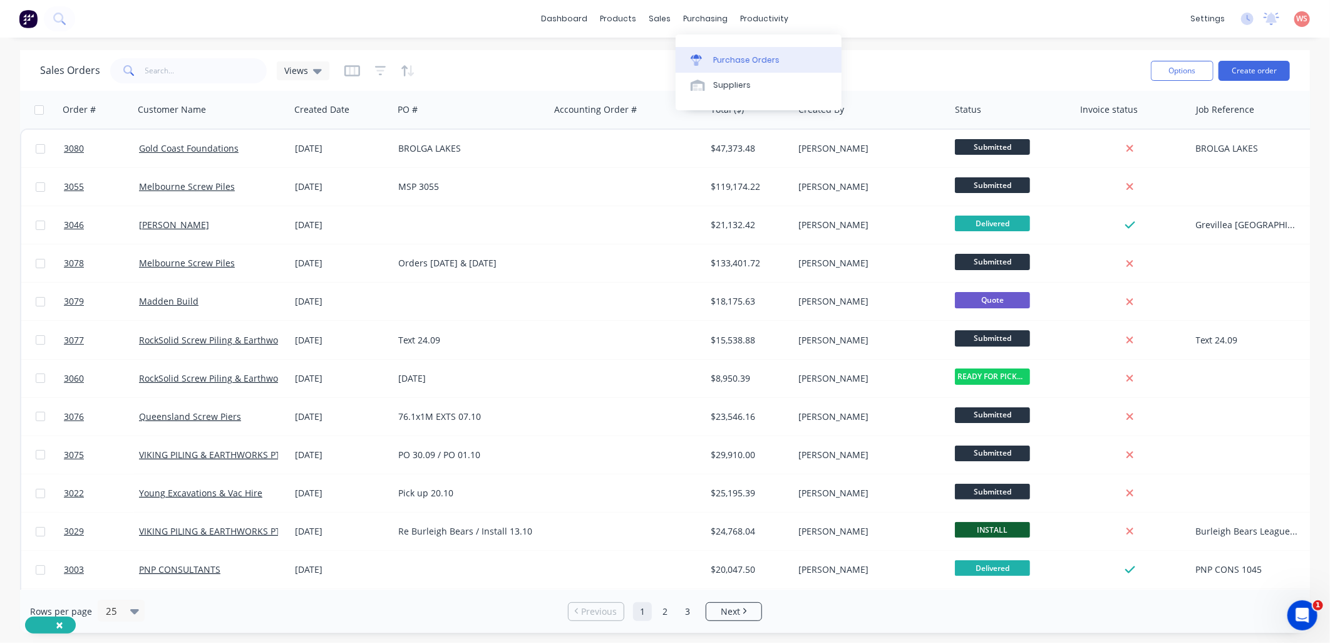
click at [727, 69] on link "Purchase Orders" at bounding box center [759, 59] width 166 height 25
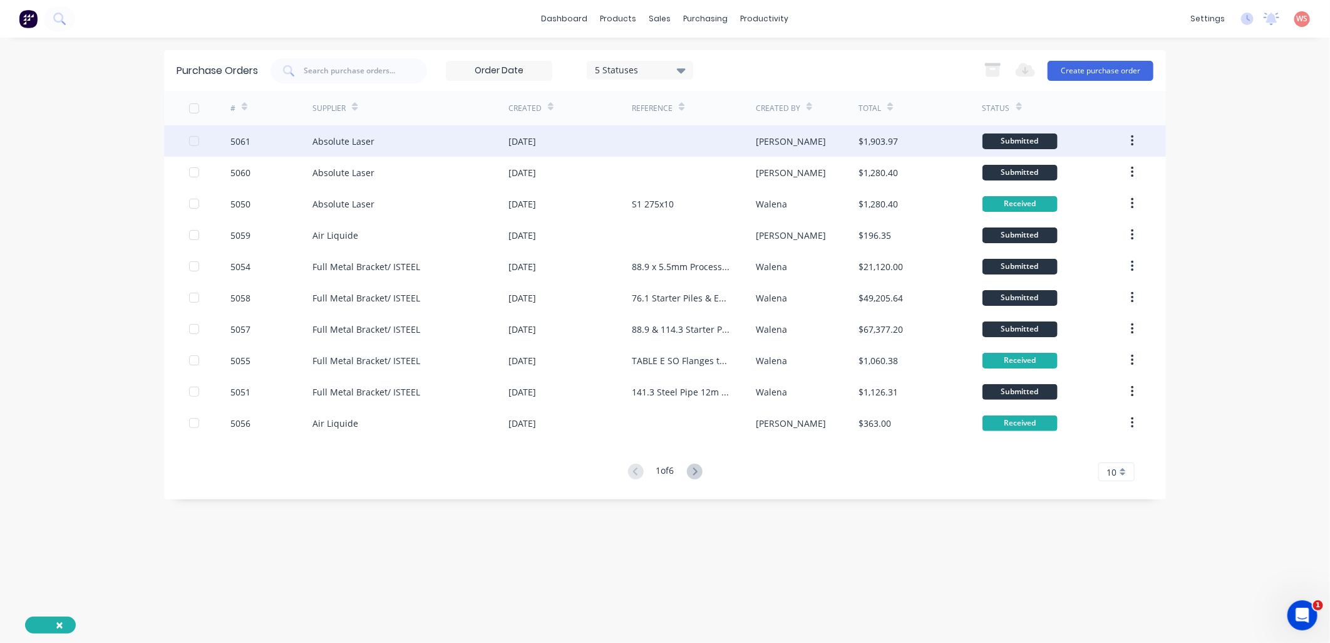
click at [355, 146] on div "Absolute Laser" at bounding box center [344, 141] width 62 height 13
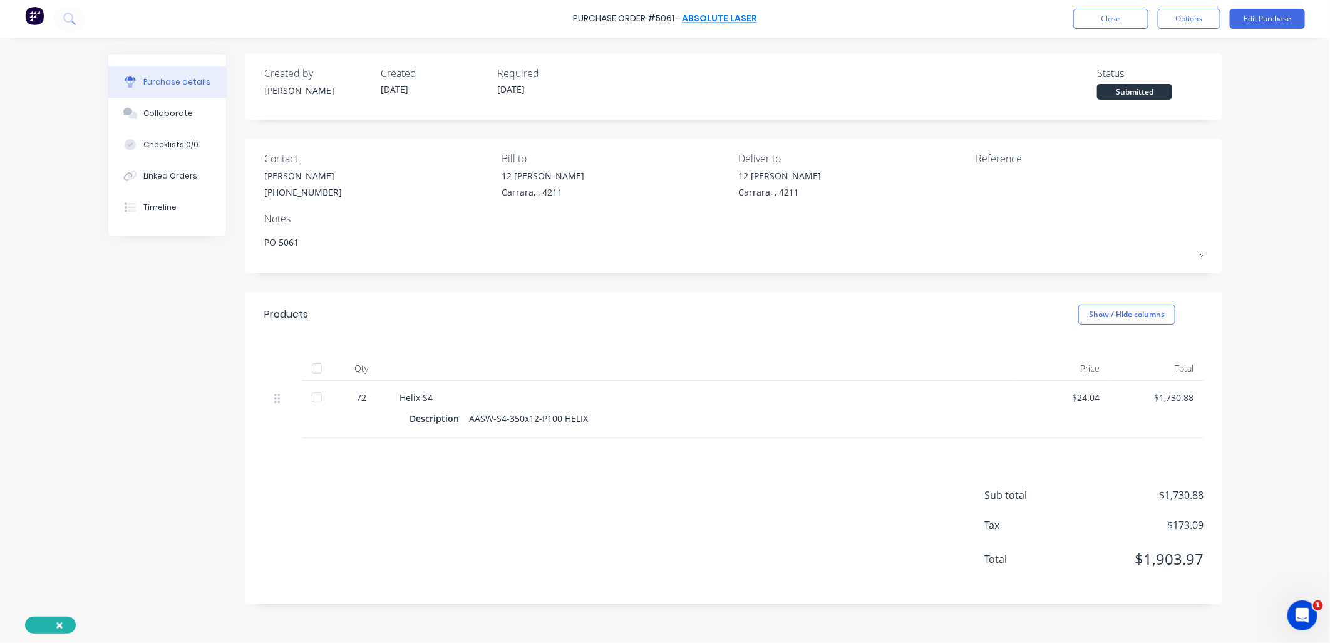
click at [730, 14] on link "Absolute Laser" at bounding box center [719, 19] width 75 height 13
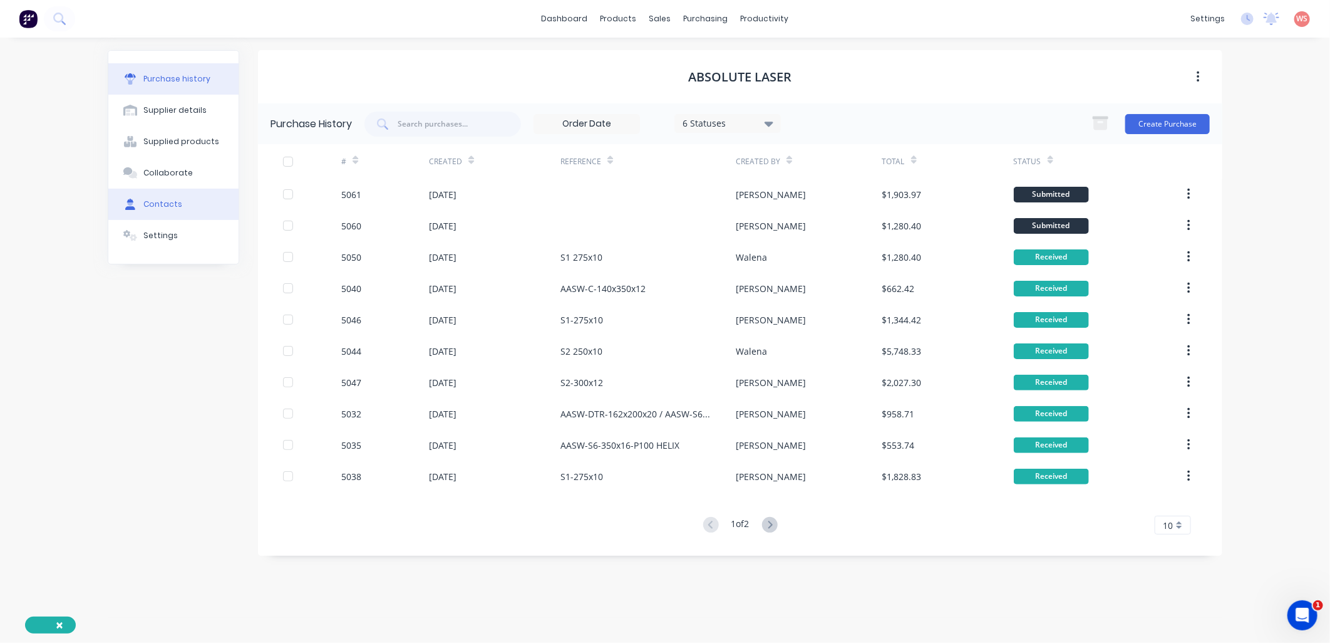
click at [154, 200] on div "Contacts" at bounding box center [162, 204] width 39 height 11
select select "AU"
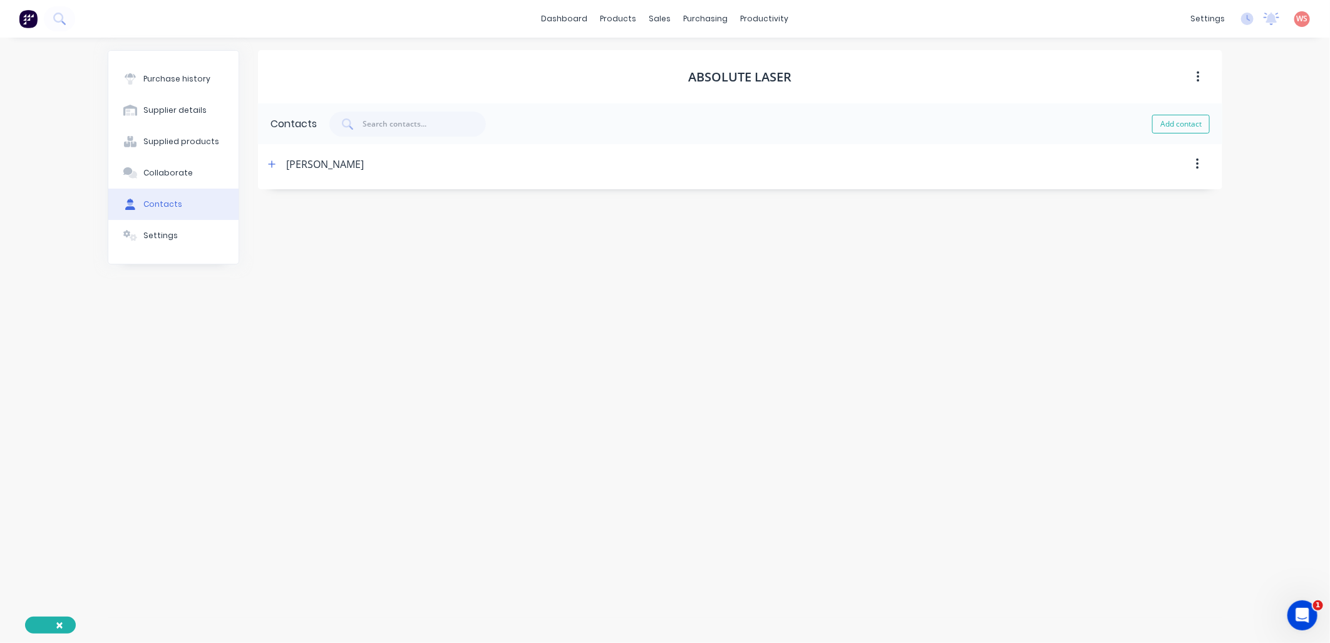
click at [298, 167] on div "[PERSON_NAME]" at bounding box center [325, 164] width 78 height 40
click at [274, 165] on icon "button" at bounding box center [272, 164] width 8 height 9
click at [355, 215] on input "[PERSON_NAME]" at bounding box center [364, 218] width 175 height 19
paste input "[EMAIL_ADDRESS][DOMAIN_NAME]"
drag, startPoint x: 427, startPoint y: 218, endPoint x: 303, endPoint y: 234, distance: 125.7
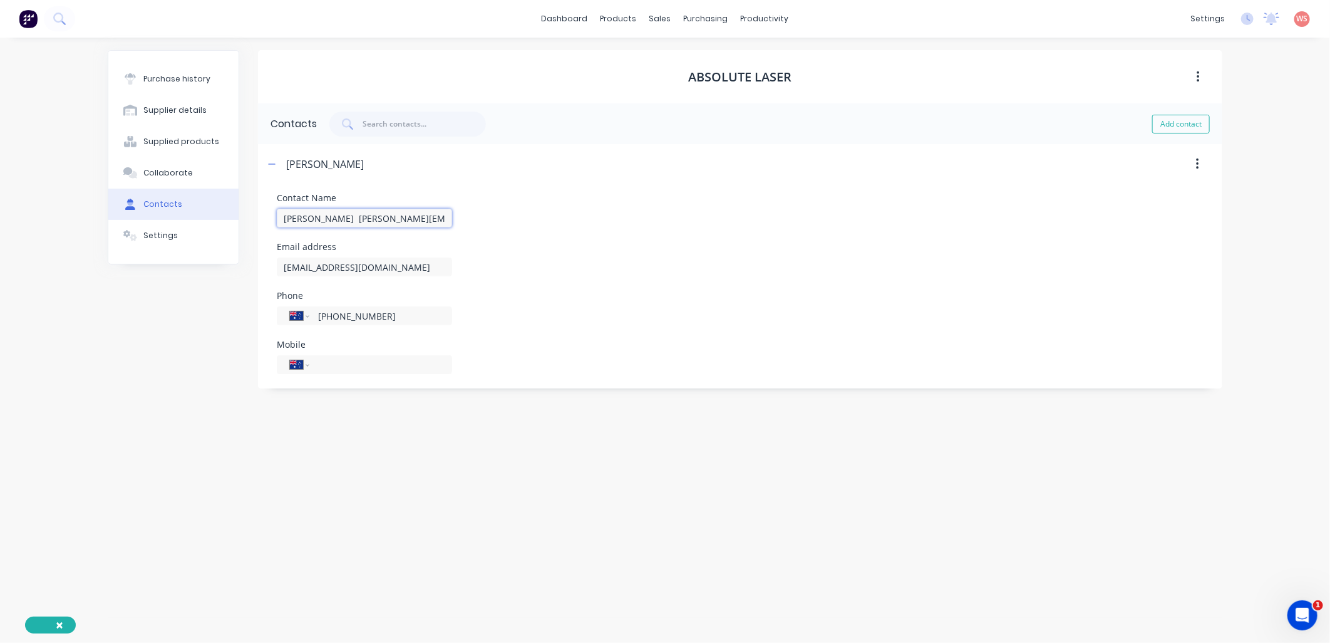
click at [318, 222] on input "[PERSON_NAME] [PERSON_NAME][EMAIL_ADDRESS][DOMAIN_NAME]" at bounding box center [364, 218] width 175 height 19
type input "[PERSON_NAME]"
click at [375, 492] on div "Absolute Laser Contacts Add contact [PERSON_NAME] Contact Name [PERSON_NAME] Em…" at bounding box center [740, 333] width 965 height 567
click at [60, 618] on span "×" at bounding box center [60, 625] width 8 height 18
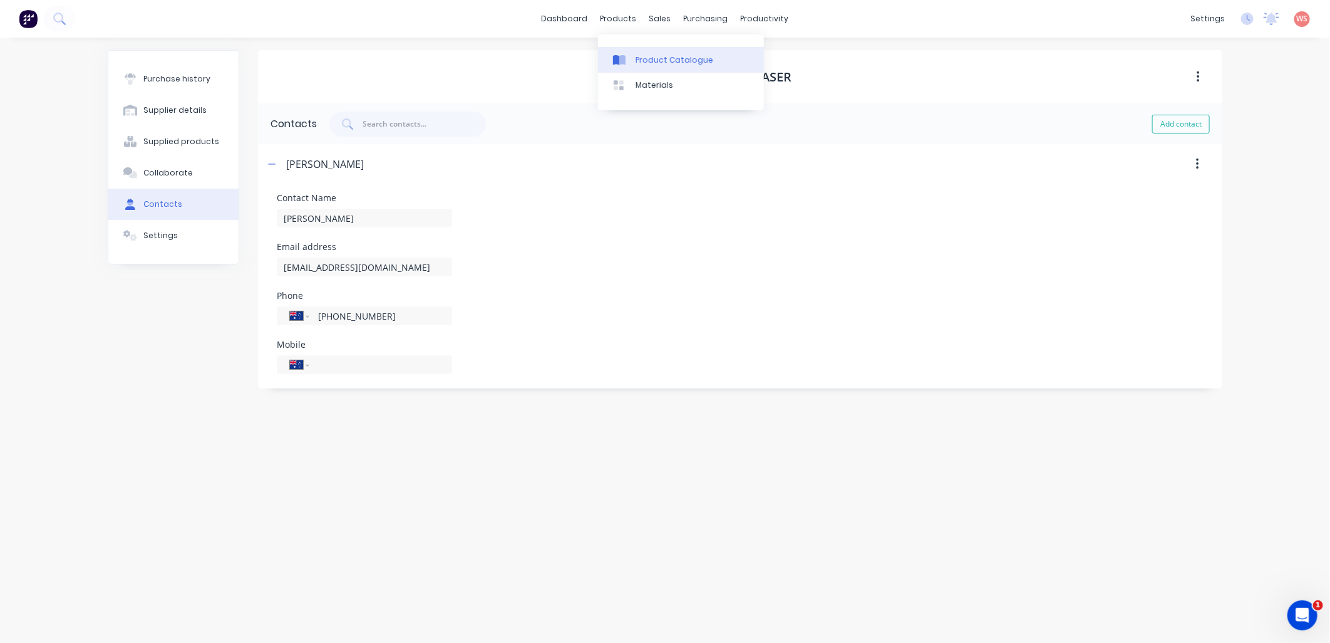
click at [634, 55] on link "Product Catalogue" at bounding box center [681, 59] width 166 height 25
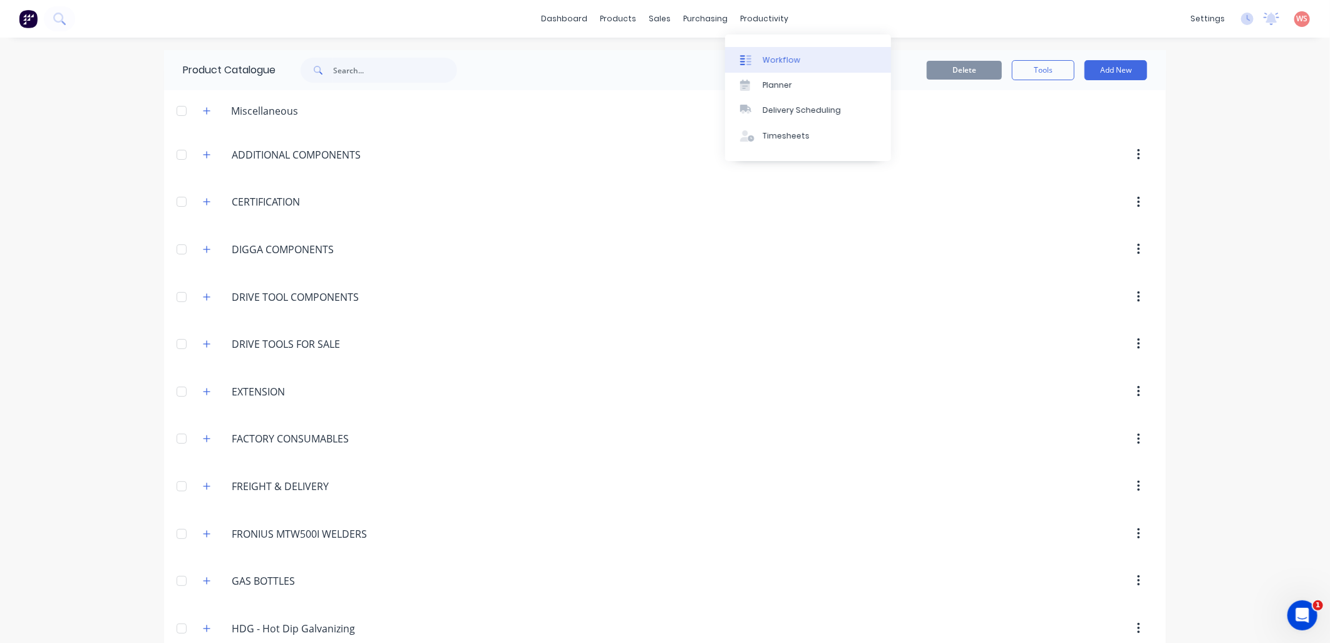
click at [758, 61] on div at bounding box center [749, 59] width 19 height 11
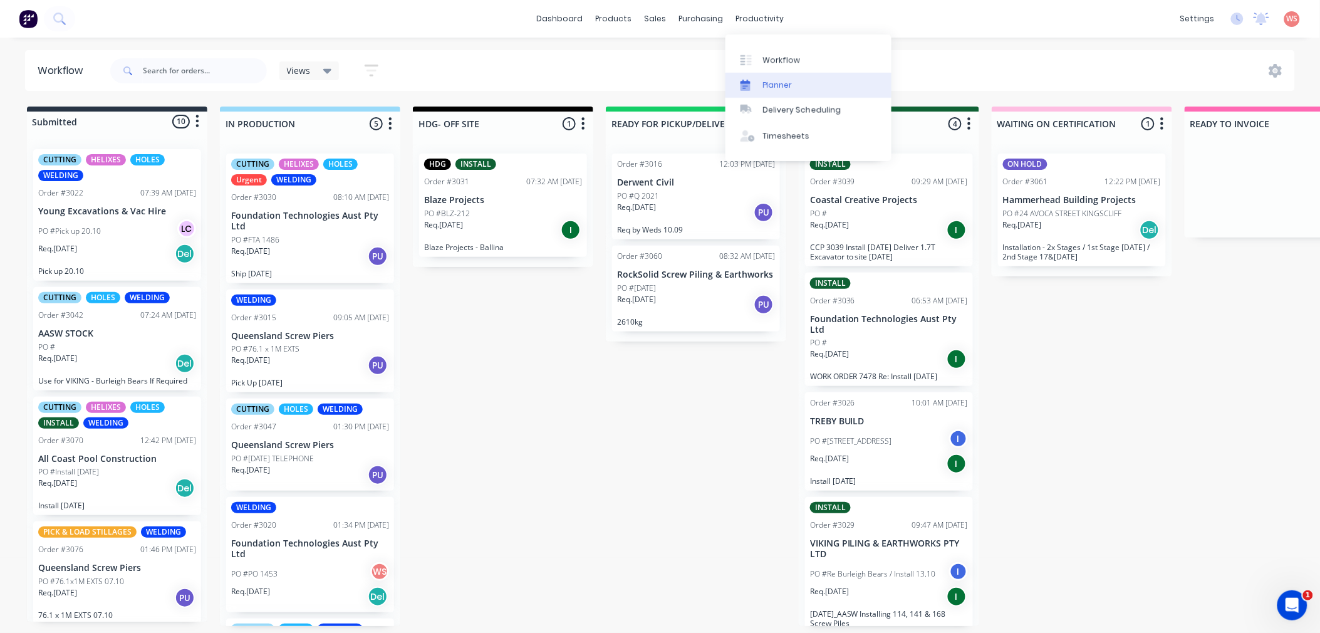
click at [785, 77] on link "Planner" at bounding box center [808, 85] width 166 height 25
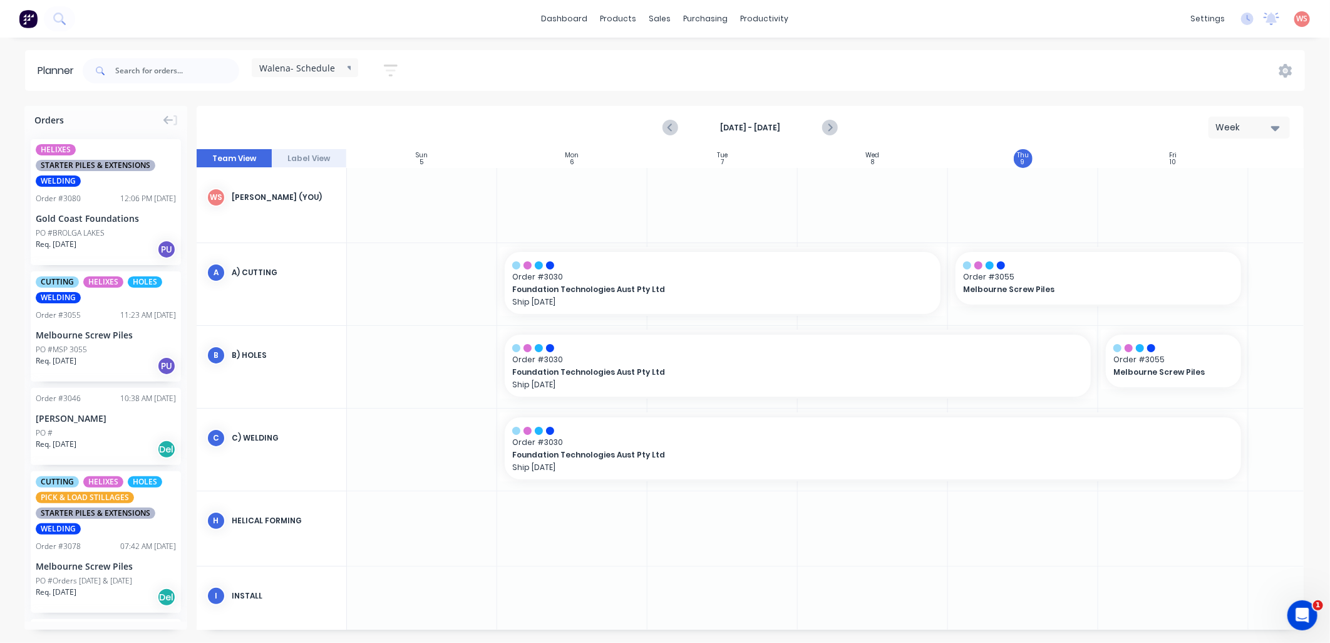
scroll to position [0, 1]
click at [681, 63] on div "Sales Orders" at bounding box center [706, 59] width 51 height 11
